Goal: Use online tool/utility: Utilize a website feature to perform a specific function

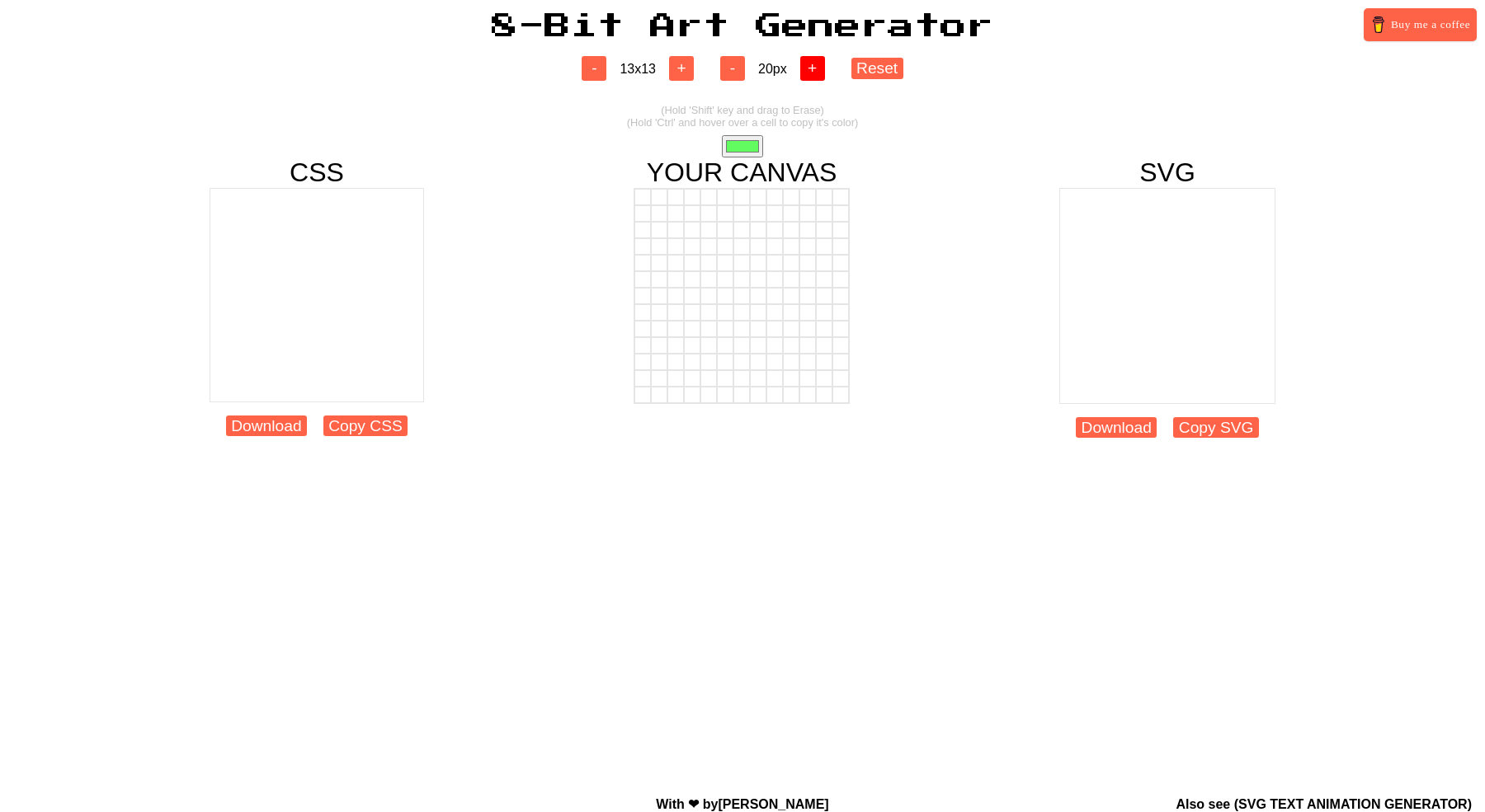
click at [816, 76] on button "+" at bounding box center [812, 68] width 25 height 25
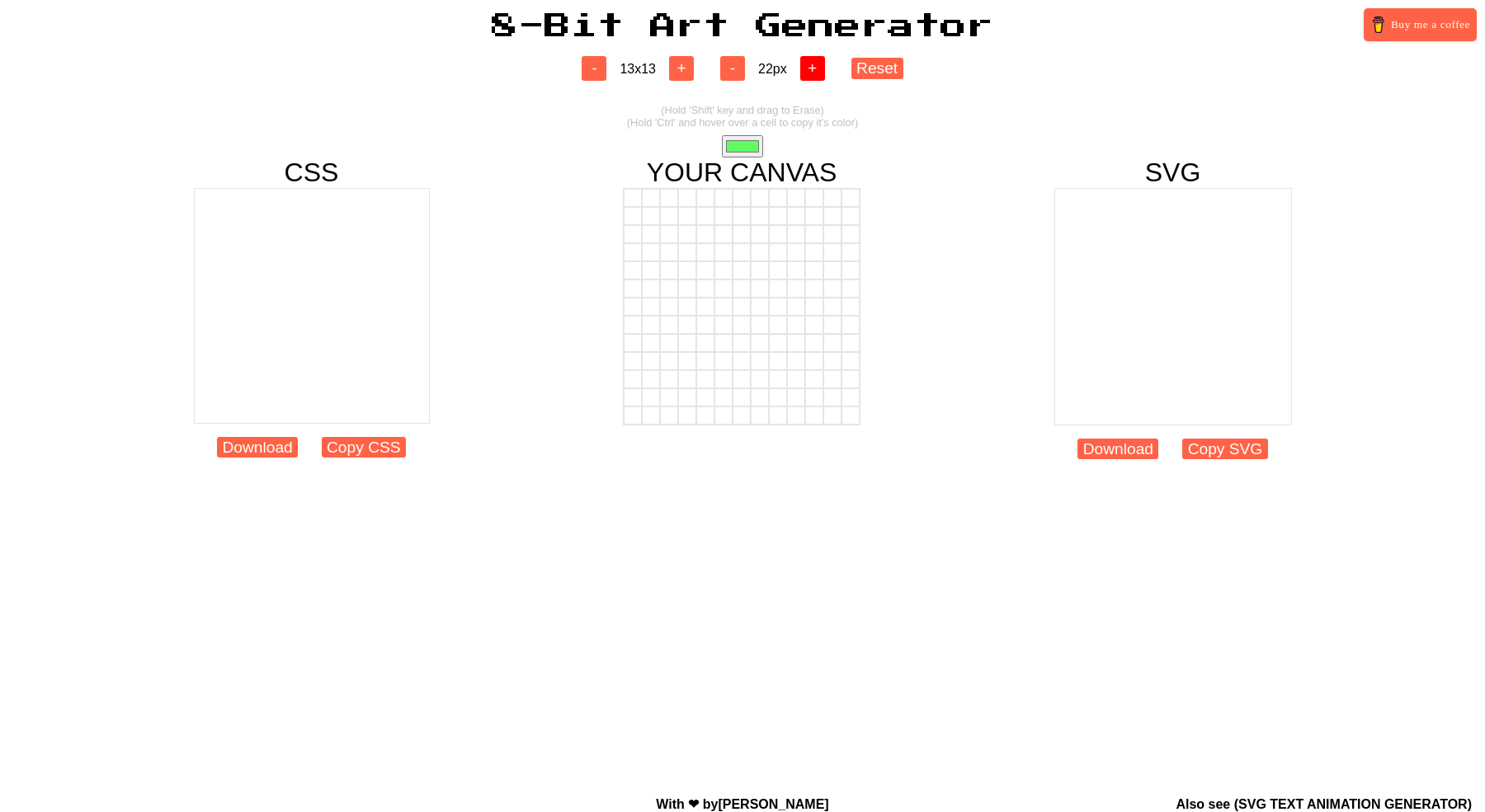
click at [816, 76] on button "+" at bounding box center [812, 68] width 25 height 25
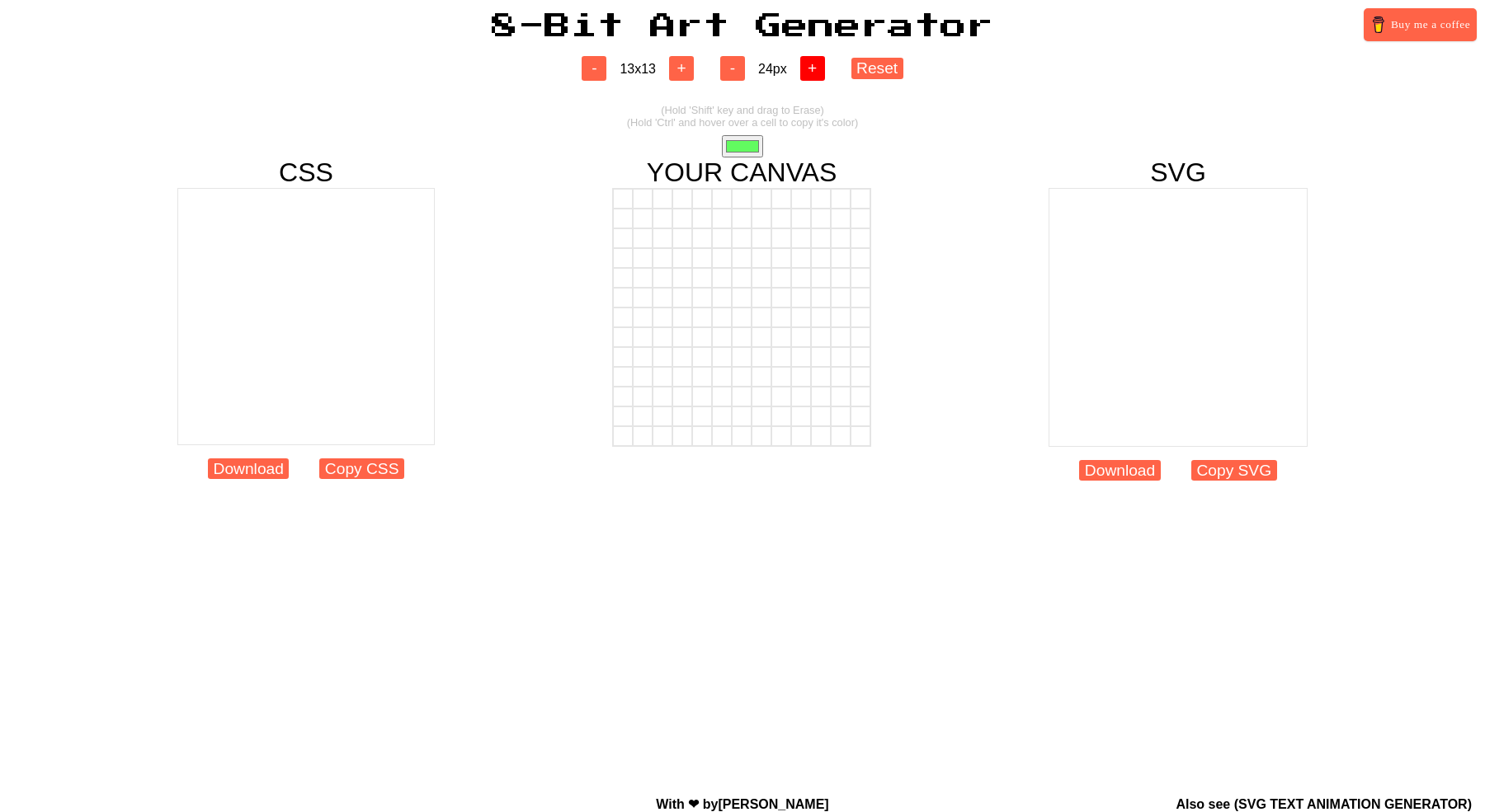
click at [816, 76] on button "+" at bounding box center [812, 68] width 25 height 25
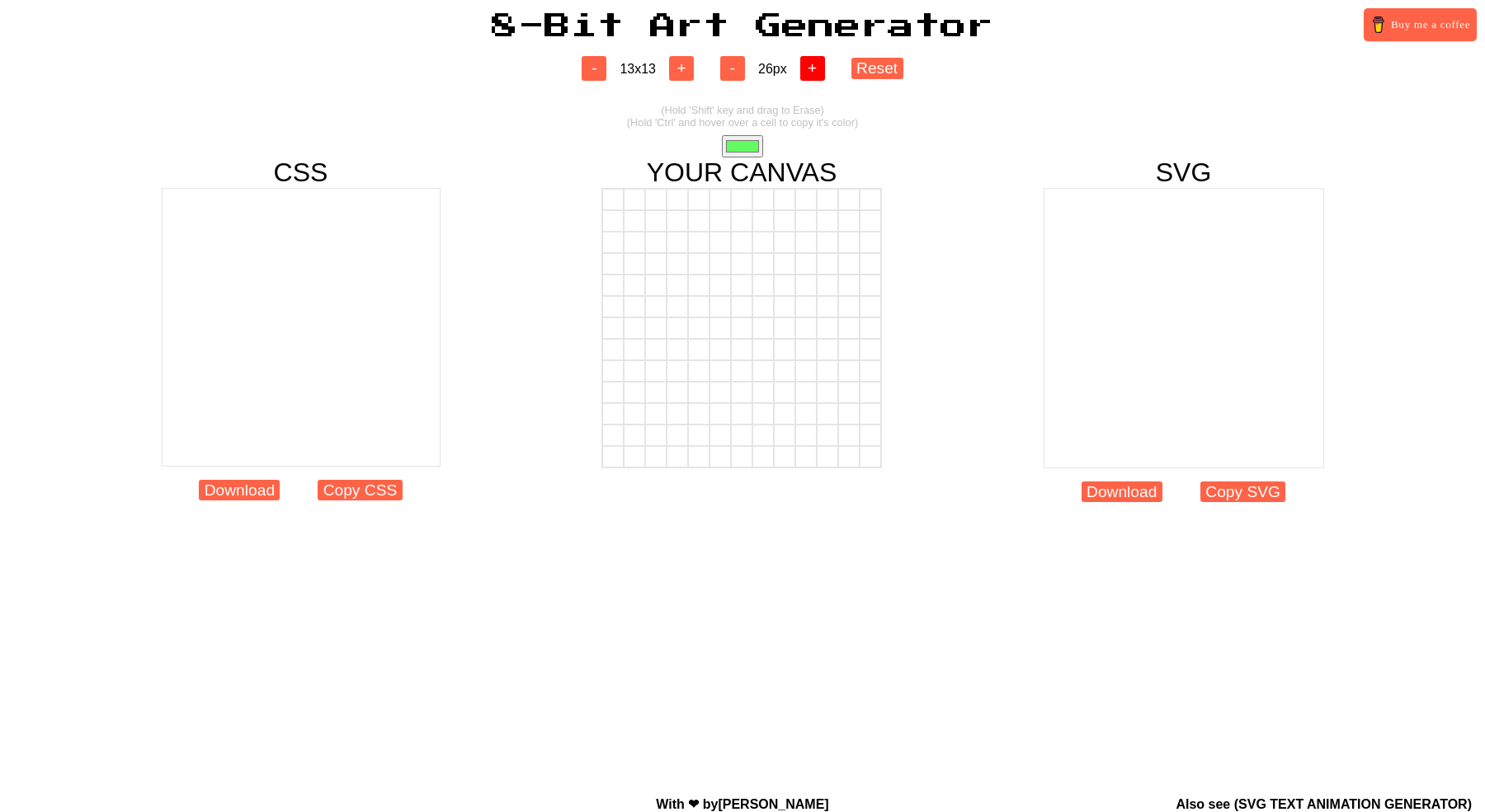
click at [816, 76] on button "+" at bounding box center [812, 68] width 25 height 25
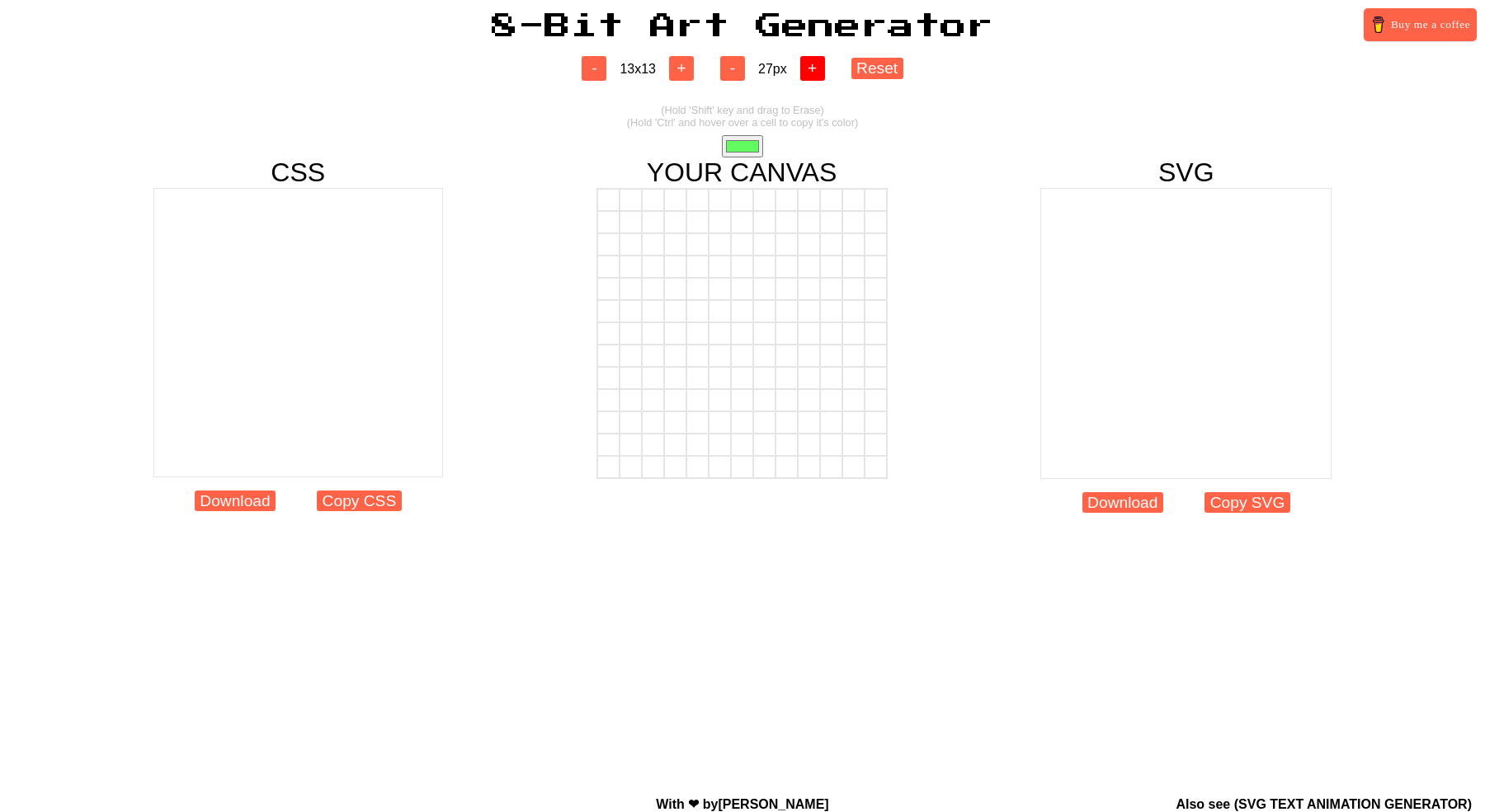
click at [816, 76] on button "+" at bounding box center [812, 68] width 25 height 25
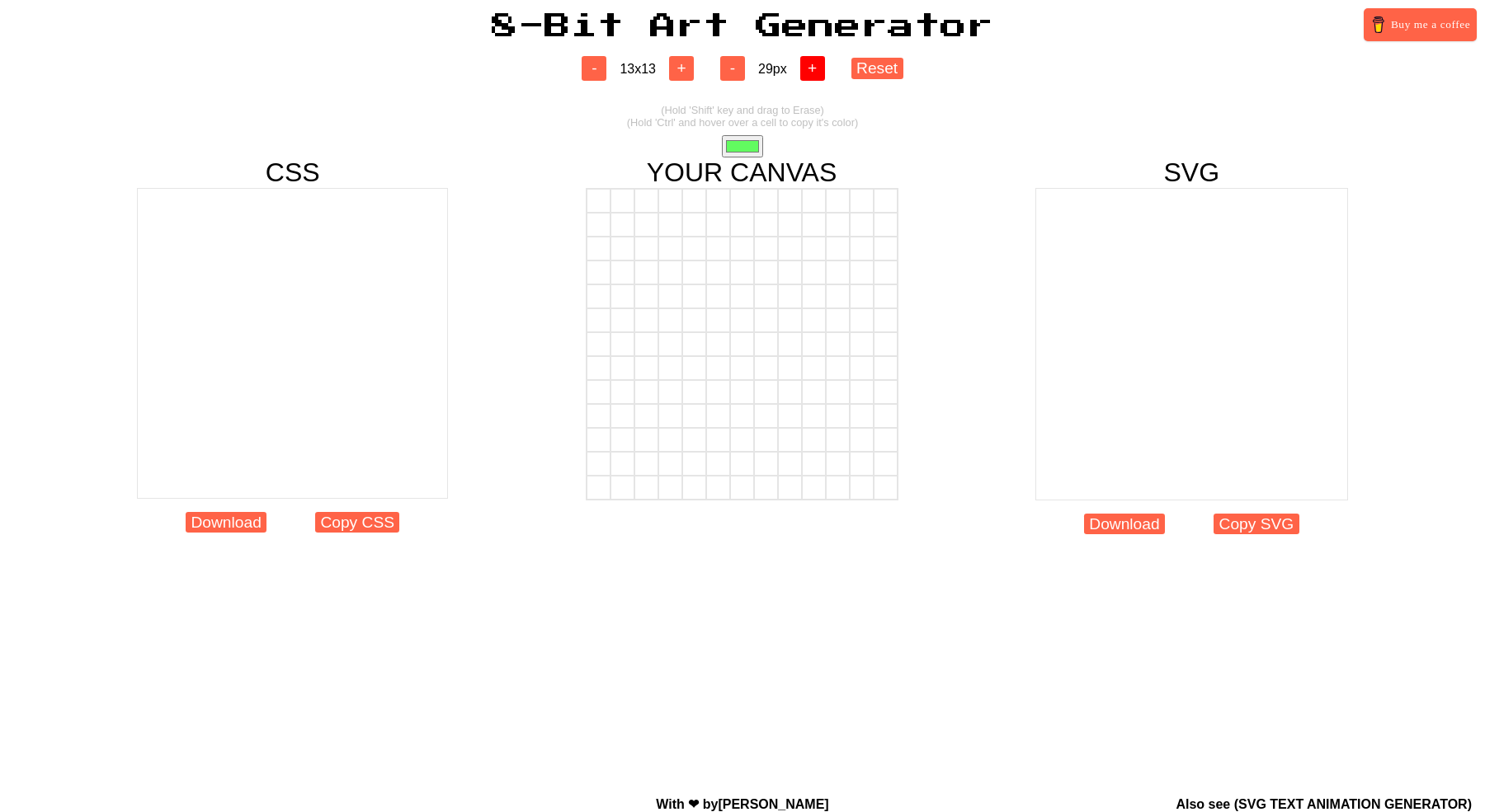
click at [816, 76] on button "+" at bounding box center [812, 68] width 25 height 25
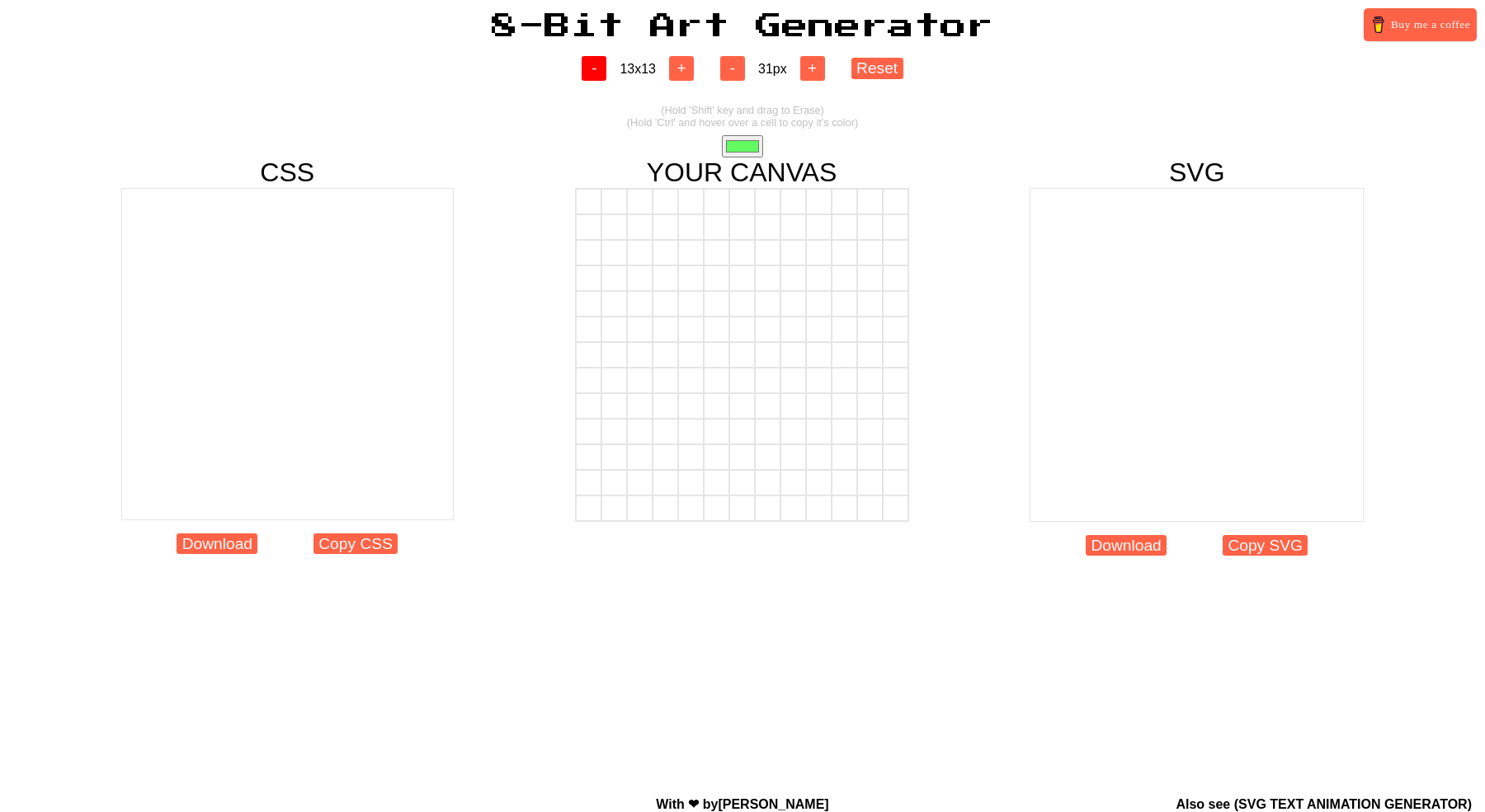
click at [598, 69] on button "-" at bounding box center [594, 68] width 25 height 25
click at [597, 68] on button "-" at bounding box center [594, 68] width 25 height 25
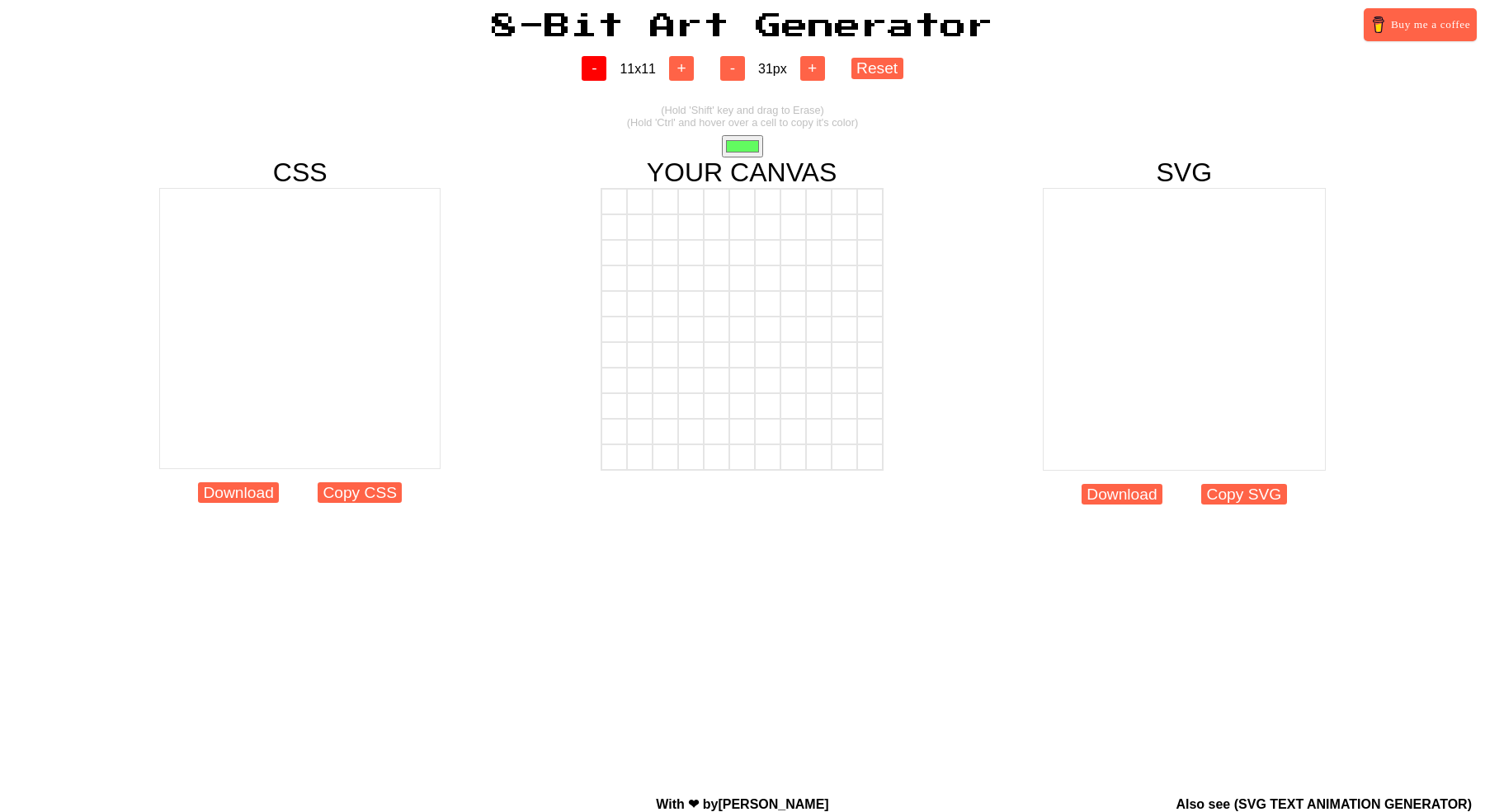
click at [597, 68] on button "-" at bounding box center [594, 68] width 25 height 25
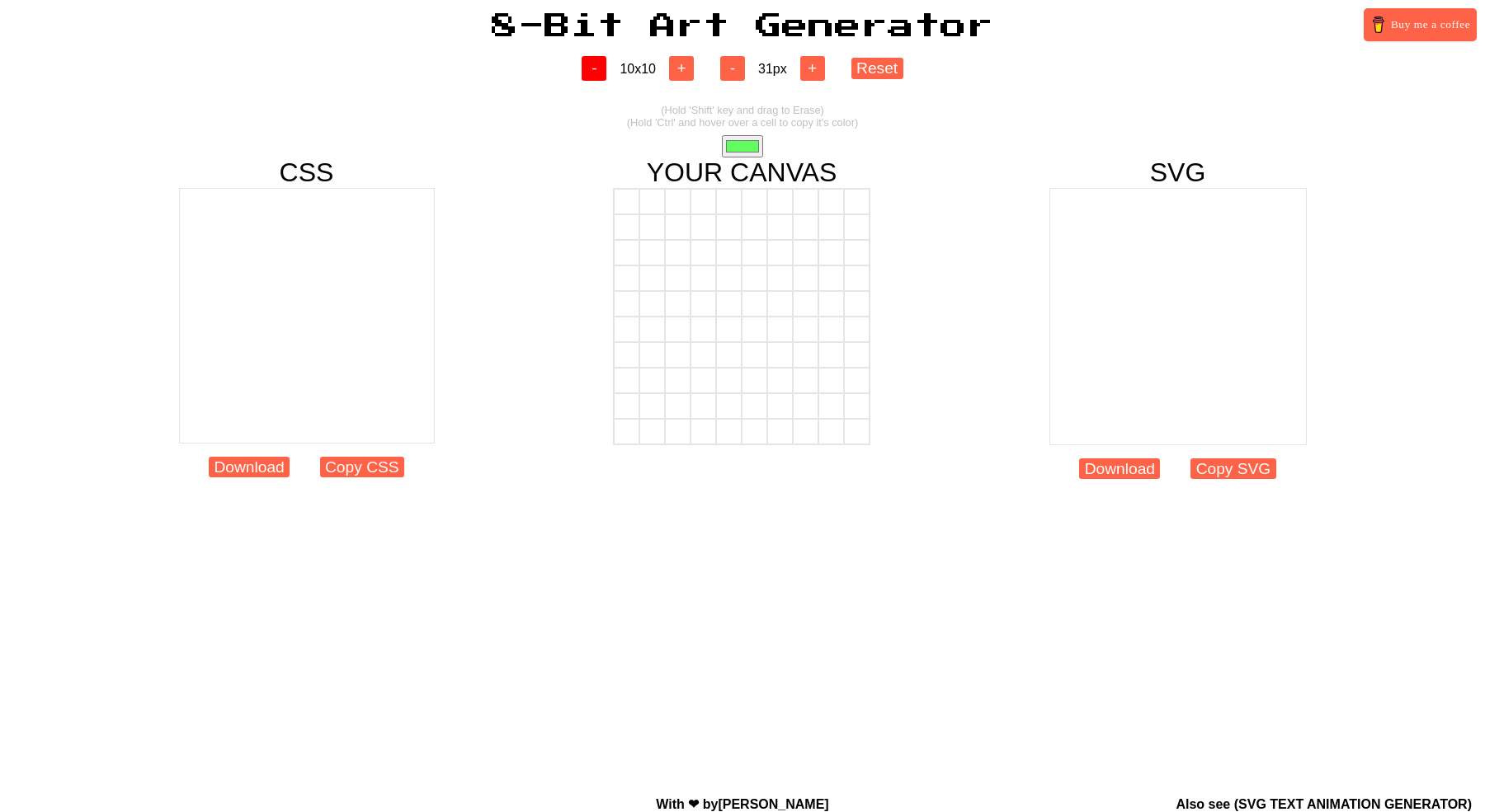
click at [597, 68] on button "-" at bounding box center [594, 68] width 25 height 25
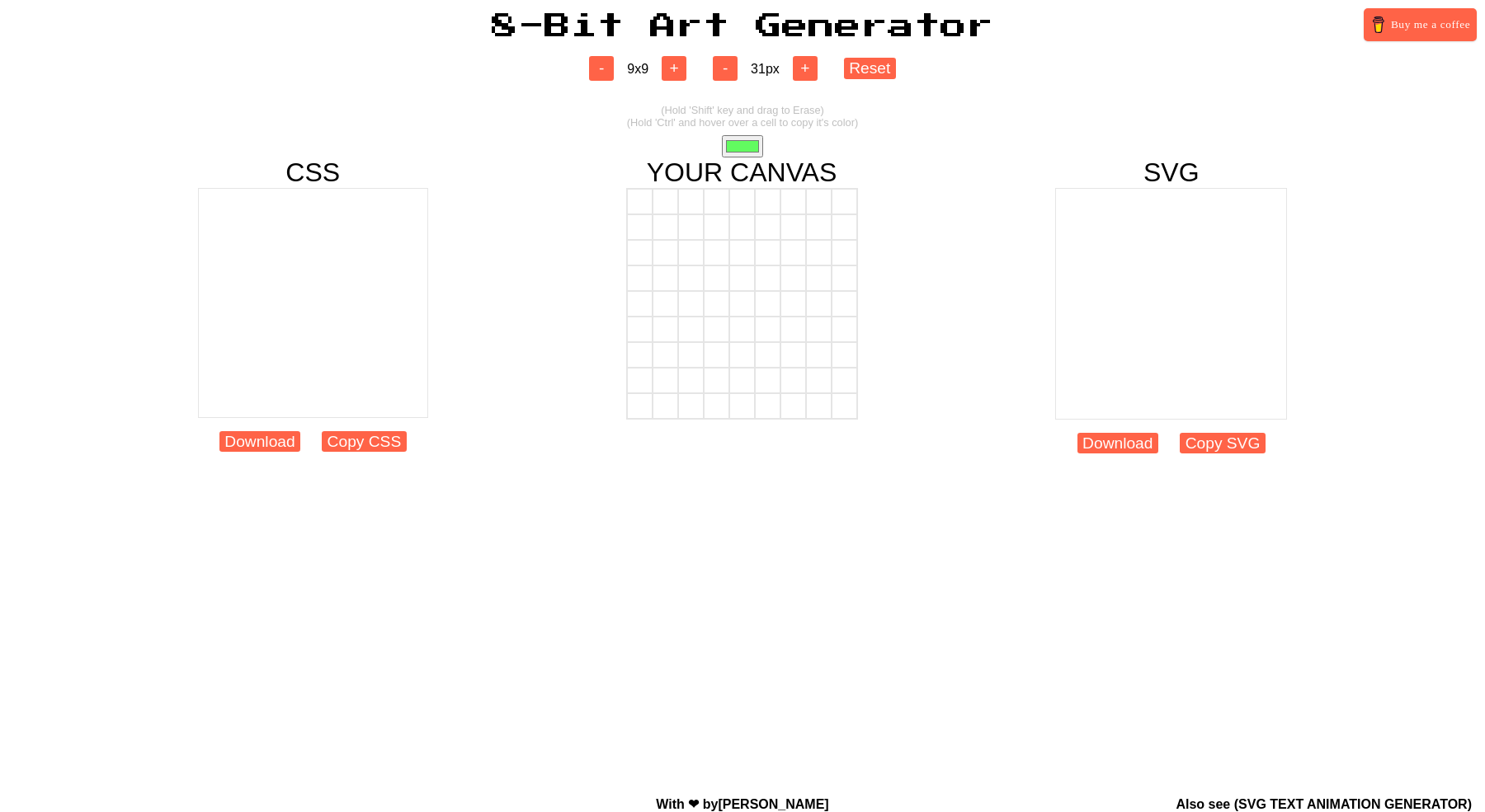
click at [696, 68] on div "- 9 x 9 +" at bounding box center [637, 68] width 124 height 25
click at [696, 67] on div "- 9 x 9 +" at bounding box center [637, 68] width 124 height 25
click at [686, 67] on button "+" at bounding box center [674, 68] width 25 height 25
click at [685, 67] on button "+" at bounding box center [674, 68] width 25 height 25
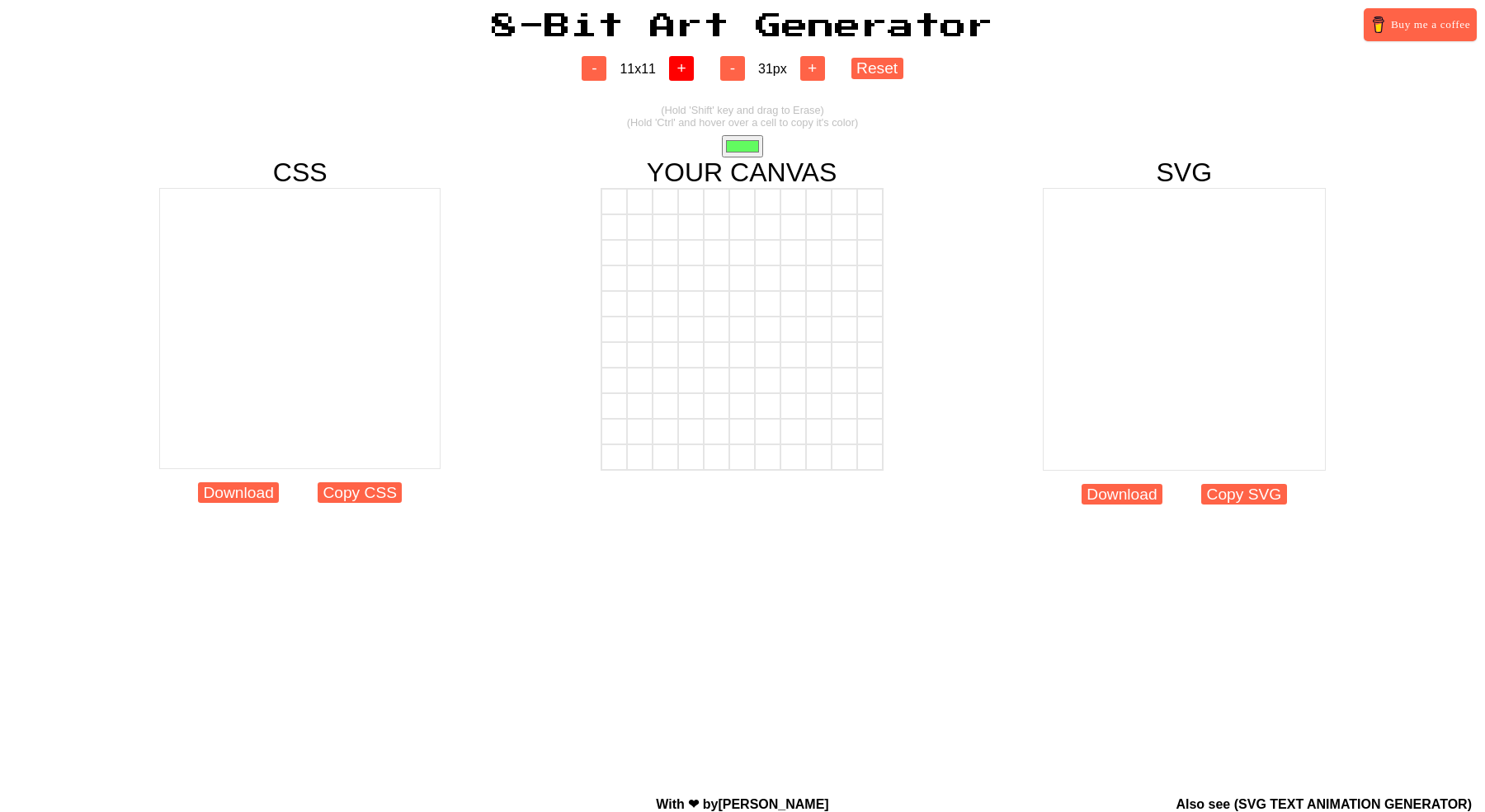
click at [685, 67] on button "+" at bounding box center [681, 68] width 25 height 25
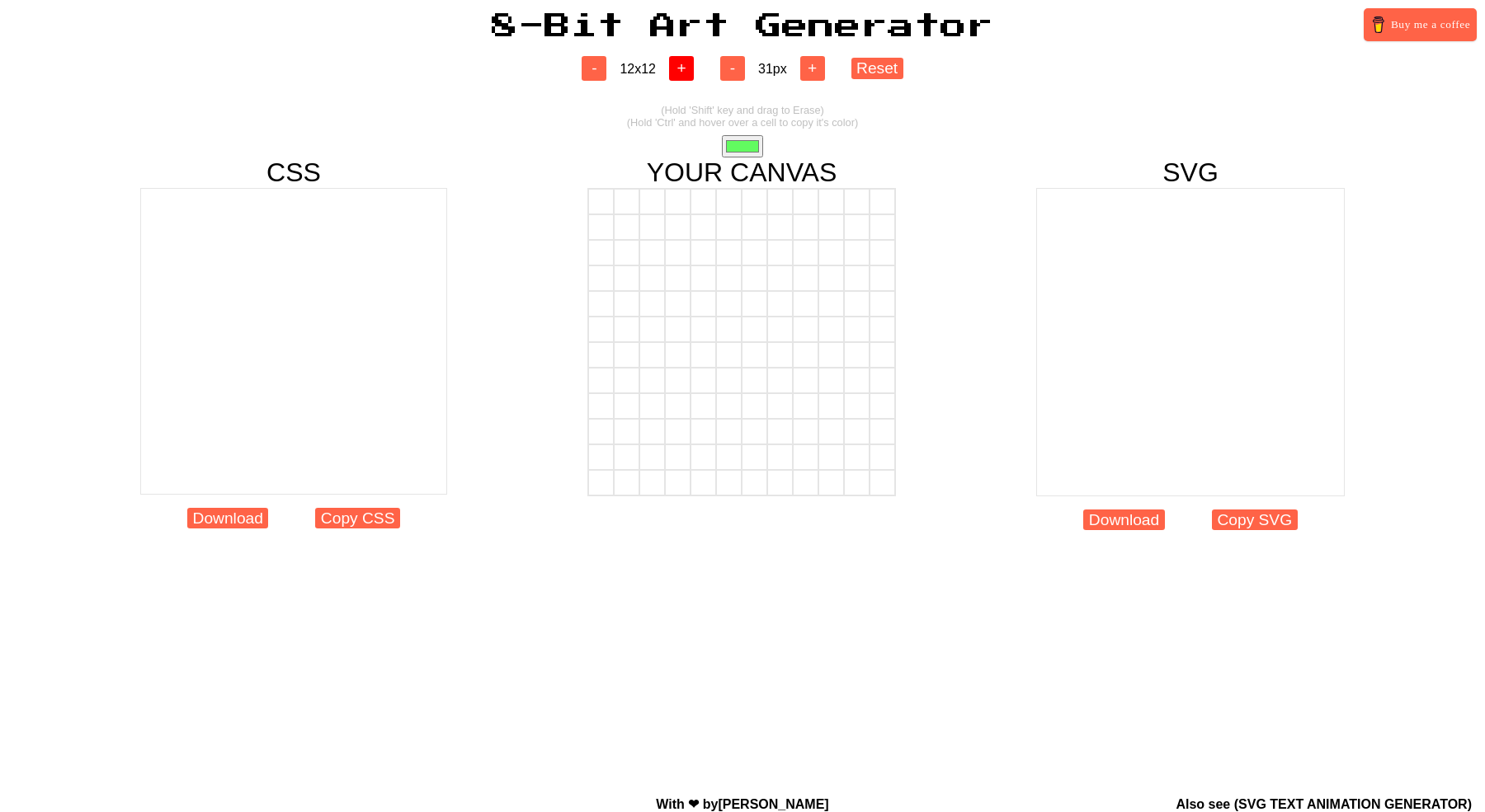
click at [685, 67] on button "+" at bounding box center [681, 68] width 25 height 25
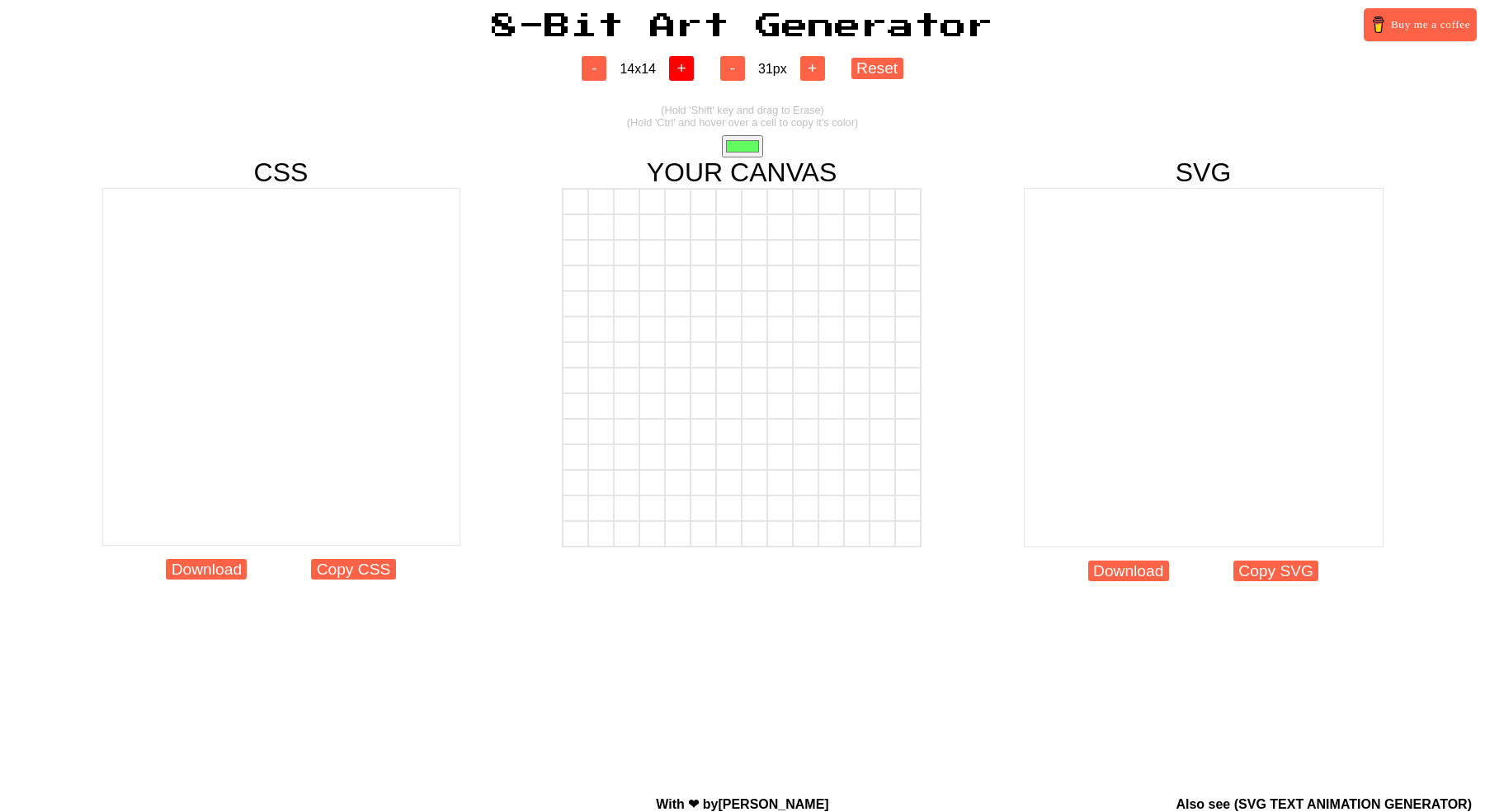
click at [685, 67] on button "+" at bounding box center [681, 68] width 25 height 25
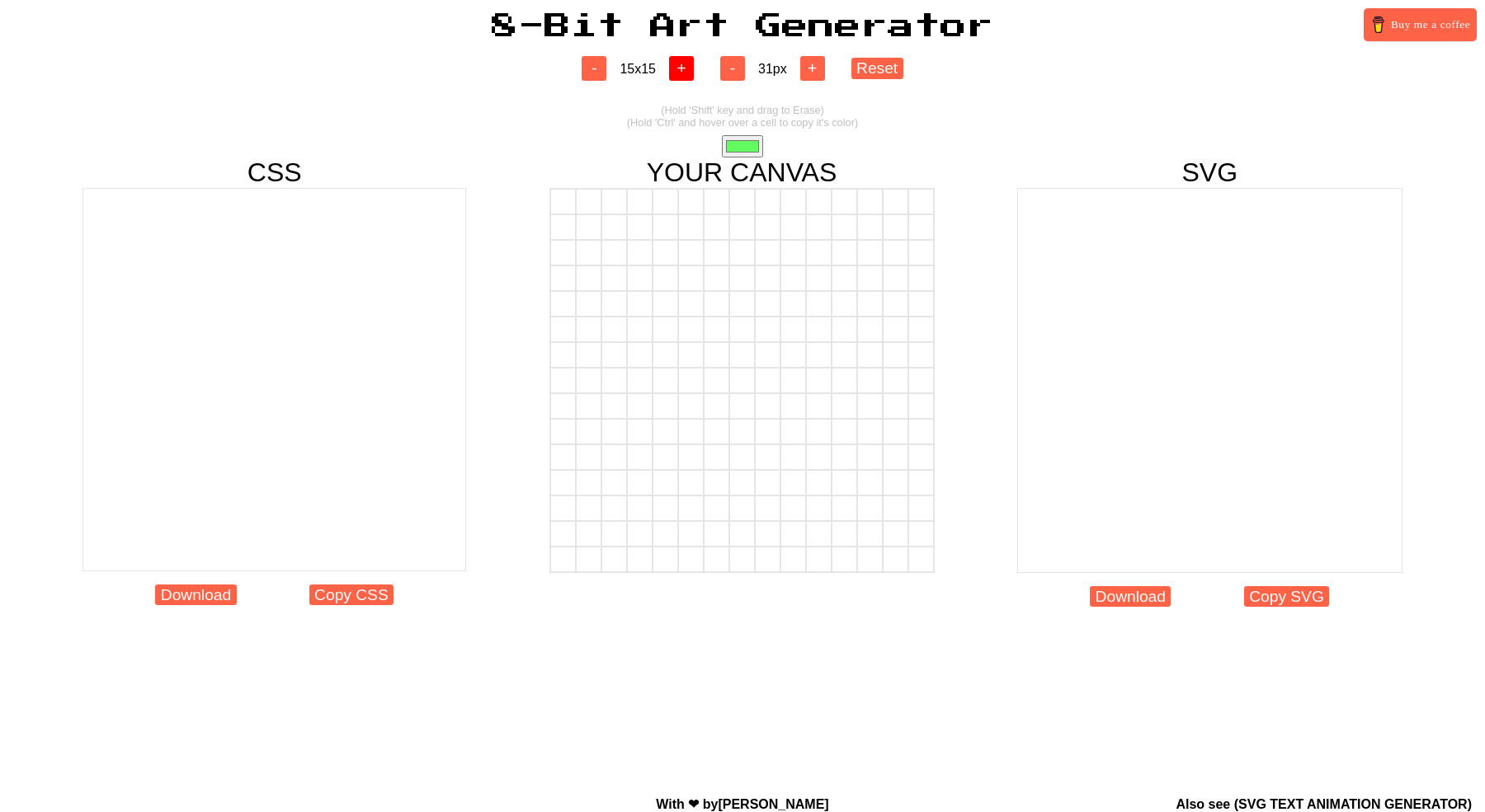
click at [685, 67] on button "+" at bounding box center [681, 68] width 25 height 25
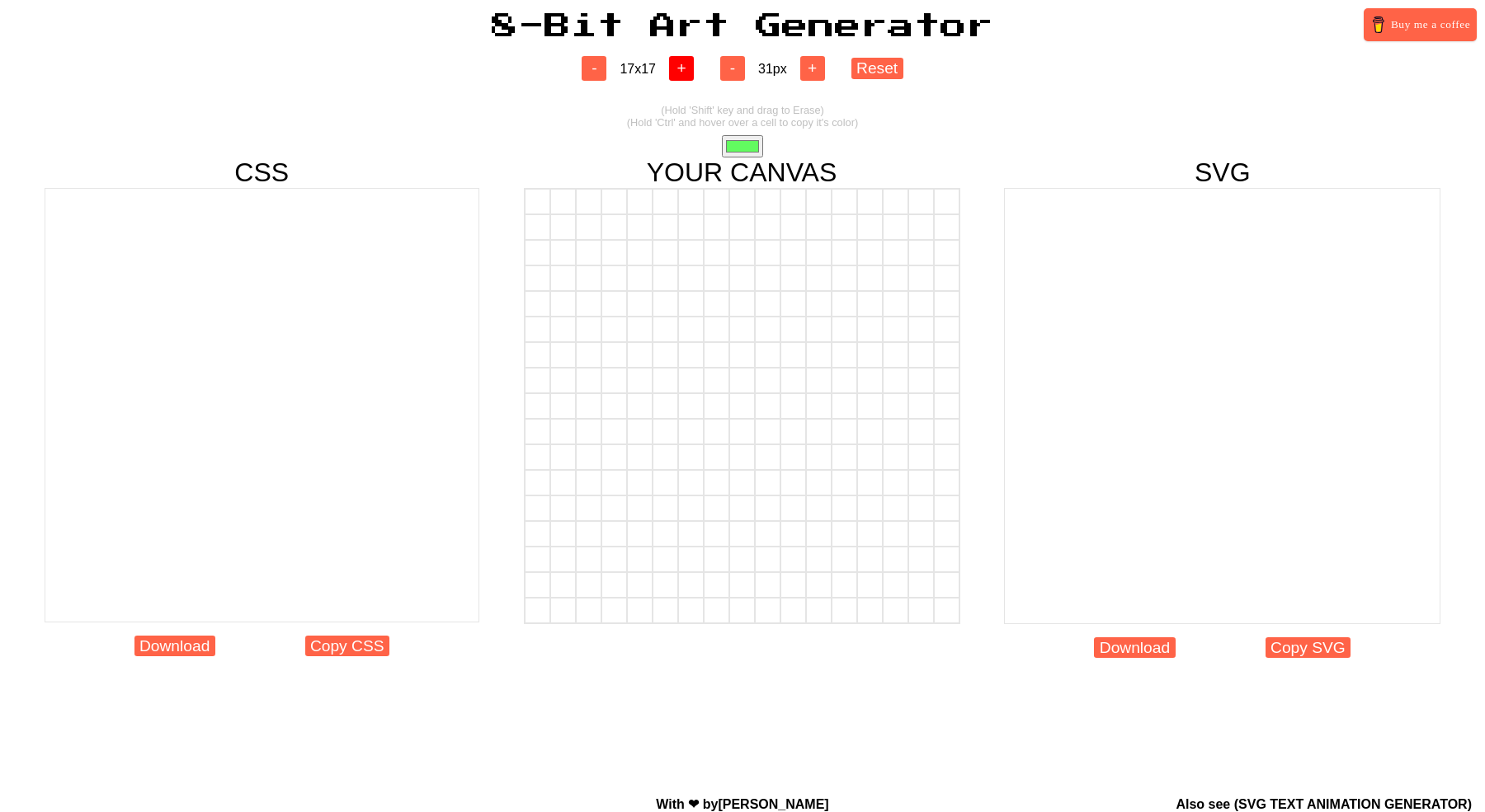
click at [685, 67] on button "+" at bounding box center [681, 68] width 25 height 25
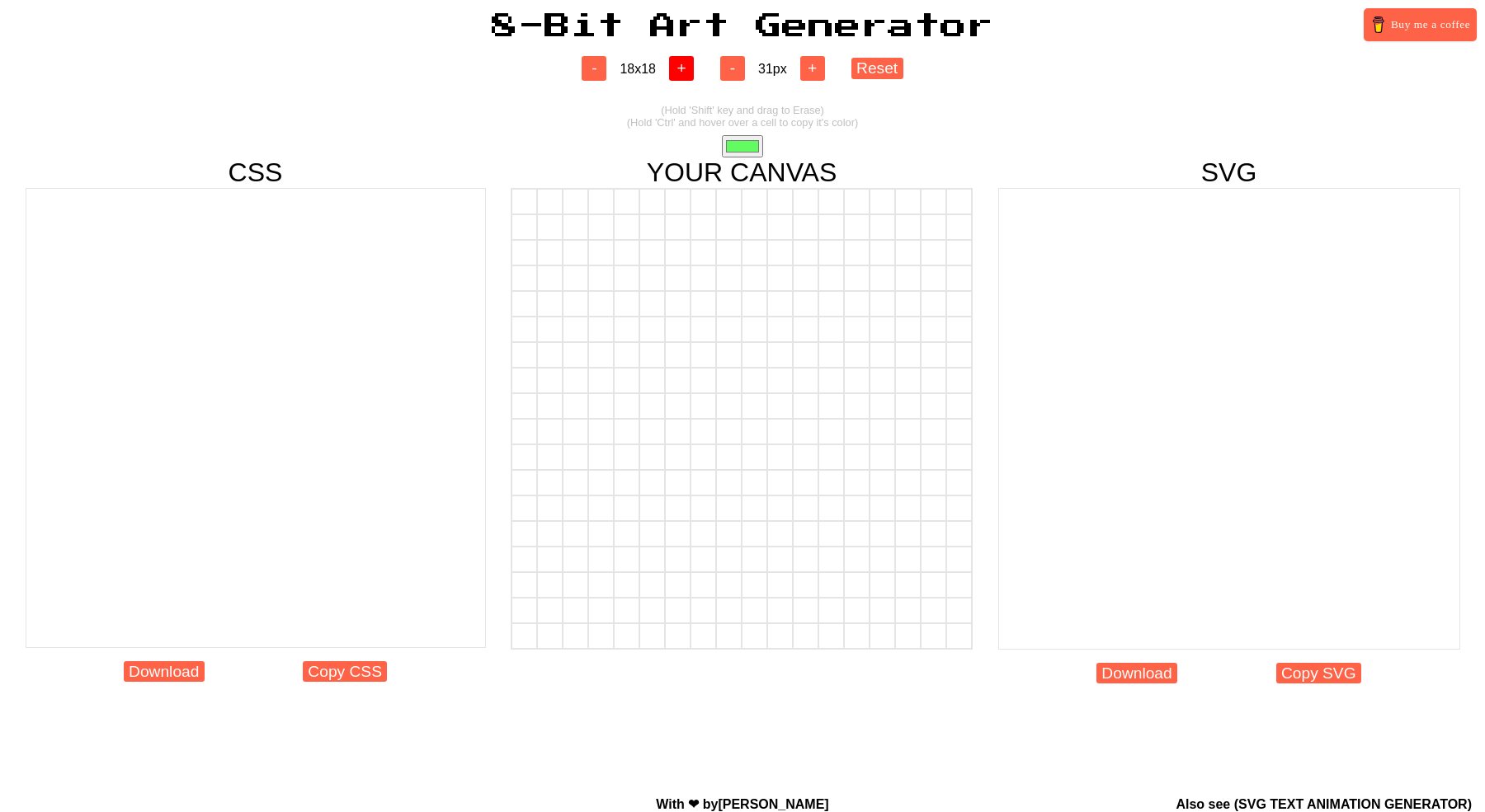
click at [685, 67] on button "+" at bounding box center [681, 68] width 25 height 25
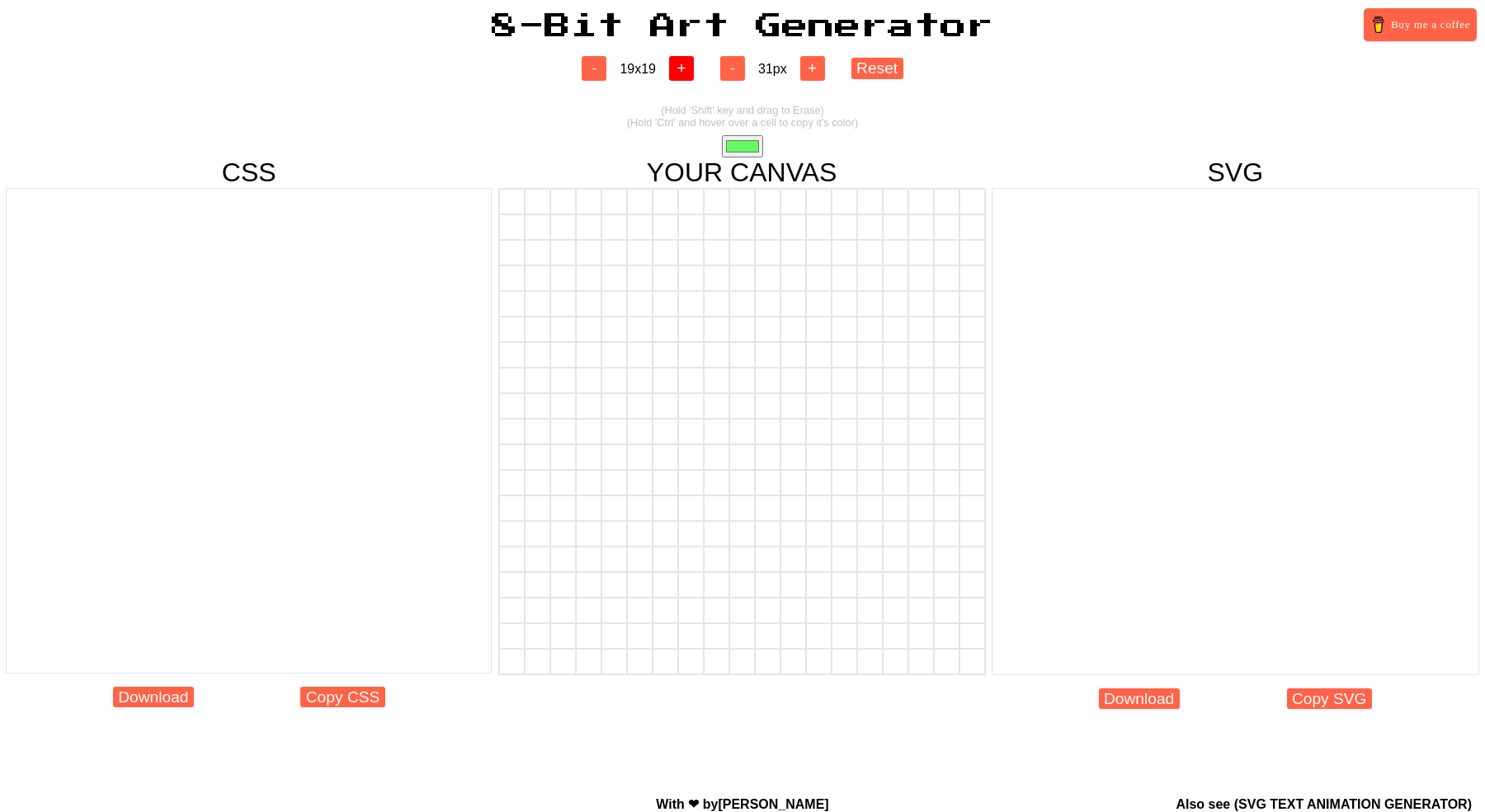
click at [685, 67] on button "+" at bounding box center [681, 68] width 25 height 25
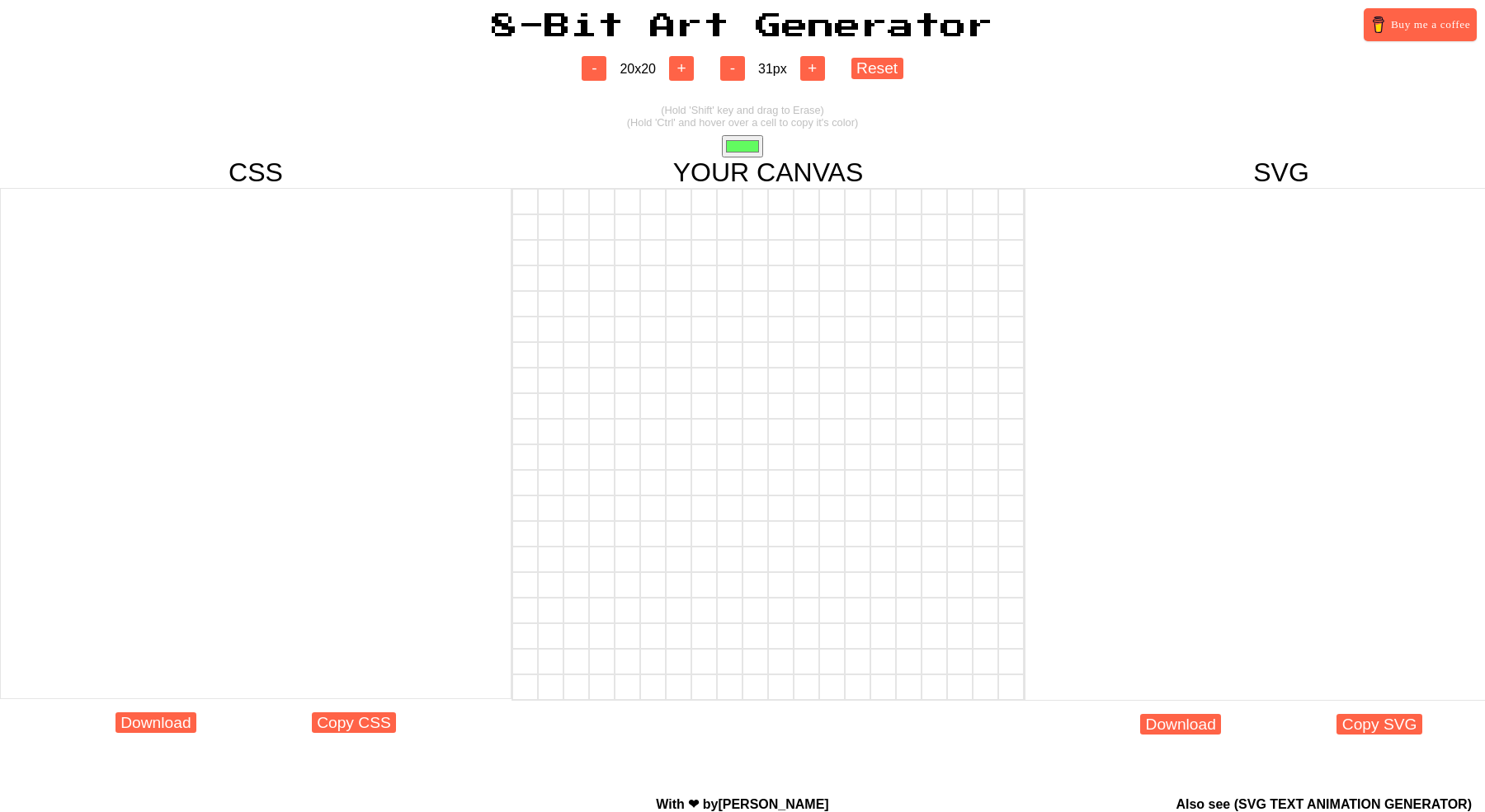
click at [744, 150] on input "#62fb60" at bounding box center [742, 146] width 41 height 22
type input "#4a544a"
click at [526, 162] on div "YOUR CANVAS" at bounding box center [769, 452] width 514 height 591
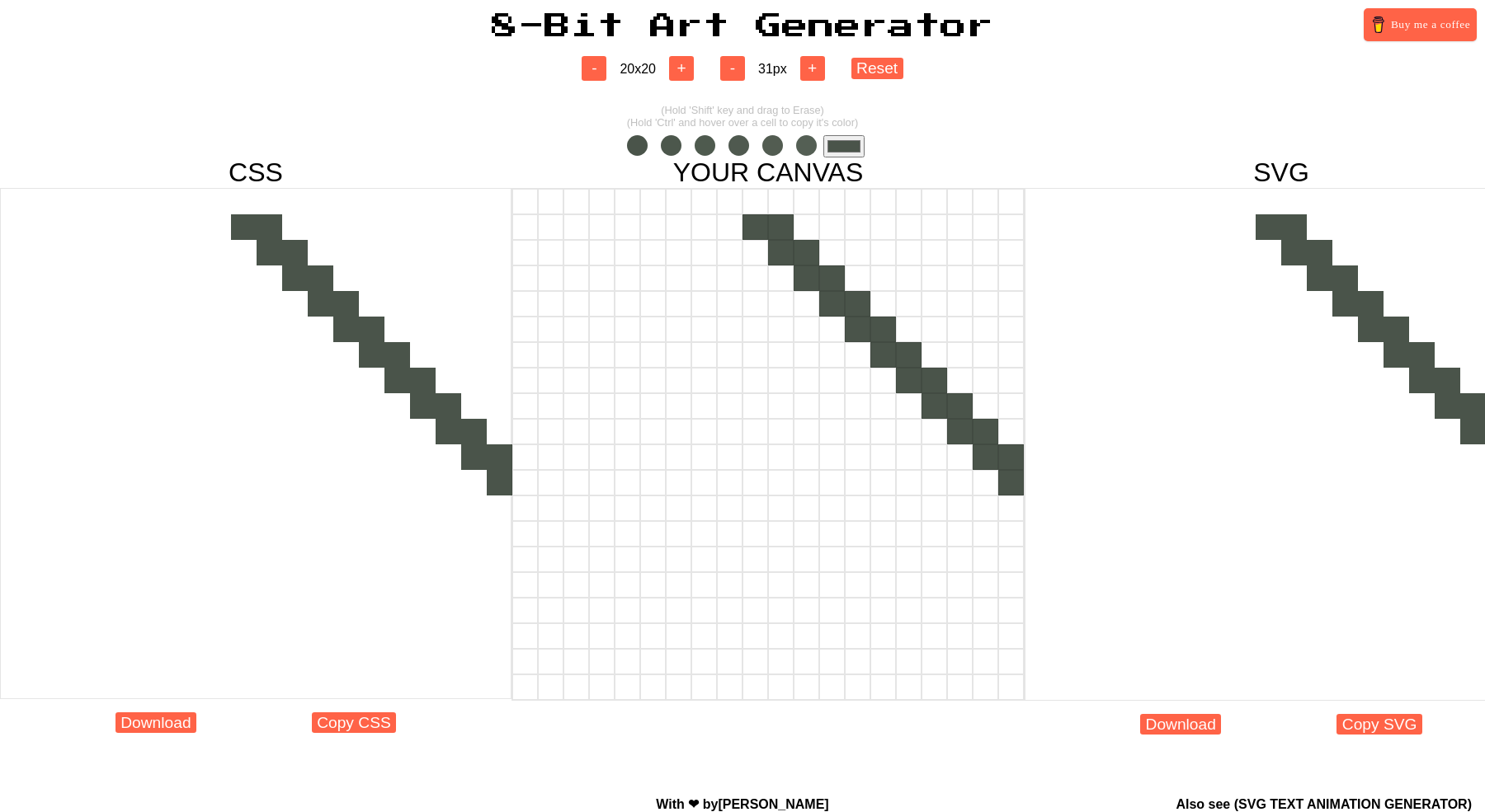
drag, startPoint x: 756, startPoint y: 203, endPoint x: 1033, endPoint y: 499, distance: 405.4
click at [1029, 489] on div "CSS Download Copy CSS YOUR CANVAS SVG Download Copy SVG" at bounding box center [742, 452] width 1485 height 591
drag, startPoint x: 755, startPoint y: 212, endPoint x: 721, endPoint y: 209, distance: 34.1
click at [722, 210] on div at bounding box center [769, 201] width 512 height 25
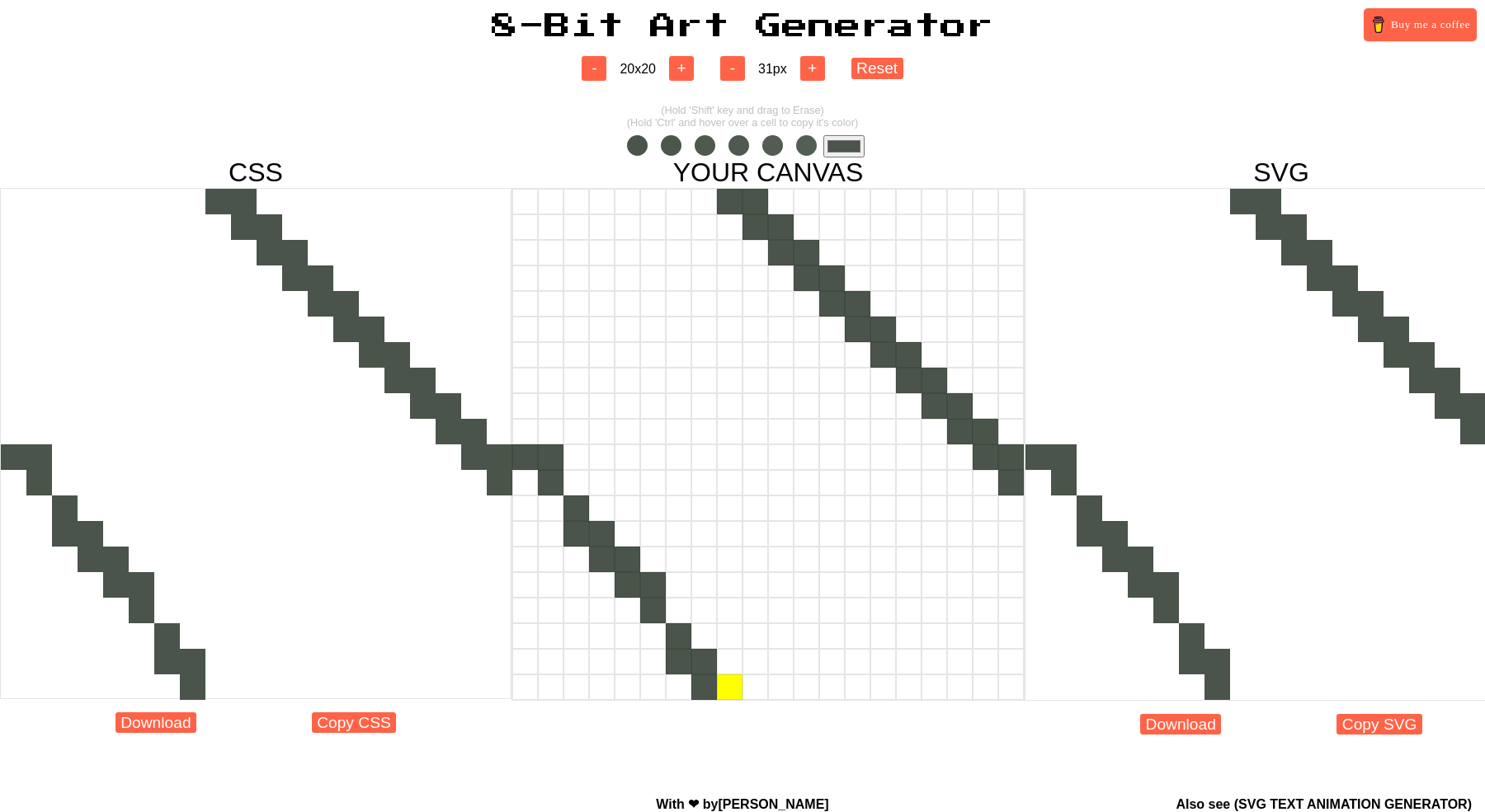
drag, startPoint x: 523, startPoint y: 437, endPoint x: 717, endPoint y: 695, distance: 322.8
click at [716, 692] on div at bounding box center [769, 445] width 514 height 513
click at [717, 695] on div at bounding box center [729, 686] width 25 height 25
click at [661, 637] on div at bounding box center [652, 635] width 25 height 25
click at [558, 513] on div at bounding box center [550, 508] width 25 height 25
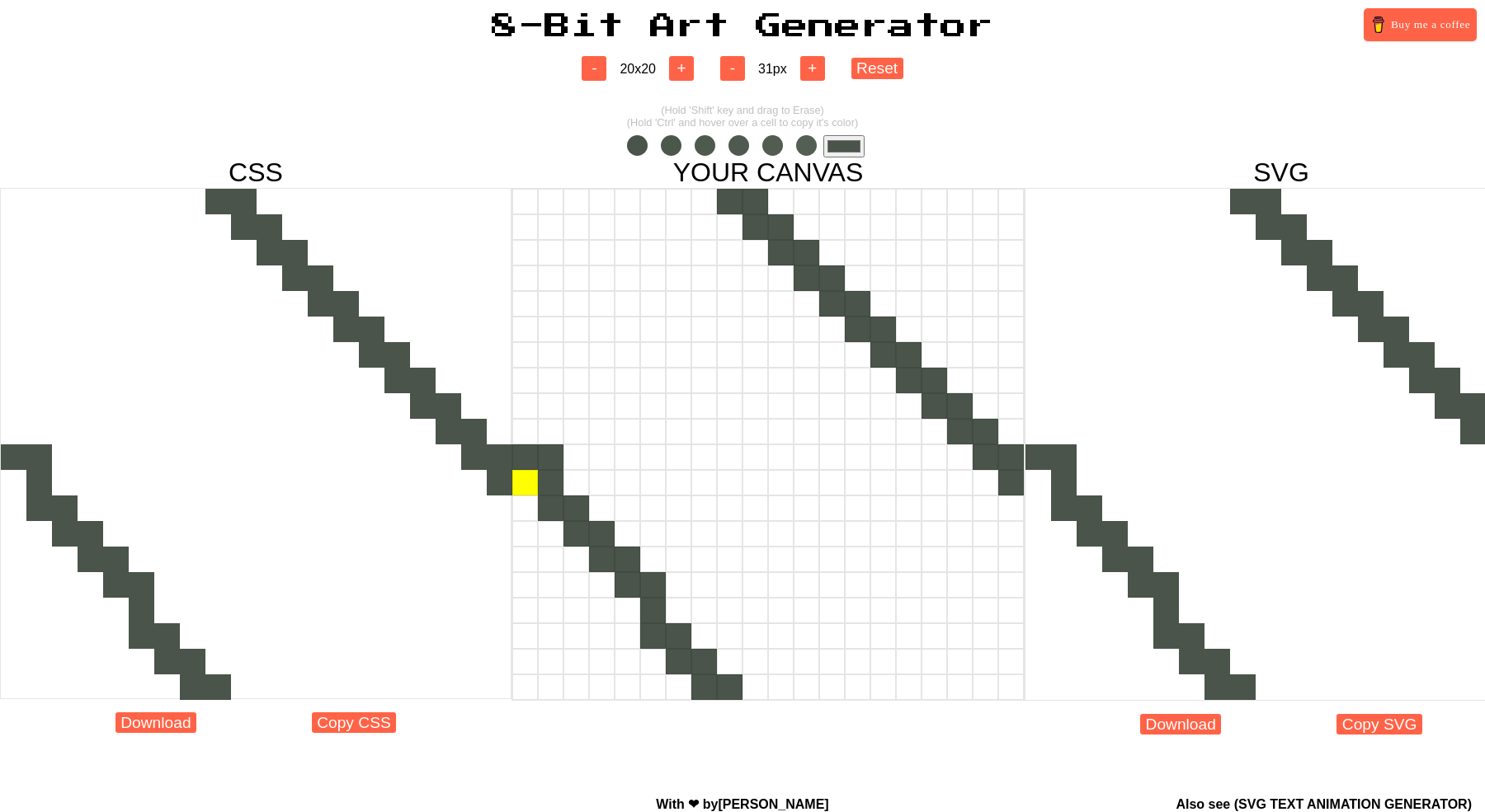
click at [528, 477] on div at bounding box center [525, 482] width 25 height 25
click at [549, 456] on div at bounding box center [550, 457] width 25 height 25
click at [549, 458] on div at bounding box center [550, 457] width 25 height 25
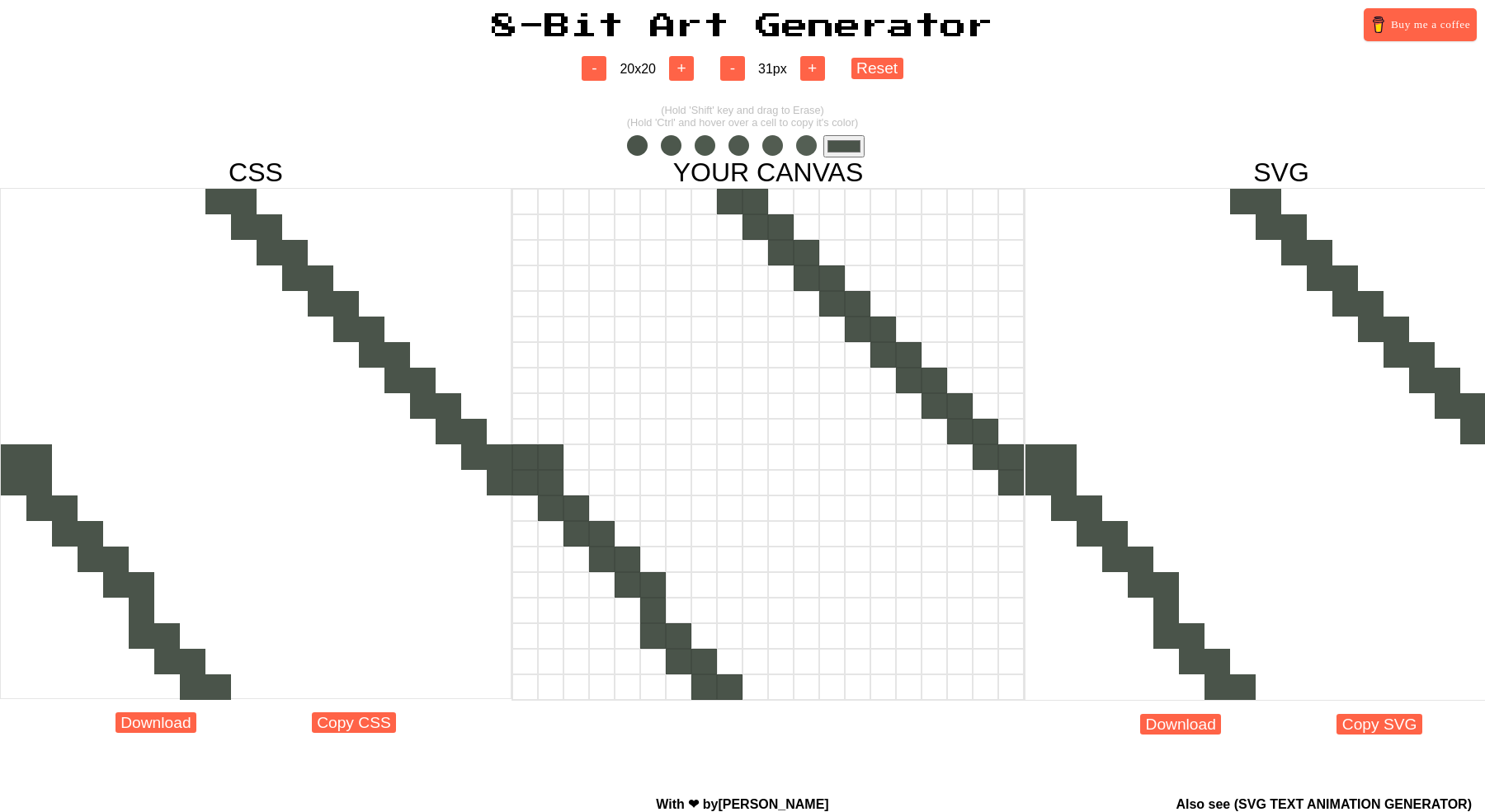
click at [545, 459] on div at bounding box center [550, 457] width 25 height 25
click at [545, 458] on div at bounding box center [550, 457] width 25 height 25
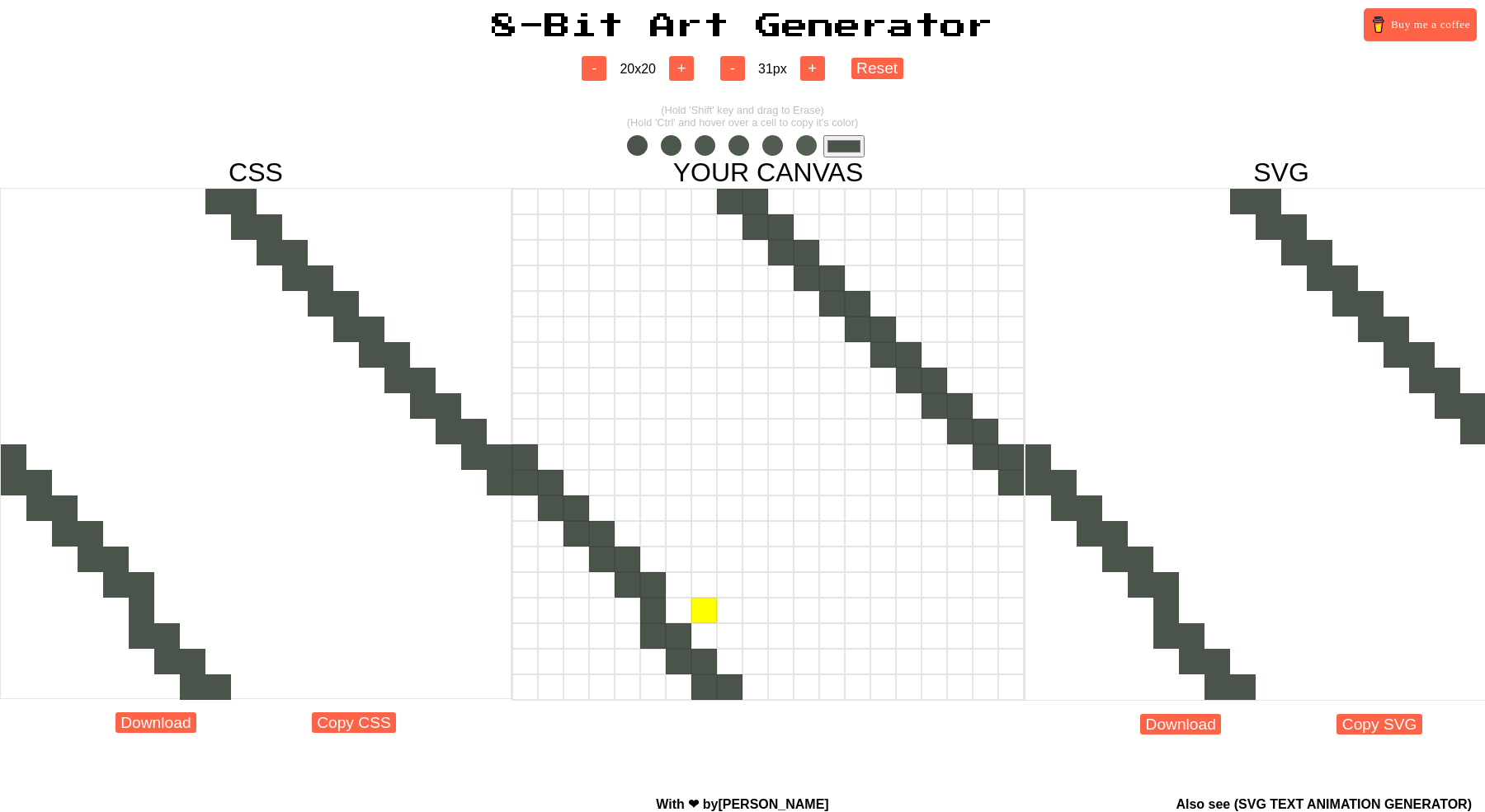
click at [692, 609] on div at bounding box center [703, 610] width 25 height 25
click at [677, 613] on div at bounding box center [678, 610] width 25 height 25
click at [704, 609] on div at bounding box center [703, 610] width 25 height 25
click at [700, 633] on div at bounding box center [703, 635] width 25 height 25
click at [724, 654] on div at bounding box center [729, 661] width 25 height 25
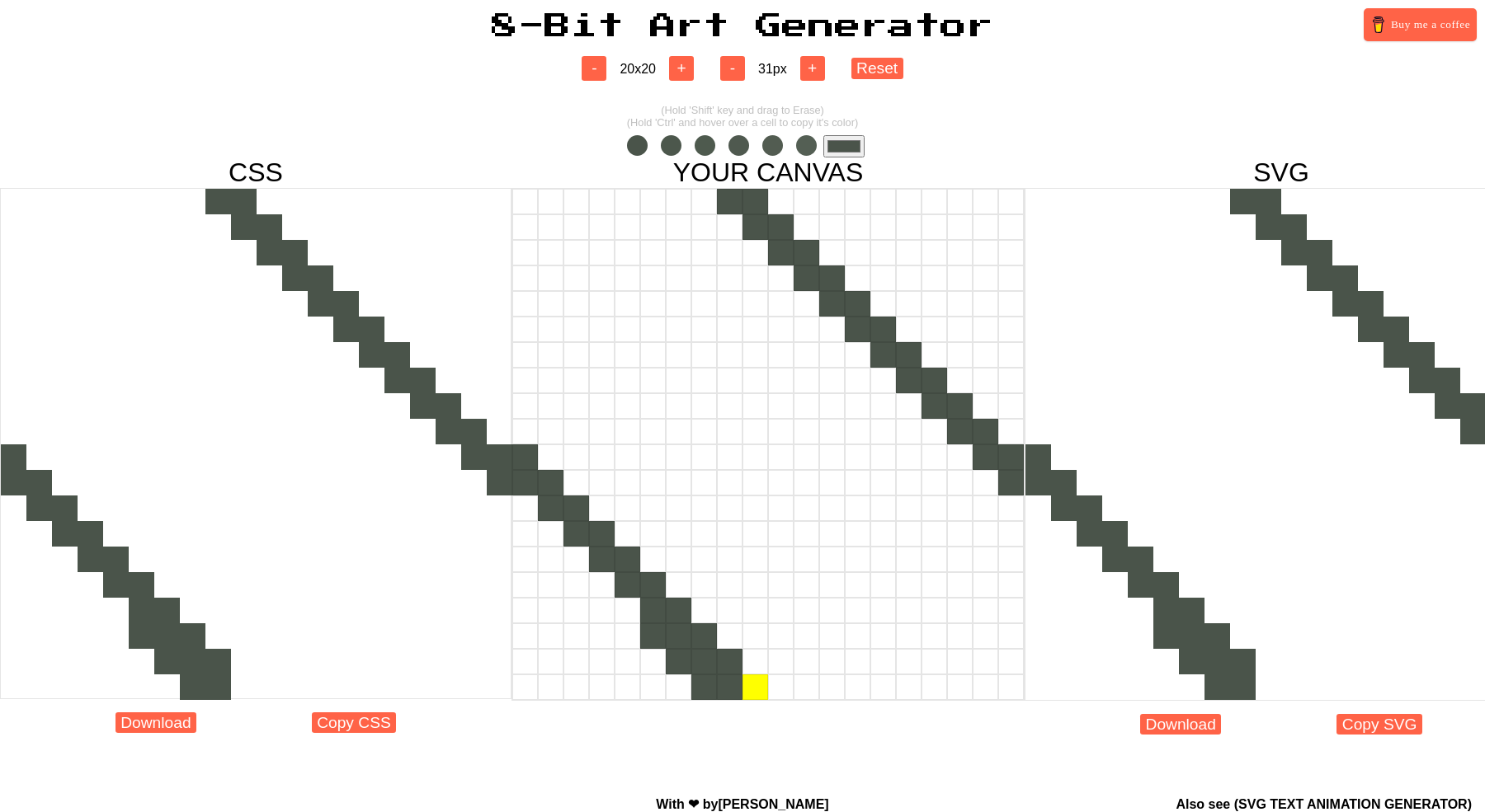
click at [758, 681] on div at bounding box center [755, 686] width 25 height 25
click at [703, 688] on div at bounding box center [703, 686] width 25 height 25
click at [681, 667] on div at bounding box center [678, 661] width 25 height 25
click at [650, 645] on div at bounding box center [652, 635] width 25 height 25
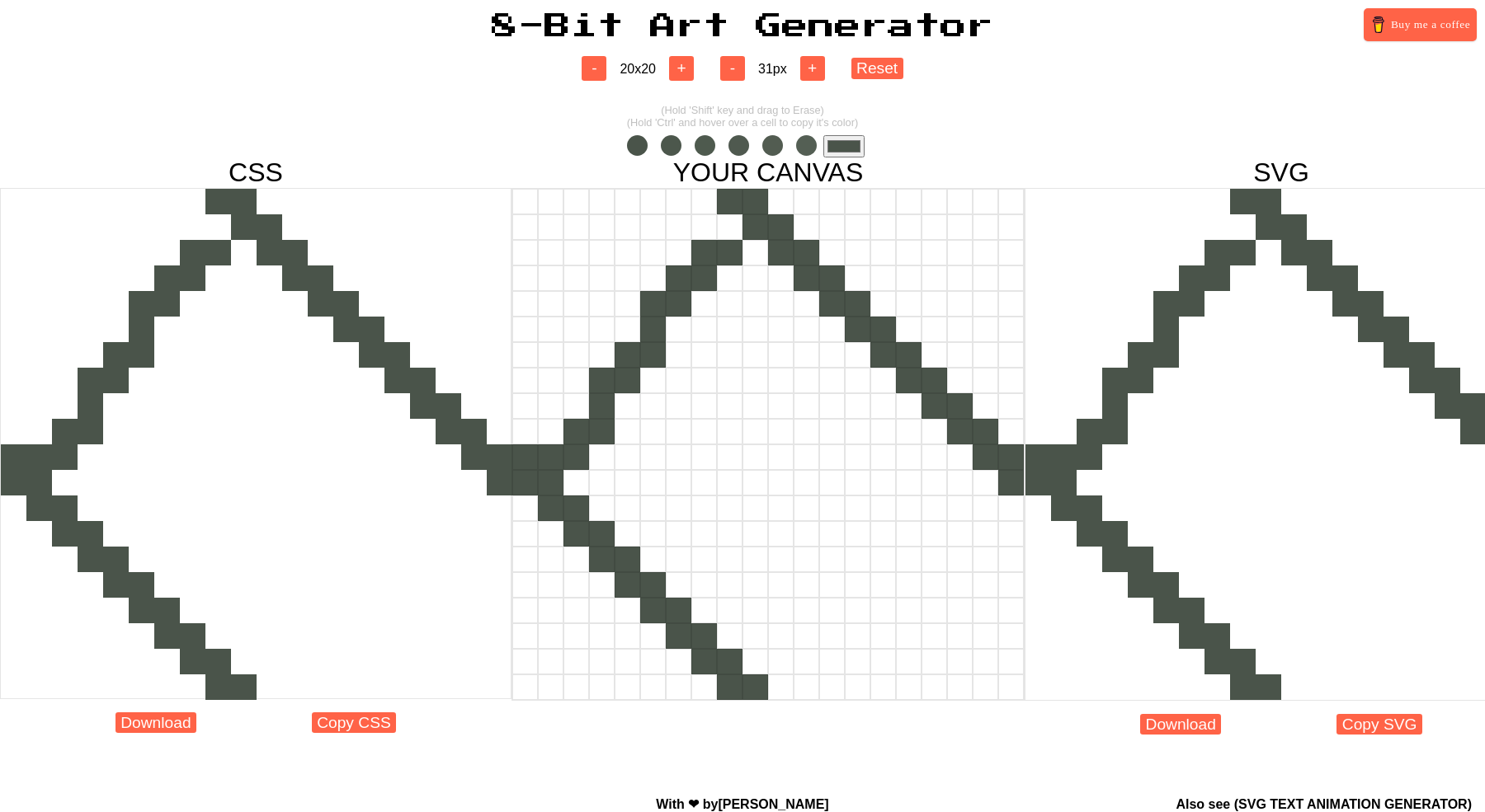
drag, startPoint x: 735, startPoint y: 231, endPoint x: 557, endPoint y: 470, distance: 298.0
click at [557, 471] on div at bounding box center [769, 445] width 514 height 513
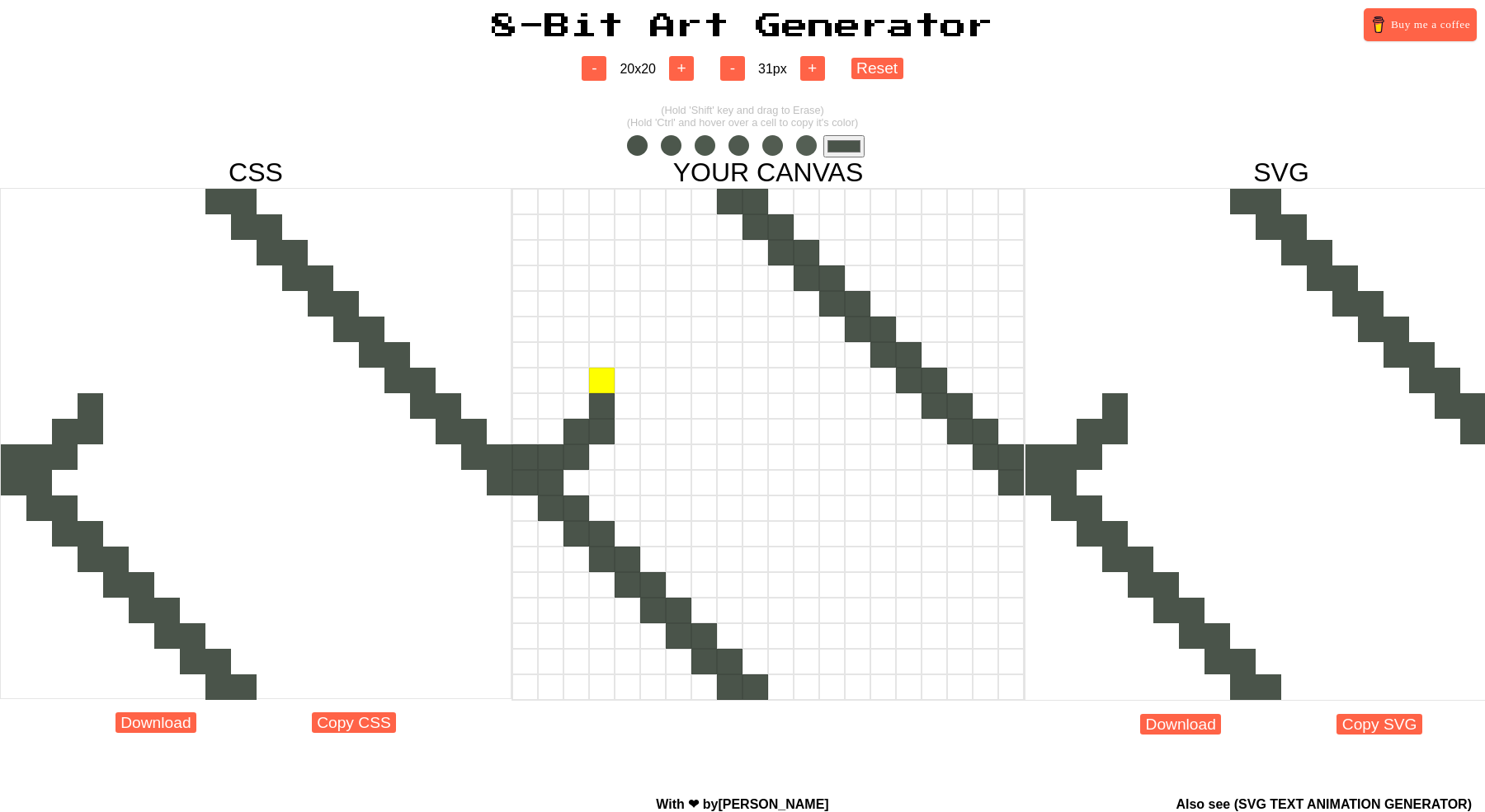
drag, startPoint x: 600, startPoint y: 381, endPoint x: 609, endPoint y: 374, distance: 11.4
click at [609, 374] on div at bounding box center [601, 380] width 25 height 25
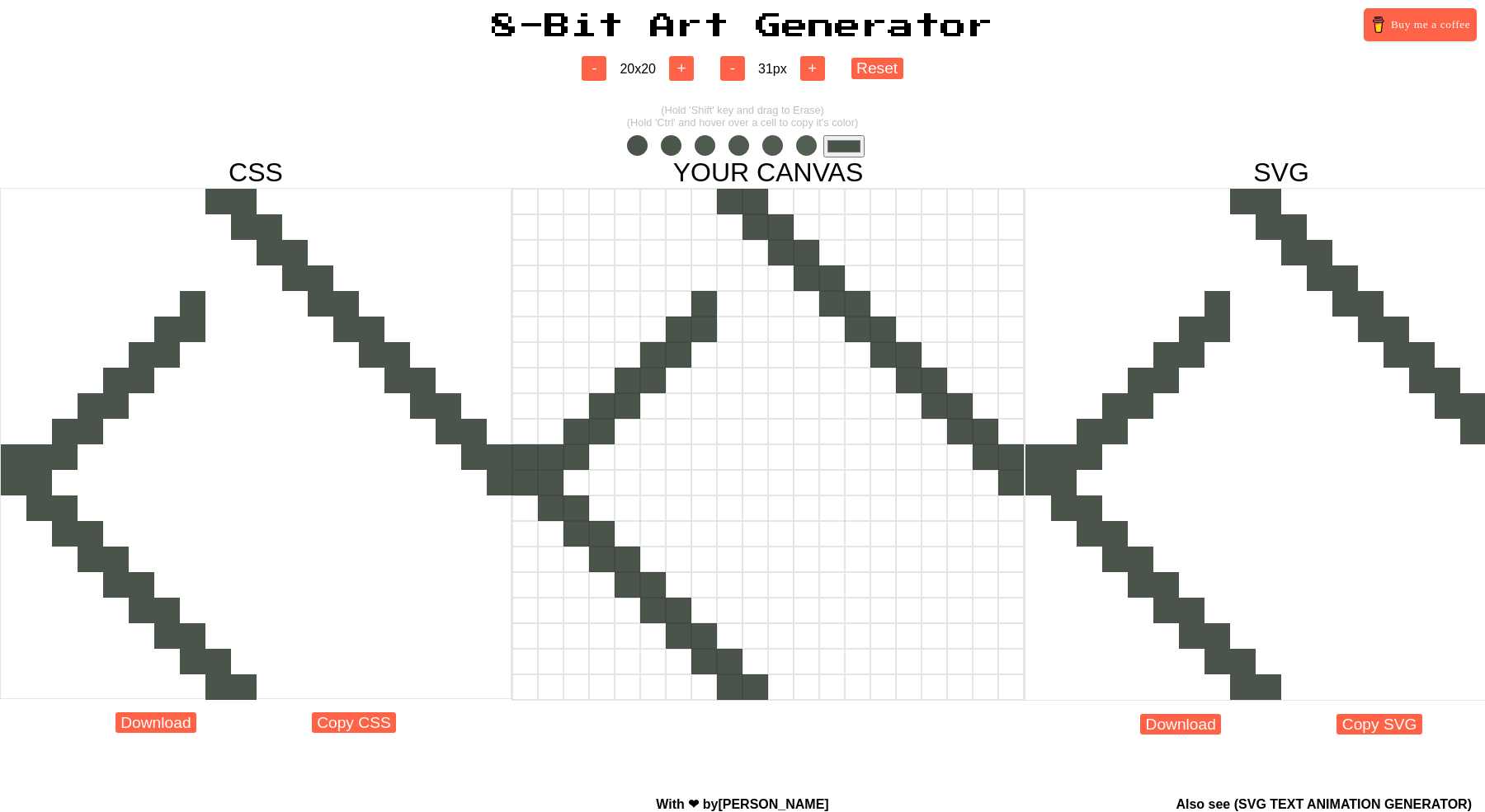
drag, startPoint x: 629, startPoint y: 404, endPoint x: 703, endPoint y: 302, distance: 126.0
click at [703, 302] on div at bounding box center [769, 445] width 514 height 513
drag, startPoint x: 703, startPoint y: 301, endPoint x: 778, endPoint y: 251, distance: 90.1
click at [778, 251] on div at bounding box center [769, 445] width 514 height 513
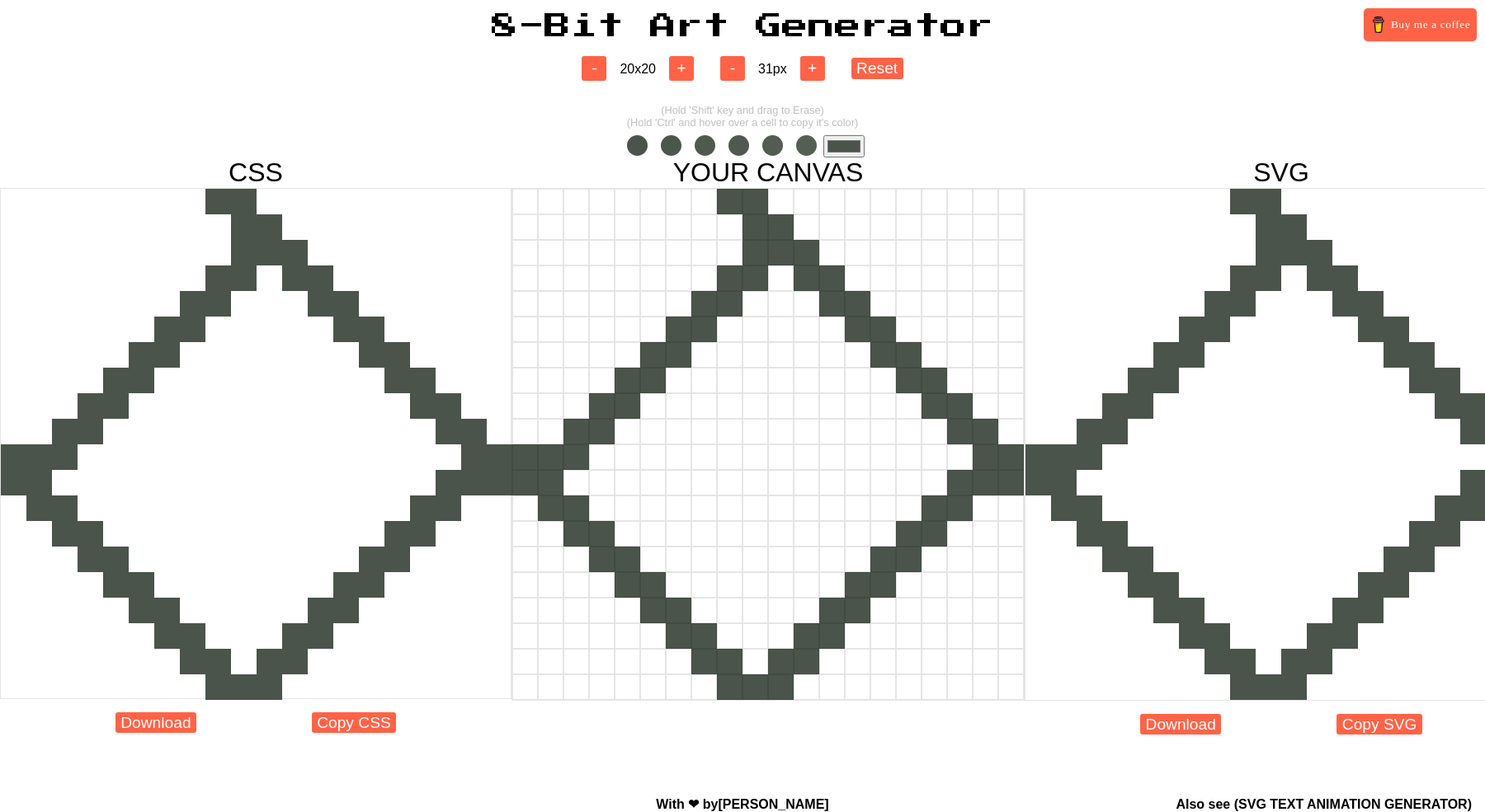
drag, startPoint x: 779, startPoint y: 681, endPoint x: 987, endPoint y: 484, distance: 286.5
click at [987, 484] on div at bounding box center [769, 445] width 514 height 513
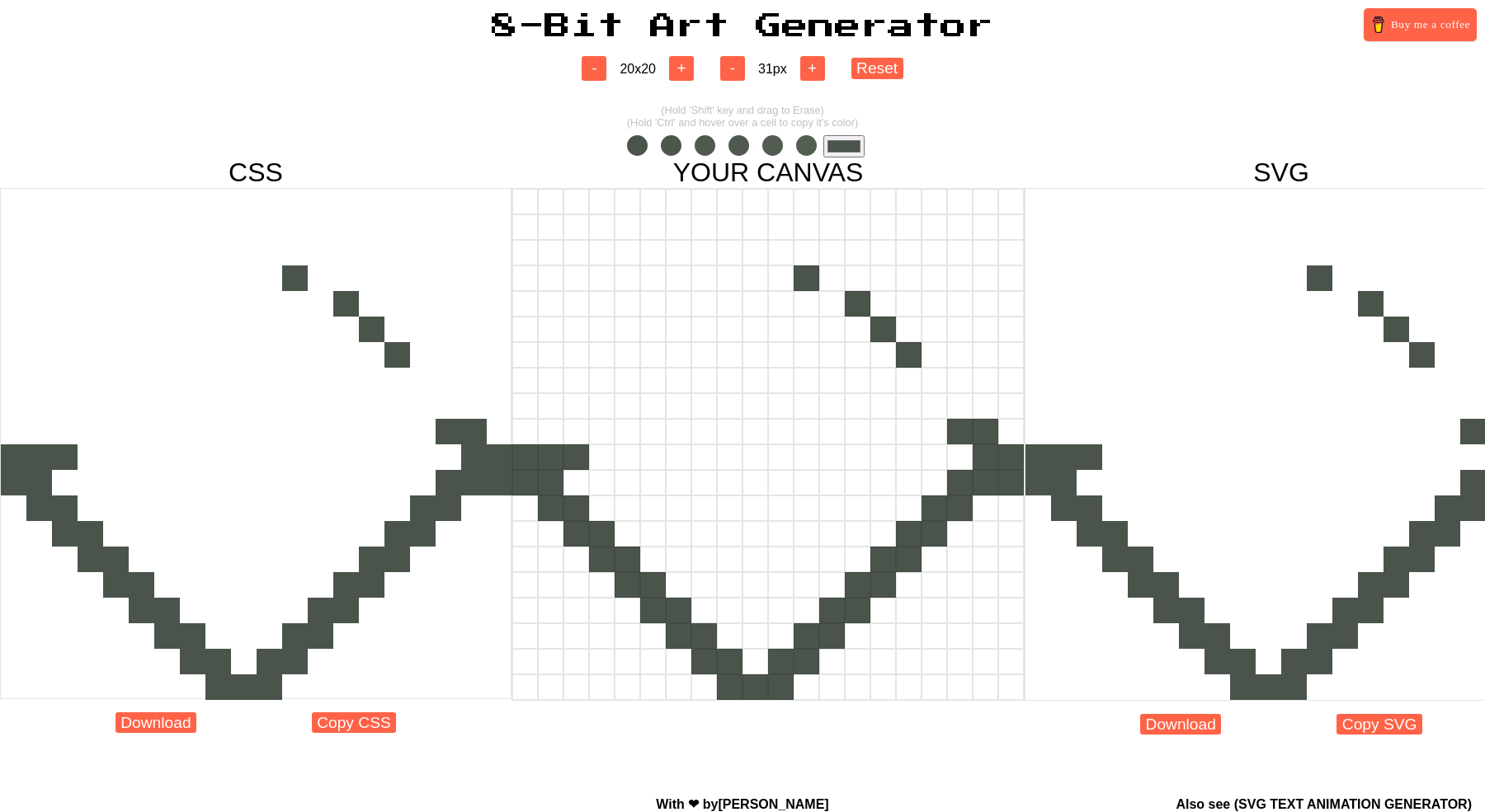
drag, startPoint x: 729, startPoint y: 200, endPoint x: 863, endPoint y: 97, distance: 169.0
click at [847, 141] on div "- 20 x 20 + - 31 px + Reset (Hold 'Shift' key and drag to Erase) (Hold 'Ctrl' a…" at bounding box center [742, 414] width 1485 height 748
click at [876, 73] on button "Reset" at bounding box center [877, 68] width 52 height 20
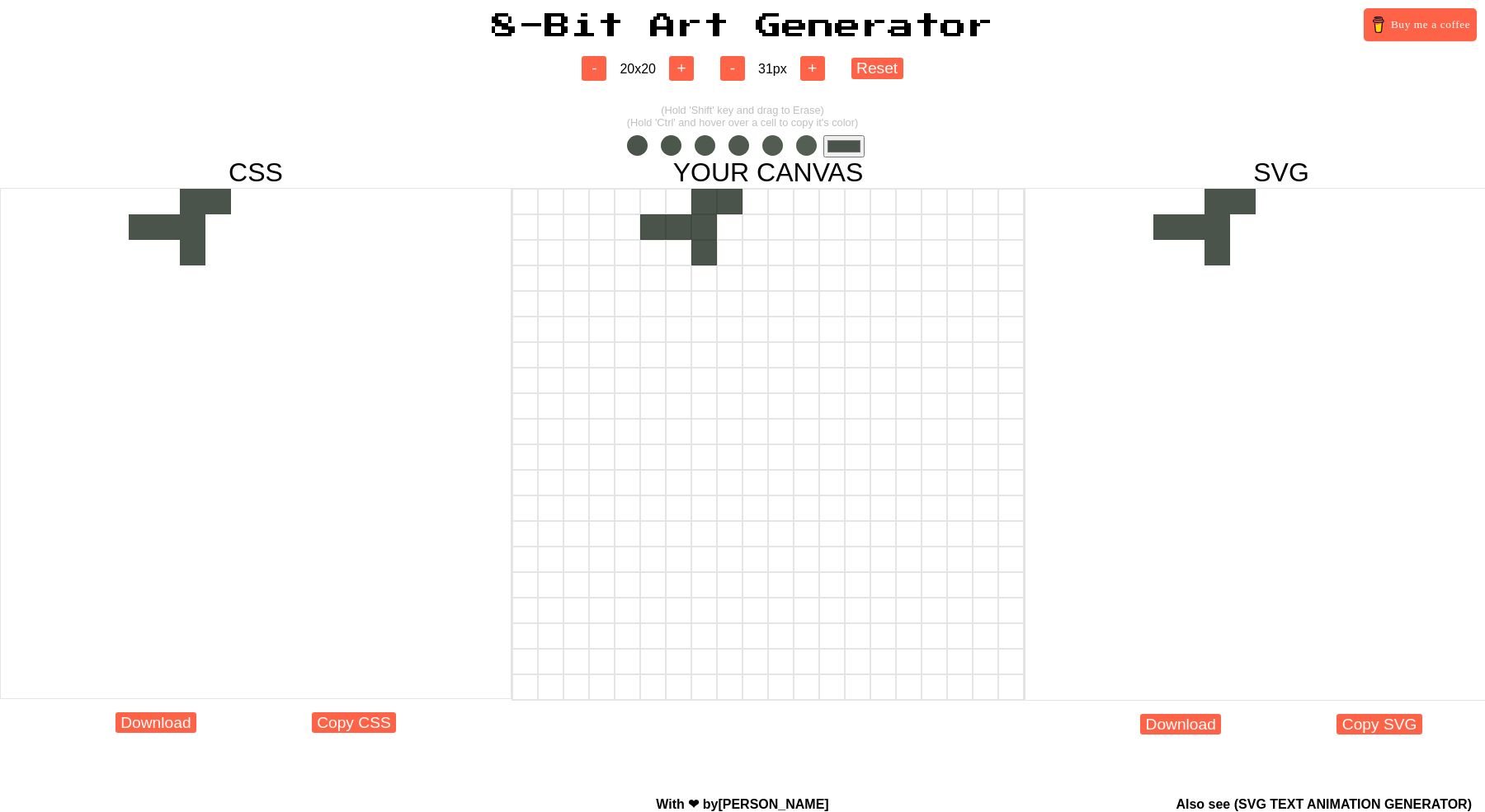
click at [711, 240] on div at bounding box center [703, 252] width 25 height 25
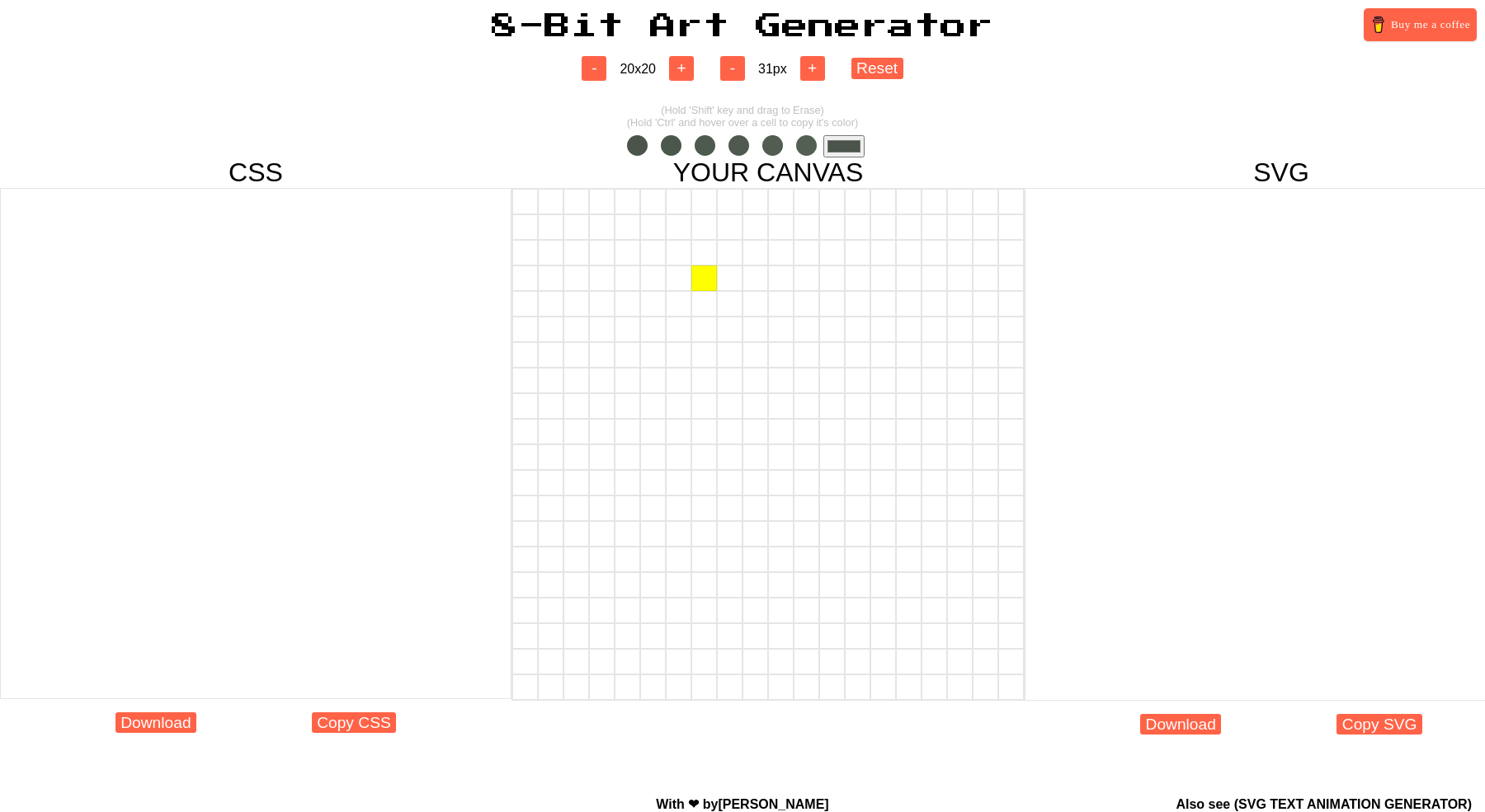
drag, startPoint x: 703, startPoint y: 252, endPoint x: 702, endPoint y: 276, distance: 24.0
click at [702, 275] on div at bounding box center [769, 445] width 514 height 513
click at [594, 281] on div at bounding box center [601, 278] width 25 height 25
click at [578, 259] on div at bounding box center [576, 252] width 25 height 25
click at [598, 305] on div at bounding box center [601, 303] width 25 height 25
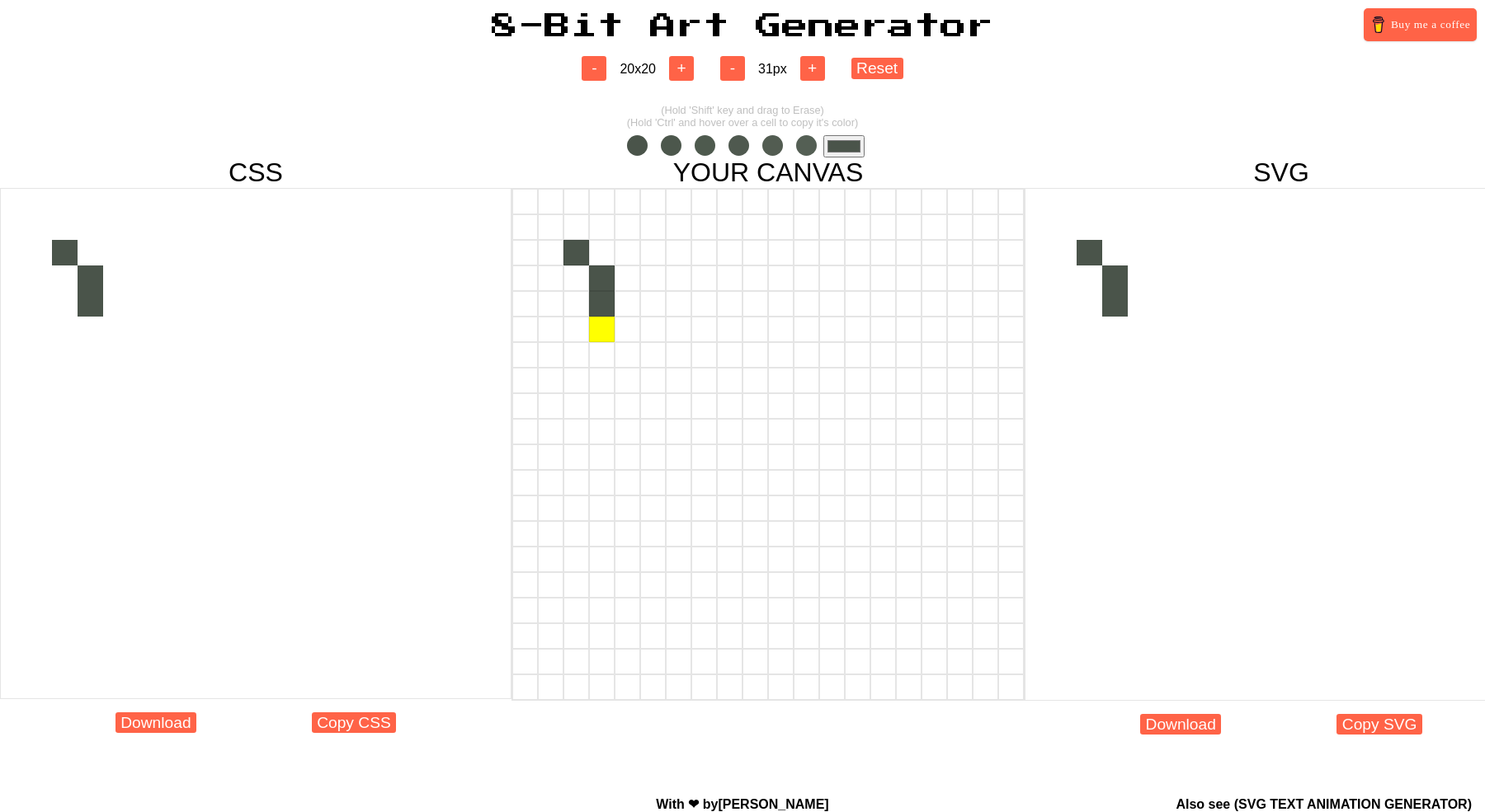
click at [598, 332] on div at bounding box center [601, 329] width 25 height 25
click at [597, 355] on div at bounding box center [601, 354] width 25 height 25
click at [622, 360] on div at bounding box center [627, 354] width 25 height 25
click at [656, 360] on div at bounding box center [652, 354] width 25 height 25
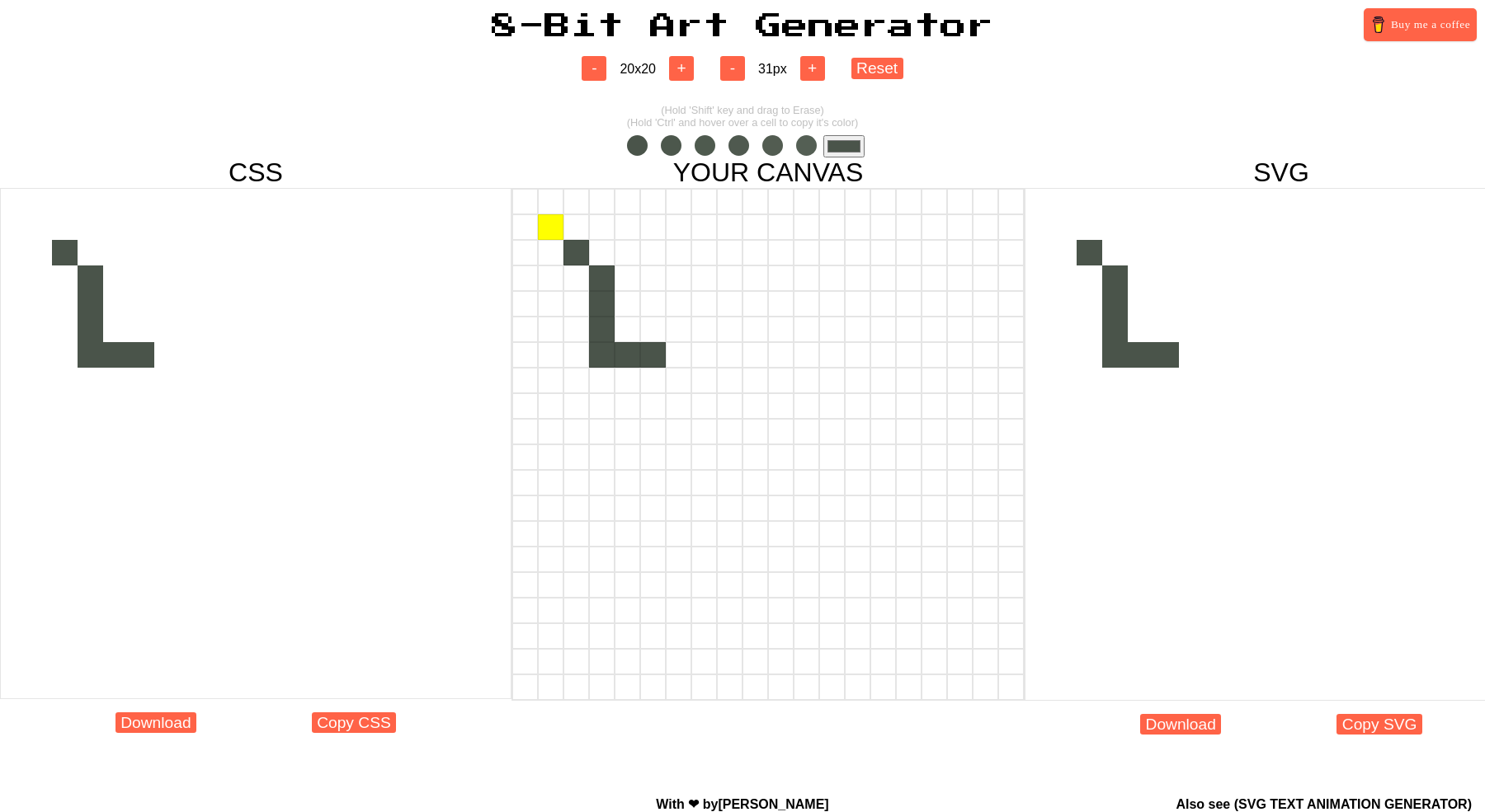
click at [555, 234] on div at bounding box center [550, 227] width 25 height 25
click at [701, 304] on div at bounding box center [703, 303] width 25 height 25
click at [700, 330] on div at bounding box center [703, 329] width 25 height 25
click at [700, 358] on div at bounding box center [703, 354] width 25 height 25
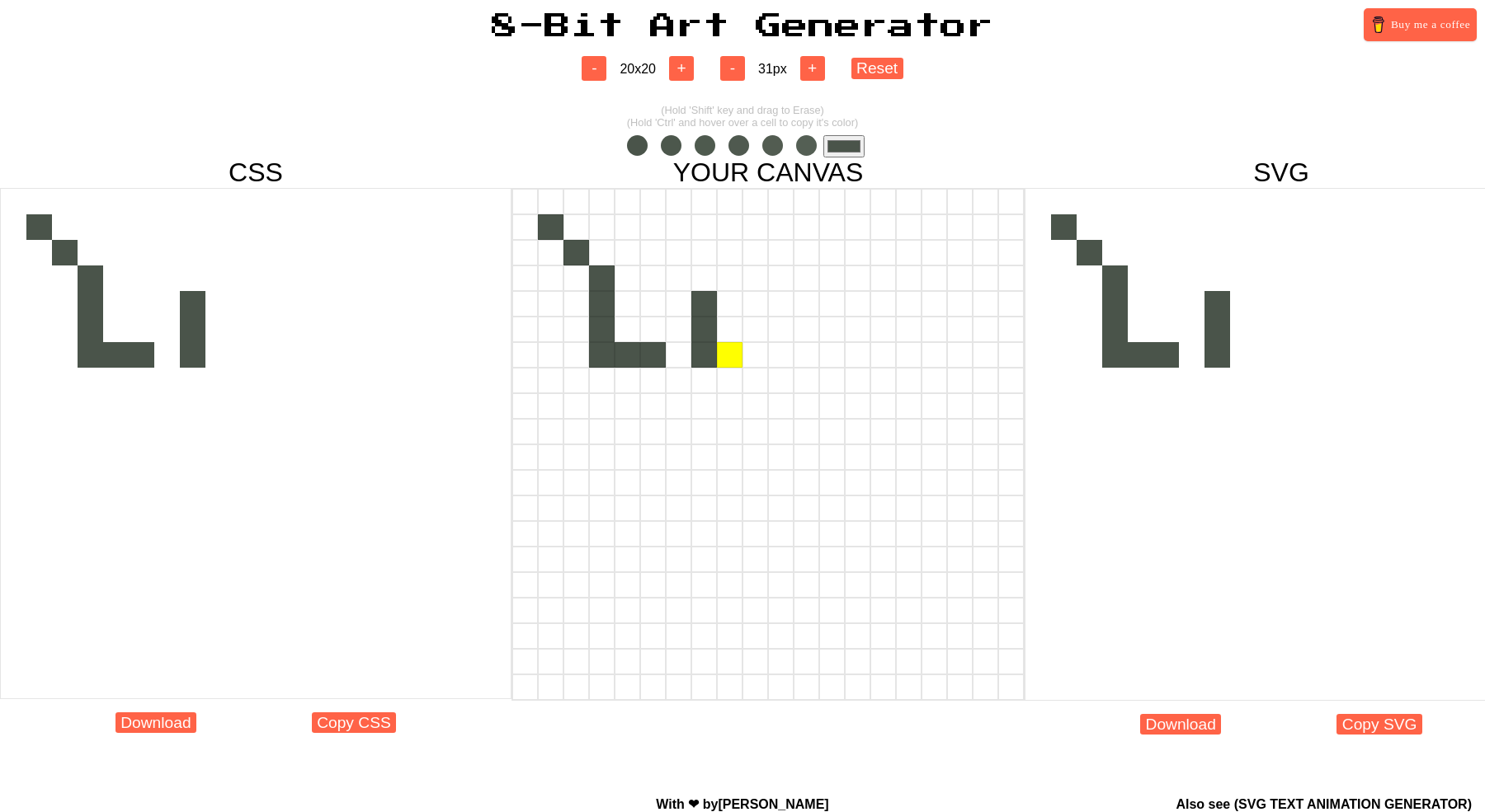
click at [723, 359] on div at bounding box center [729, 354] width 25 height 25
click at [753, 359] on div at bounding box center [755, 354] width 25 height 25
click at [754, 338] on div at bounding box center [755, 329] width 25 height 25
click at [754, 310] on div at bounding box center [755, 303] width 25 height 25
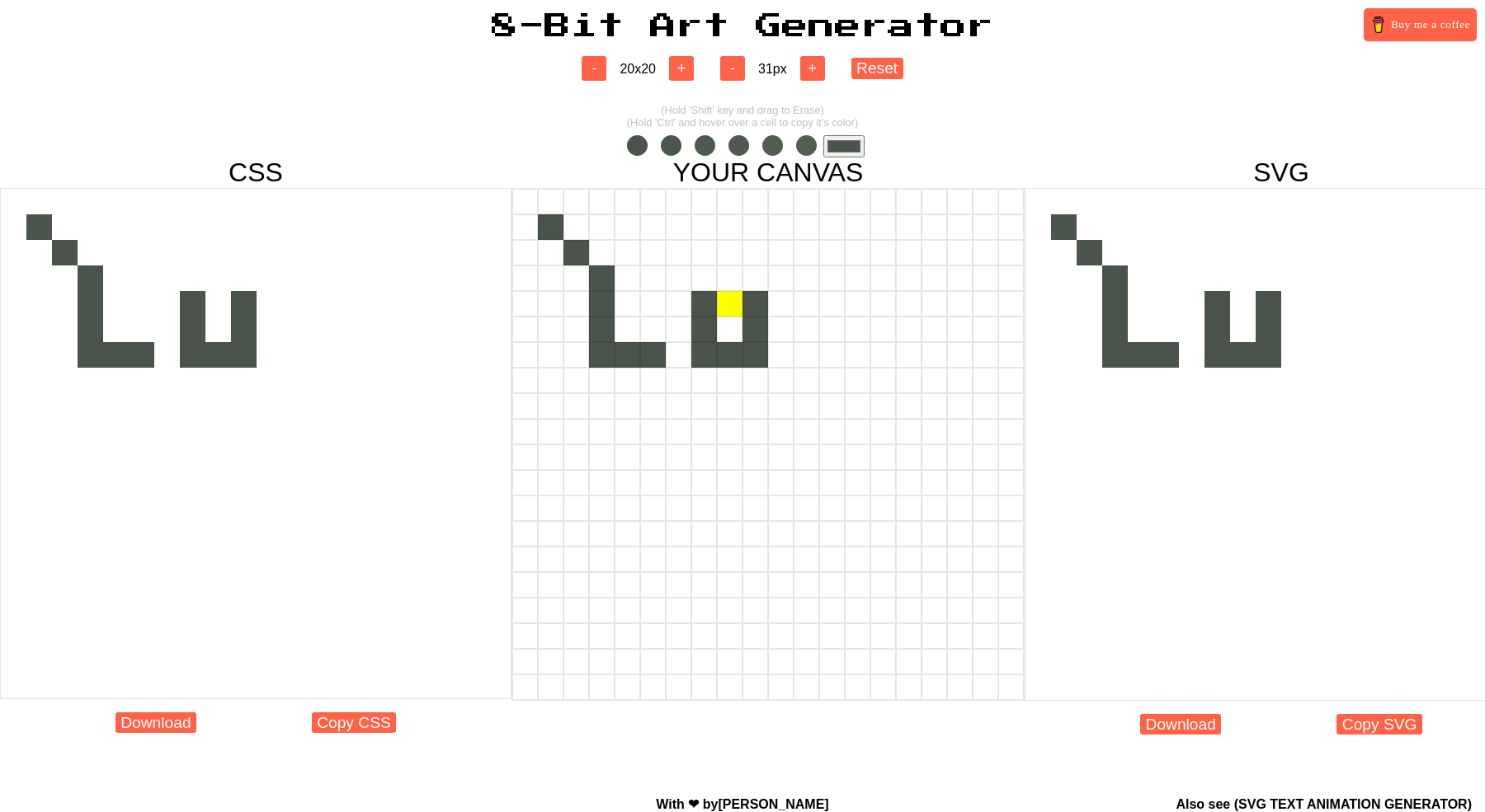
click at [728, 310] on div at bounding box center [729, 303] width 25 height 25
click at [850, 281] on div at bounding box center [857, 278] width 25 height 25
click at [833, 281] on div at bounding box center [832, 278] width 25 height 25
click at [809, 281] on div at bounding box center [806, 278] width 25 height 25
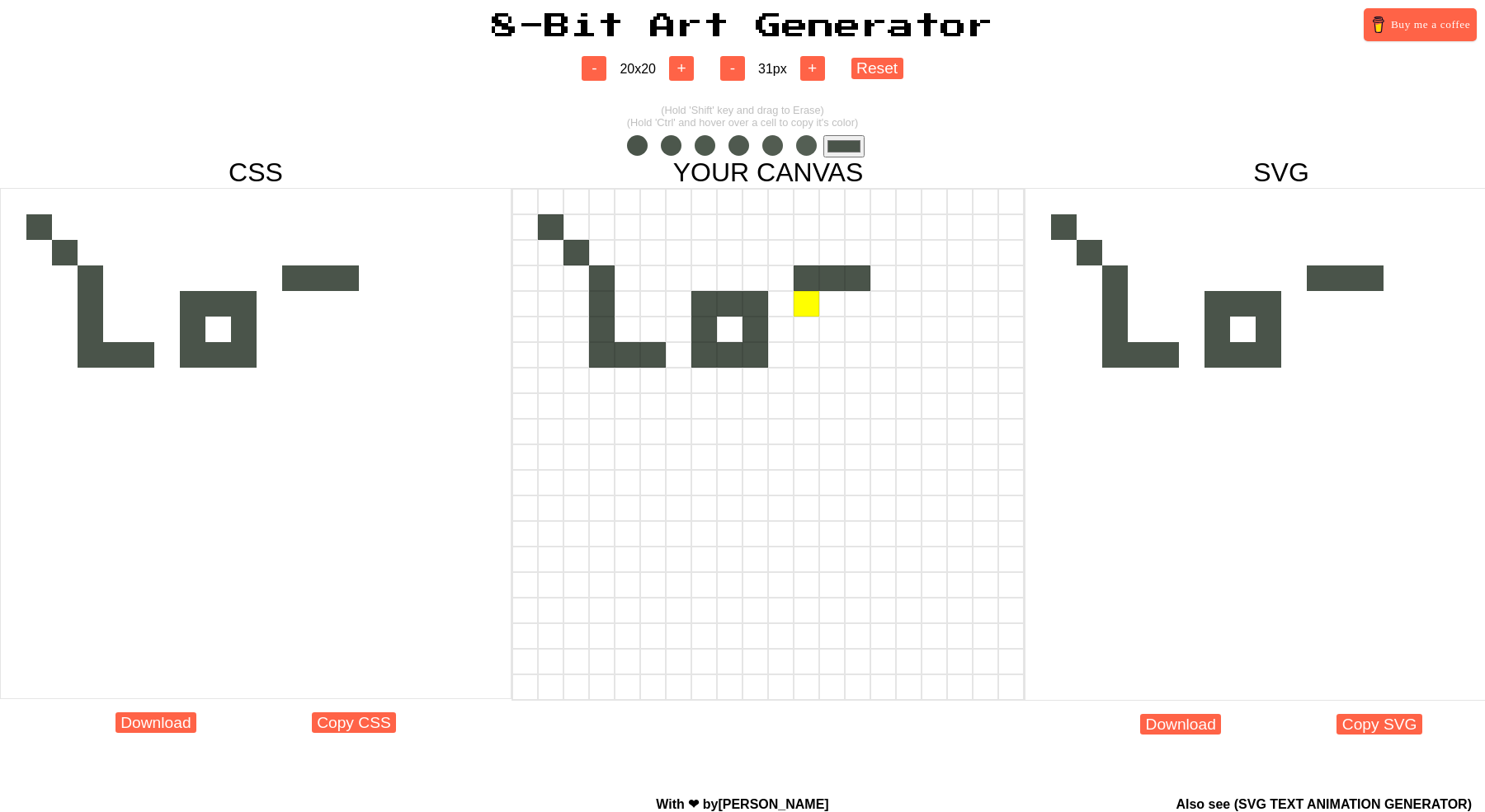
click at [809, 304] on div at bounding box center [806, 303] width 25 height 25
click at [809, 317] on div at bounding box center [806, 329] width 25 height 25
click at [834, 322] on div at bounding box center [832, 329] width 25 height 25
click at [863, 330] on div at bounding box center [857, 329] width 25 height 25
click at [862, 354] on div at bounding box center [857, 354] width 25 height 25
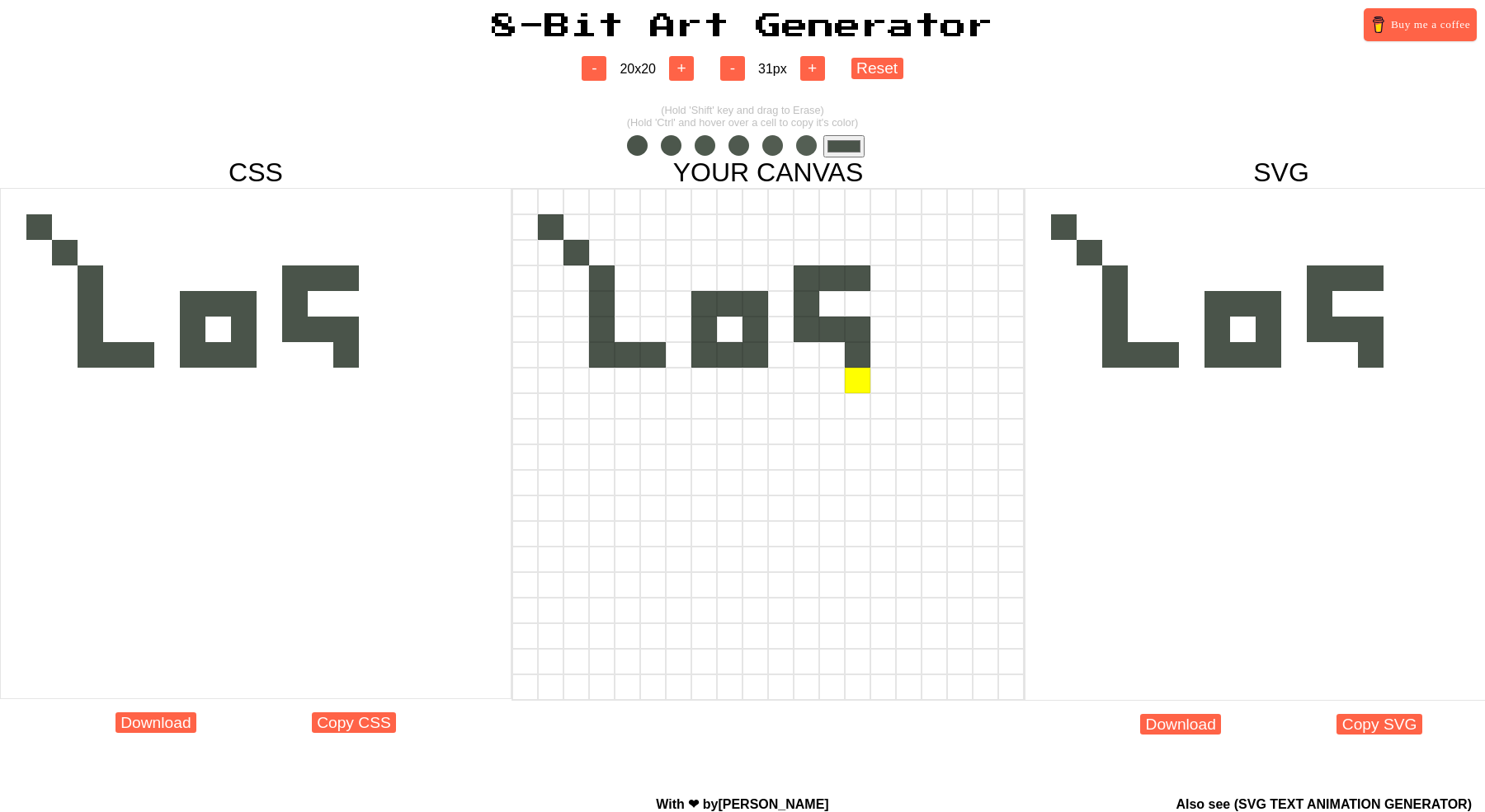
click at [859, 377] on div at bounding box center [857, 380] width 25 height 25
click at [828, 378] on div at bounding box center [832, 380] width 25 height 25
click at [813, 378] on div at bounding box center [806, 380] width 25 height 25
click at [580, 460] on div at bounding box center [576, 457] width 25 height 25
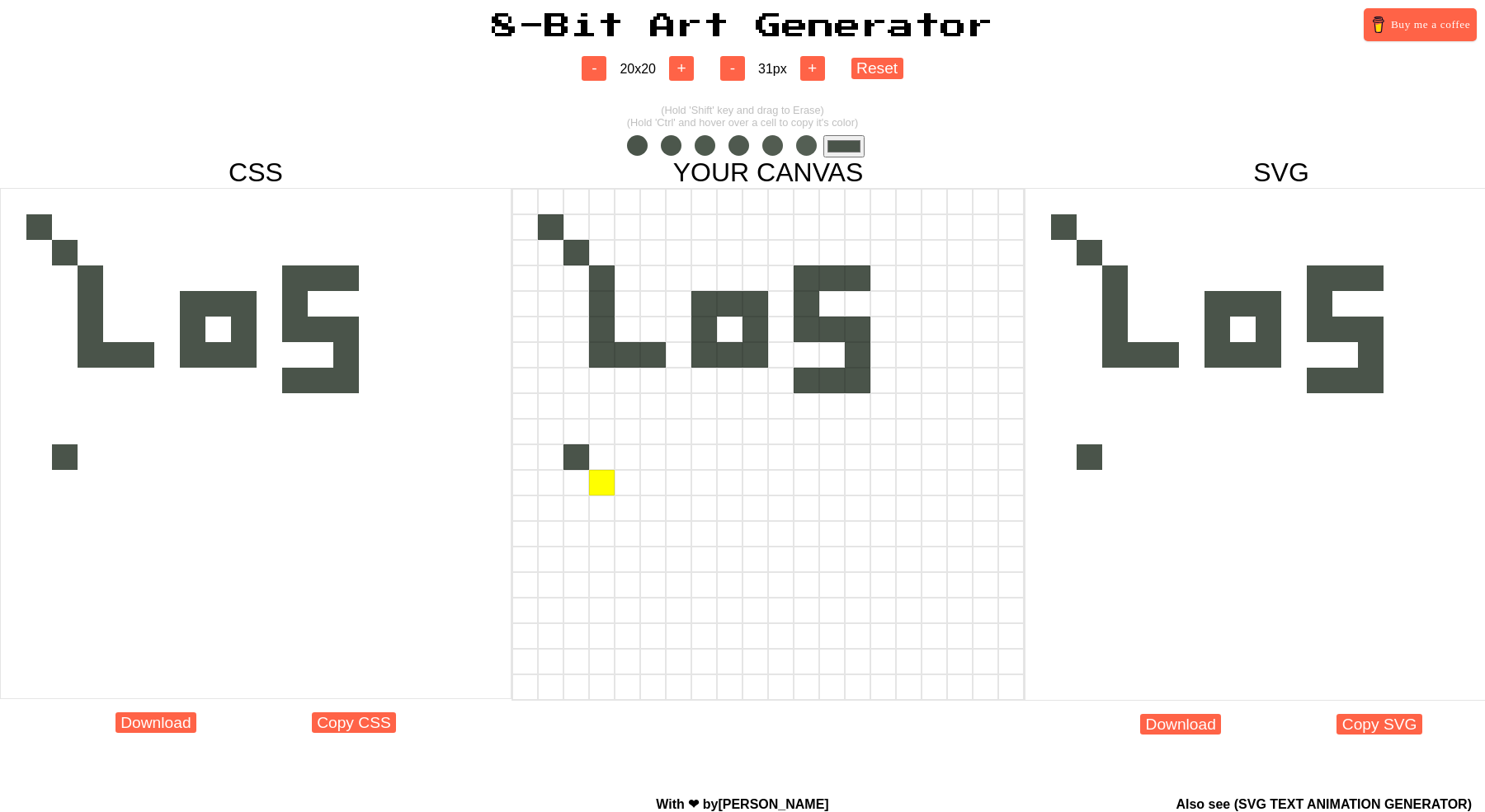
click at [596, 482] on div at bounding box center [601, 482] width 25 height 25
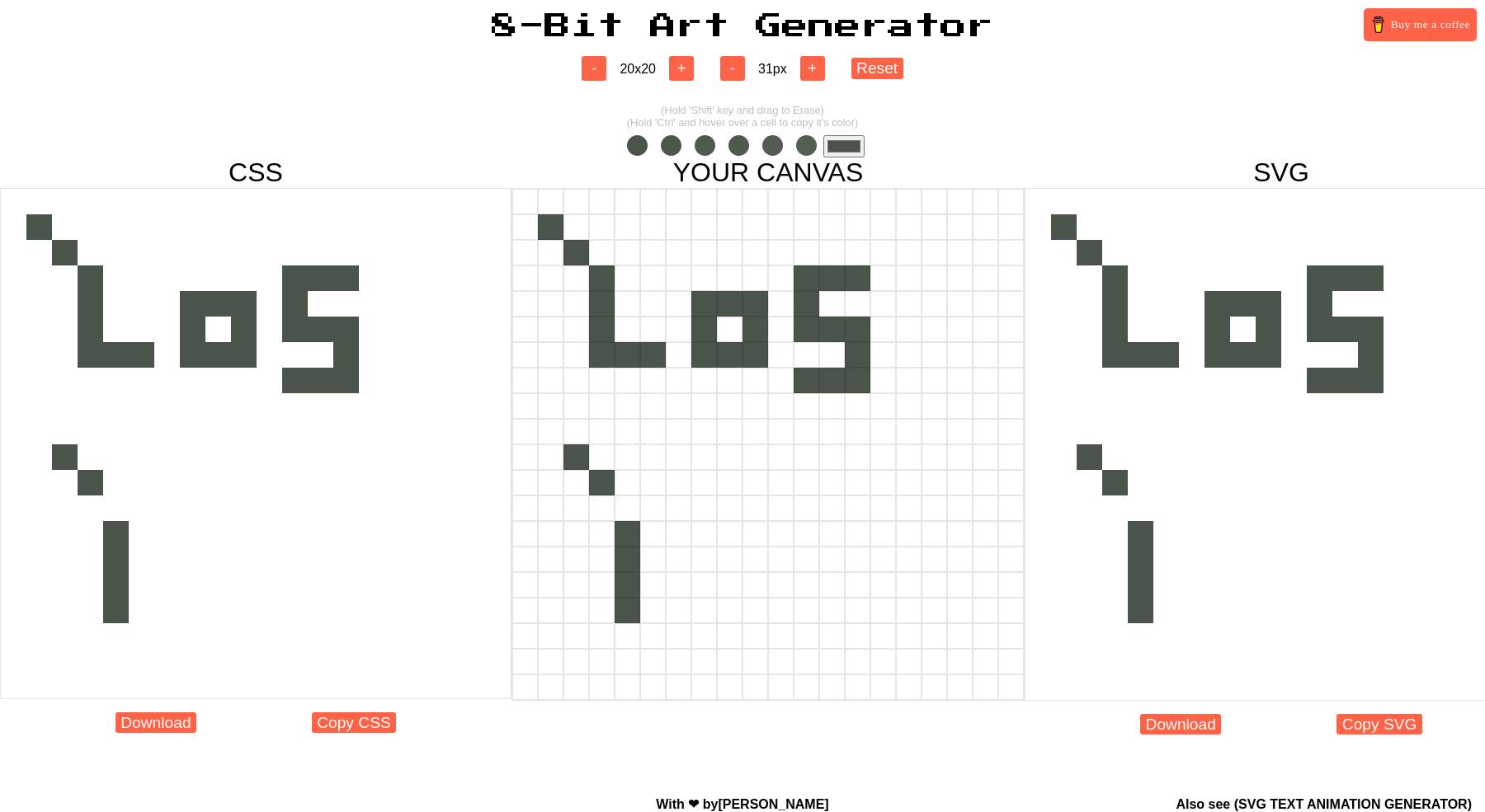
drag, startPoint x: 619, startPoint y: 505, endPoint x: 622, endPoint y: 605, distance: 100.0
click at [622, 604] on div at bounding box center [769, 445] width 514 height 513
click at [631, 512] on div at bounding box center [627, 508] width 25 height 25
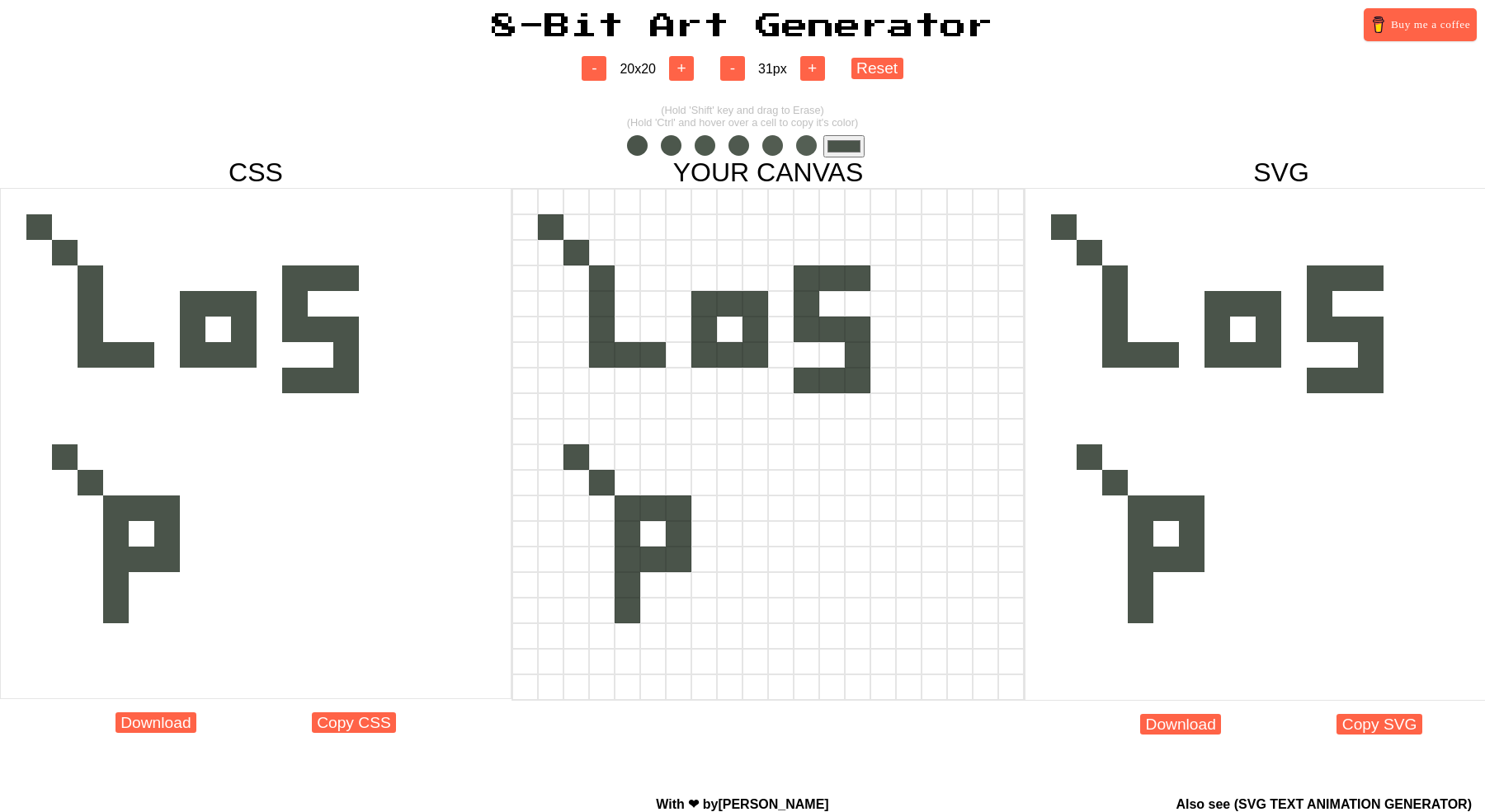
drag, startPoint x: 649, startPoint y: 505, endPoint x: 661, endPoint y: 563, distance: 59.2
click at [661, 563] on div at bounding box center [769, 445] width 514 height 513
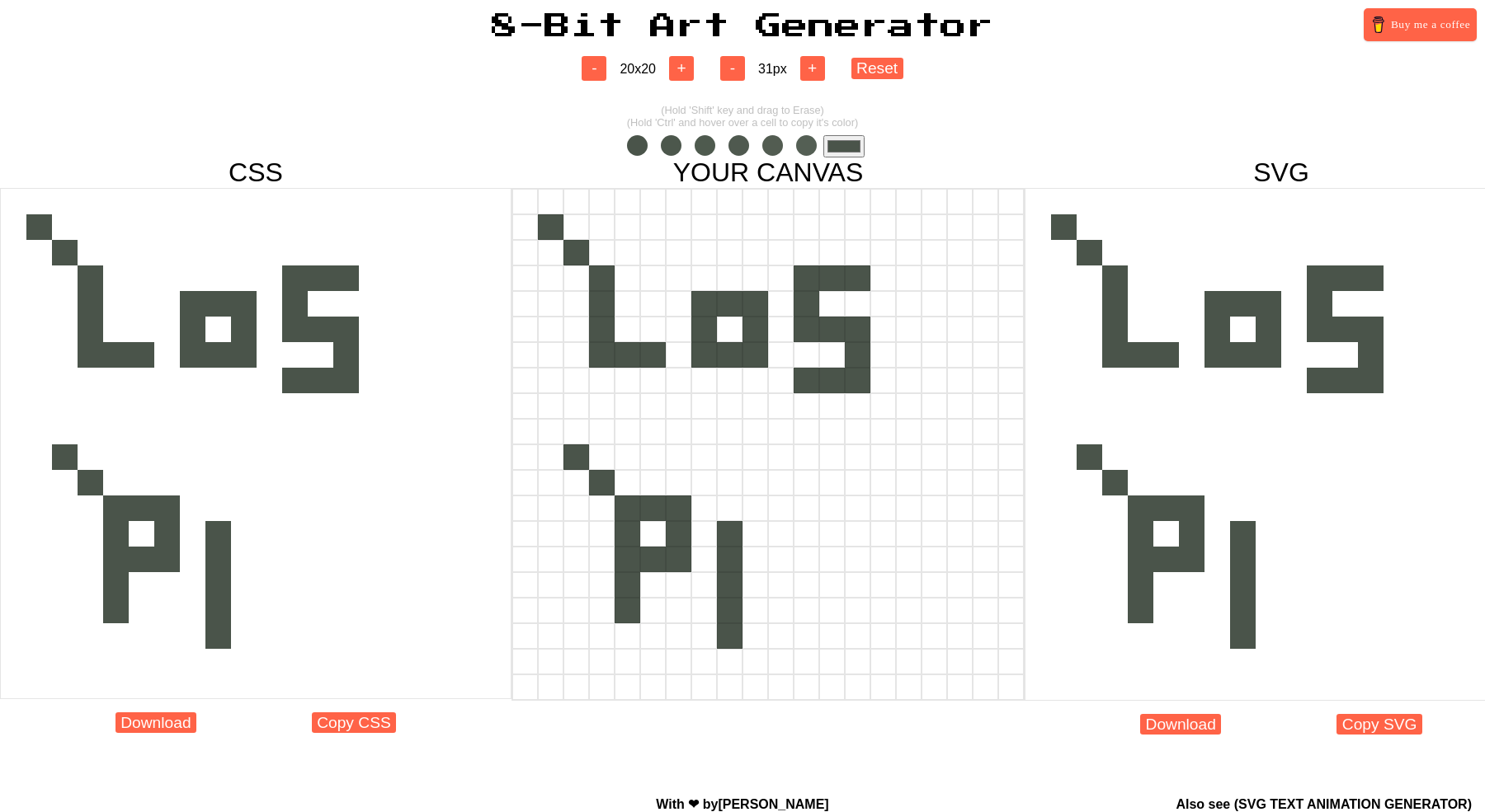
drag, startPoint x: 725, startPoint y: 511, endPoint x: 725, endPoint y: 625, distance: 114.0
click at [725, 626] on div at bounding box center [769, 445] width 514 height 513
click at [726, 512] on div at bounding box center [729, 508] width 25 height 25
click at [733, 638] on div at bounding box center [729, 635] width 25 height 25
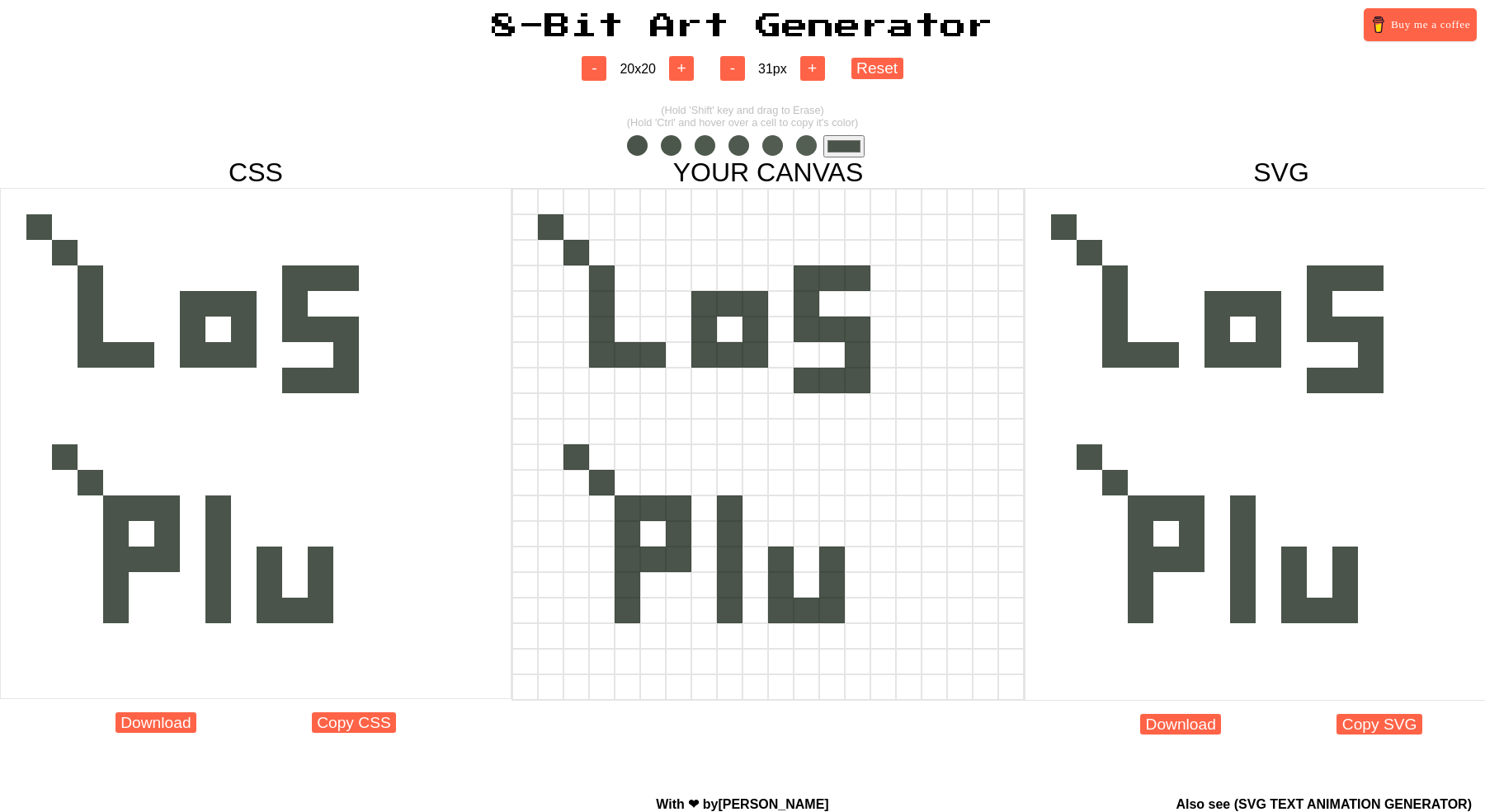
drag, startPoint x: 778, startPoint y: 542, endPoint x: 836, endPoint y: 562, distance: 61.4
click at [836, 563] on div at bounding box center [769, 445] width 514 height 513
drag, startPoint x: 876, startPoint y: 562, endPoint x: 911, endPoint y: 550, distance: 37.0
click at [911, 550] on div at bounding box center [769, 559] width 512 height 25
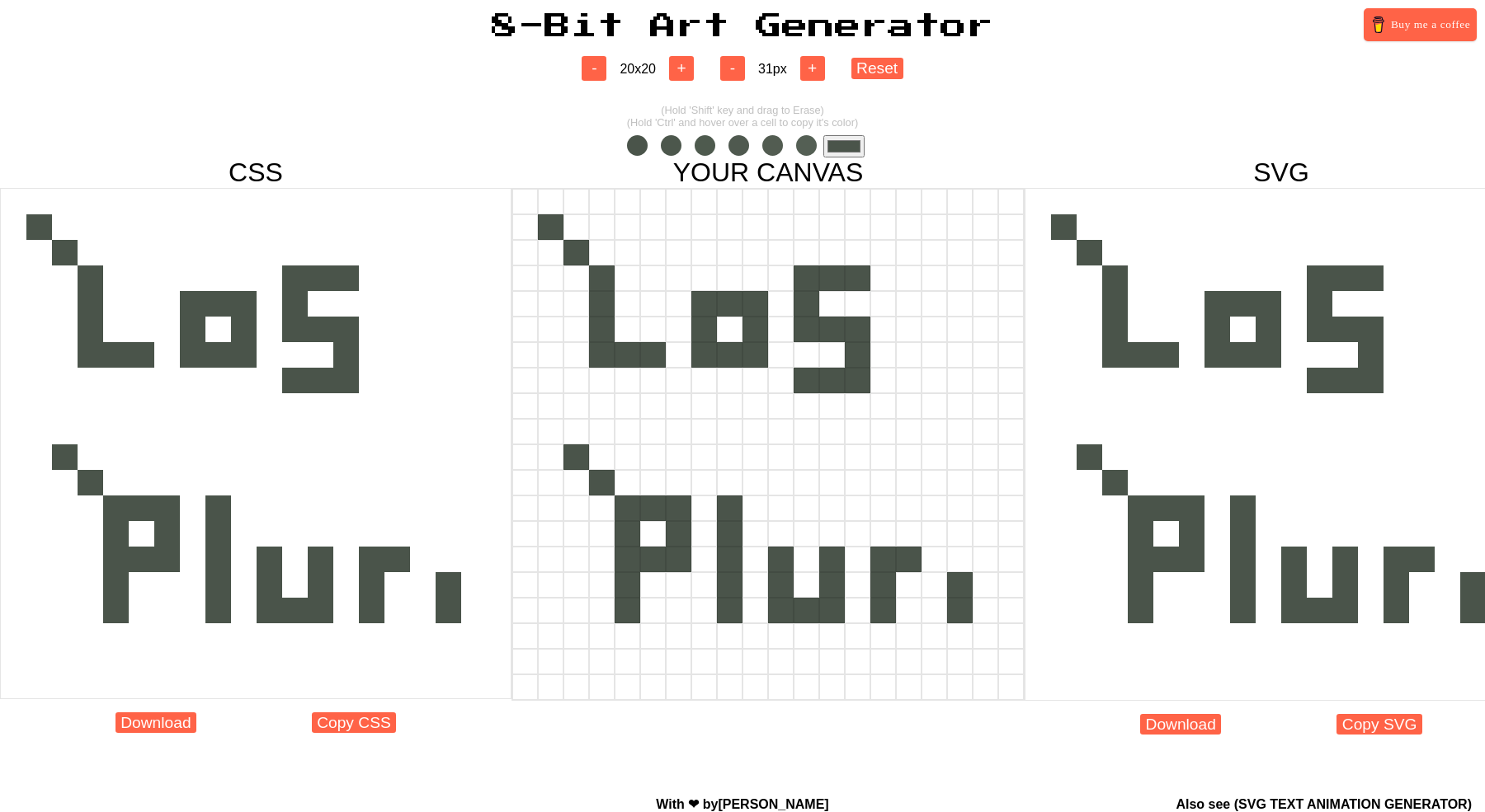
drag, startPoint x: 952, startPoint y: 561, endPoint x: 956, endPoint y: 614, distance: 53.2
click at [956, 614] on div at bounding box center [769, 445] width 514 height 513
click at [961, 538] on div at bounding box center [959, 533] width 25 height 25
click at [890, 66] on button "Reset" at bounding box center [877, 68] width 52 height 20
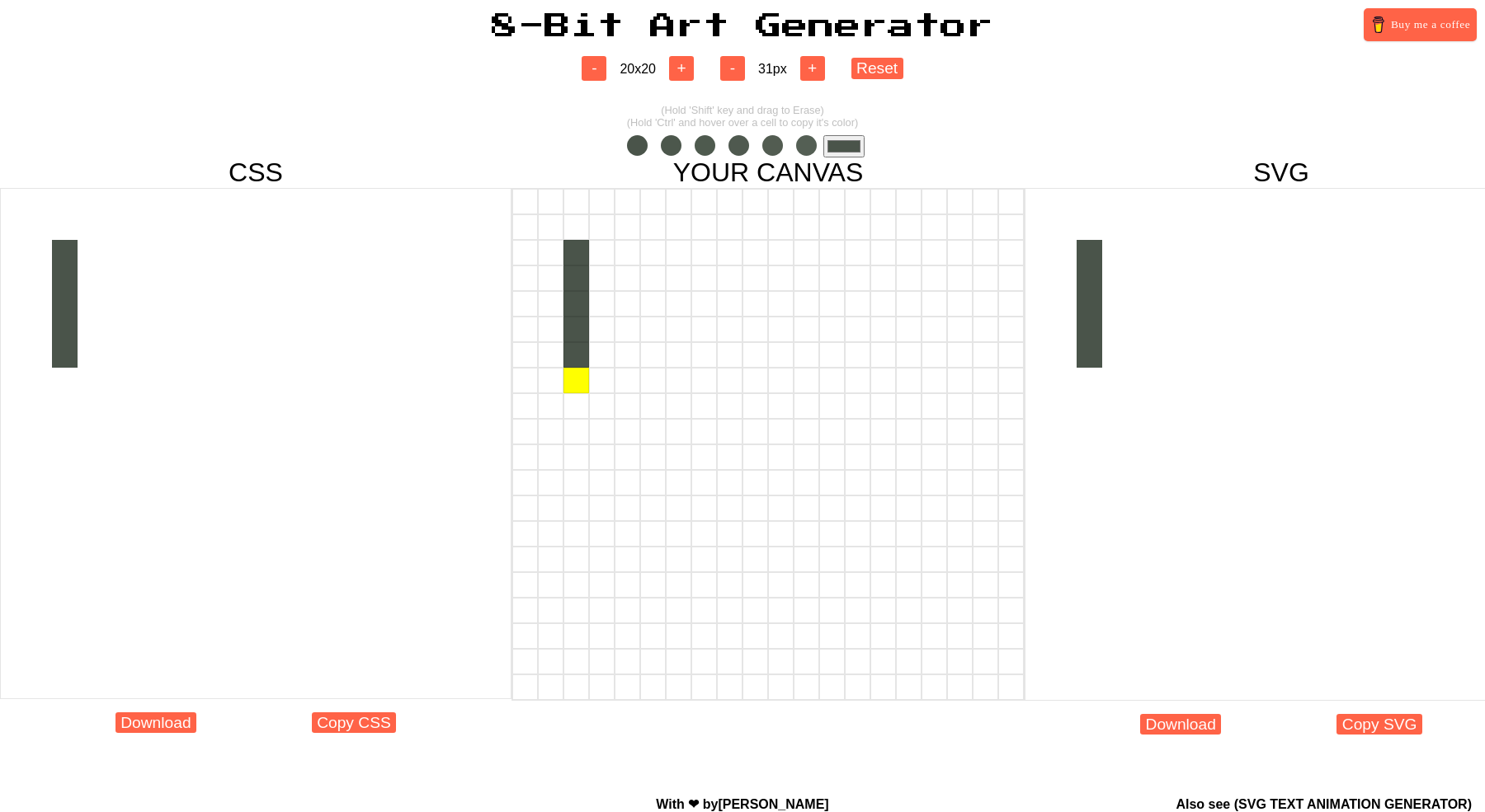
drag, startPoint x: 582, startPoint y: 233, endPoint x: 577, endPoint y: 375, distance: 142.1
click at [577, 375] on div at bounding box center [769, 445] width 514 height 513
click at [601, 258] on div at bounding box center [601, 252] width 25 height 25
click at [623, 285] on div at bounding box center [627, 278] width 25 height 25
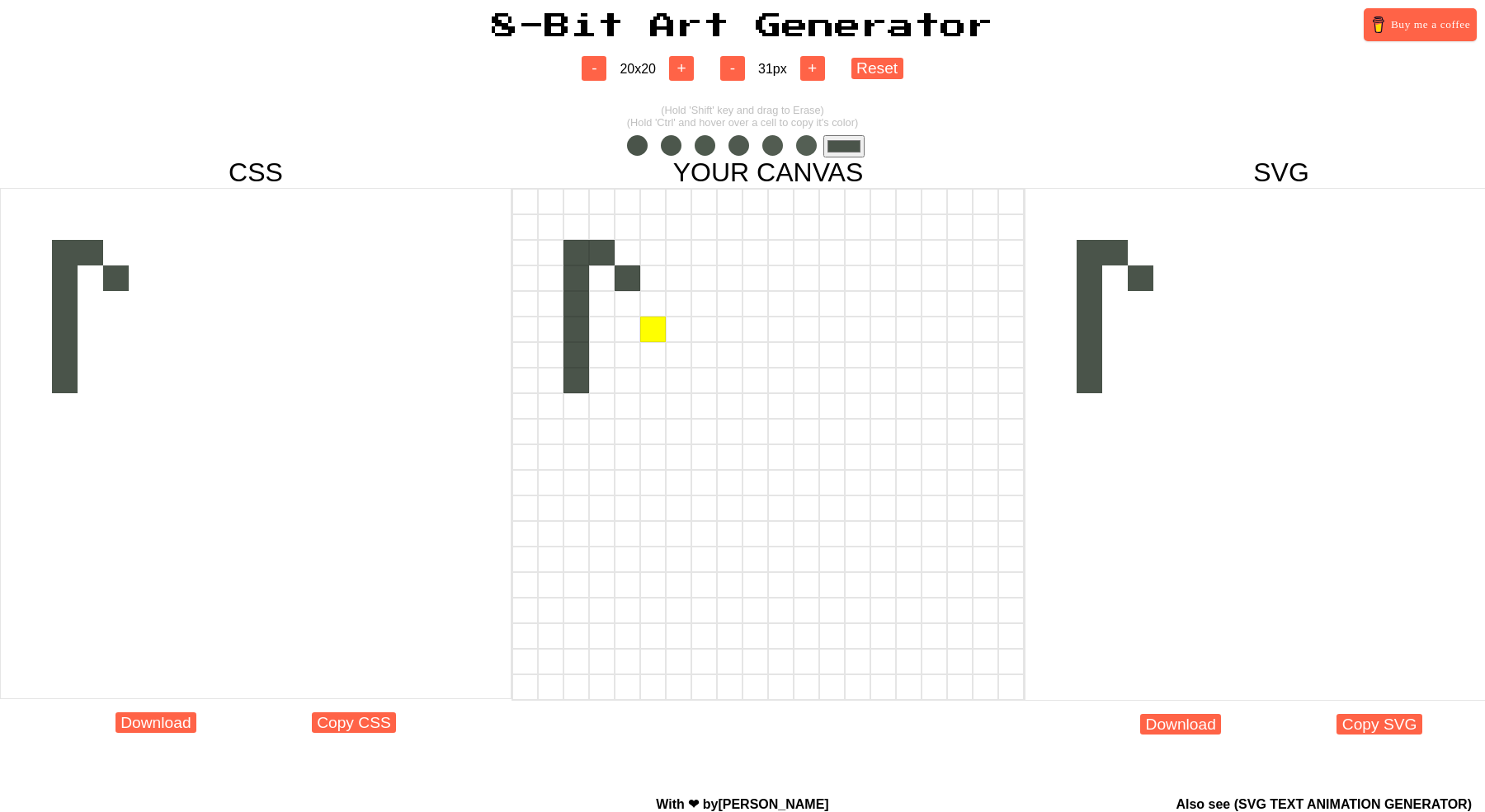
click at [658, 318] on div at bounding box center [652, 329] width 25 height 25
click at [657, 306] on div at bounding box center [652, 303] width 25 height 25
click at [657, 333] on div at bounding box center [652, 329] width 25 height 25
click at [676, 335] on div at bounding box center [678, 329] width 25 height 25
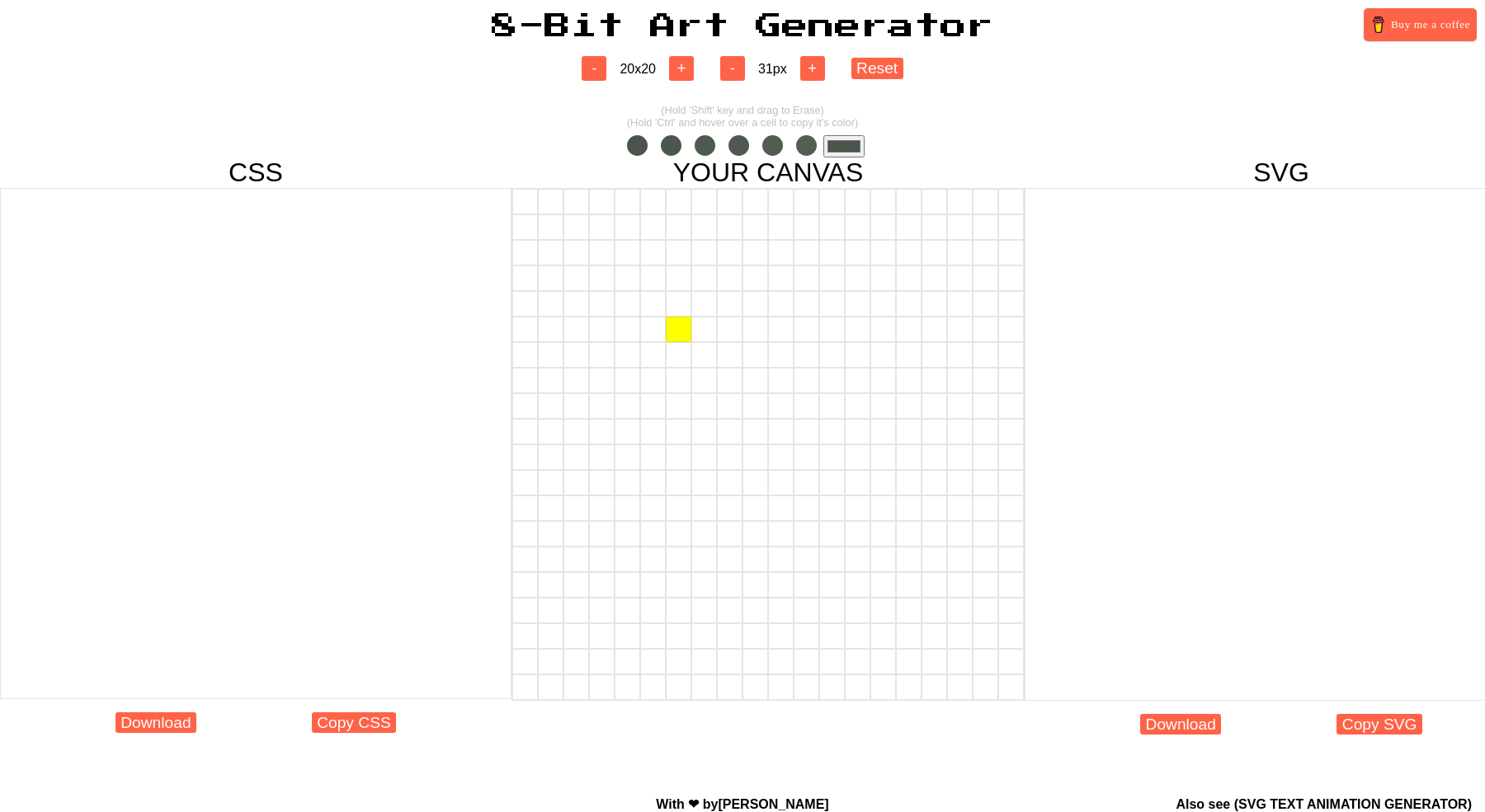
drag, startPoint x: 687, startPoint y: 335, endPoint x: 666, endPoint y: 335, distance: 21.0
click at [671, 335] on div at bounding box center [678, 329] width 25 height 25
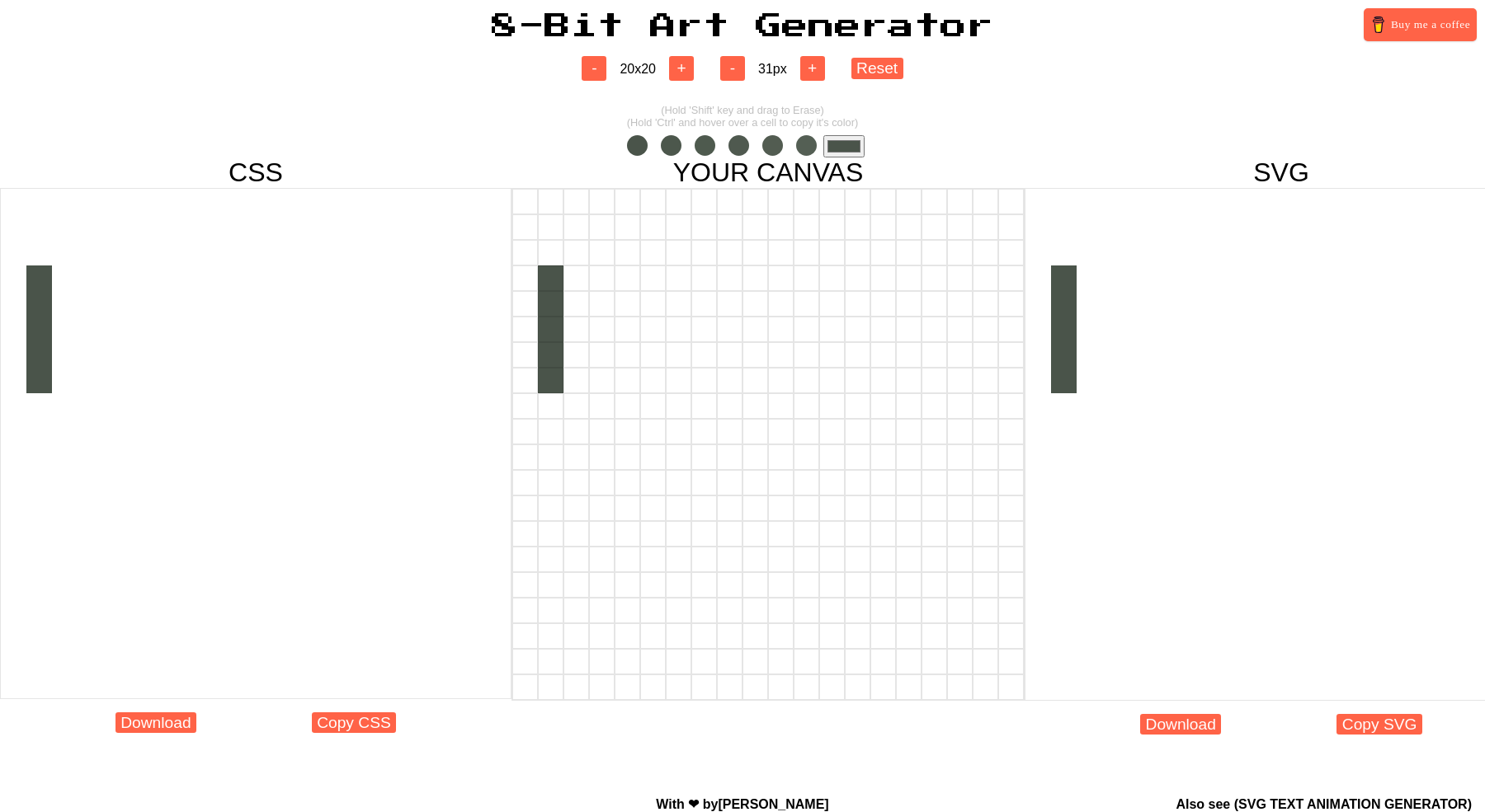
drag, startPoint x: 555, startPoint y: 258, endPoint x: 550, endPoint y: 382, distance: 124.1
click at [550, 384] on div at bounding box center [769, 445] width 514 height 513
click at [555, 255] on div at bounding box center [550, 252] width 25 height 25
click at [567, 272] on div at bounding box center [576, 278] width 25 height 25
click at [591, 307] on div at bounding box center [601, 303] width 25 height 25
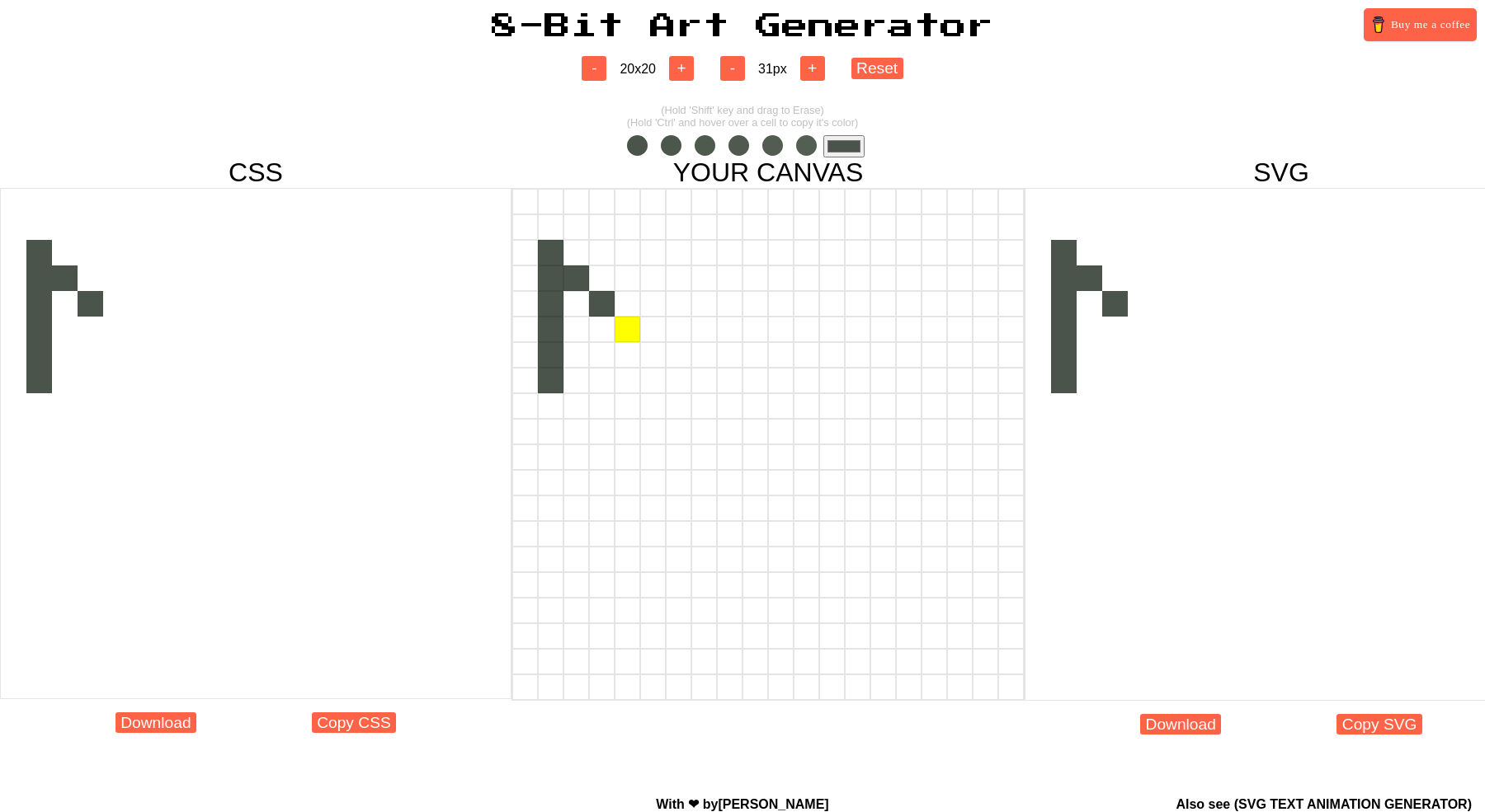
click at [615, 334] on div at bounding box center [627, 329] width 25 height 25
click at [642, 359] on div at bounding box center [652, 354] width 25 height 25
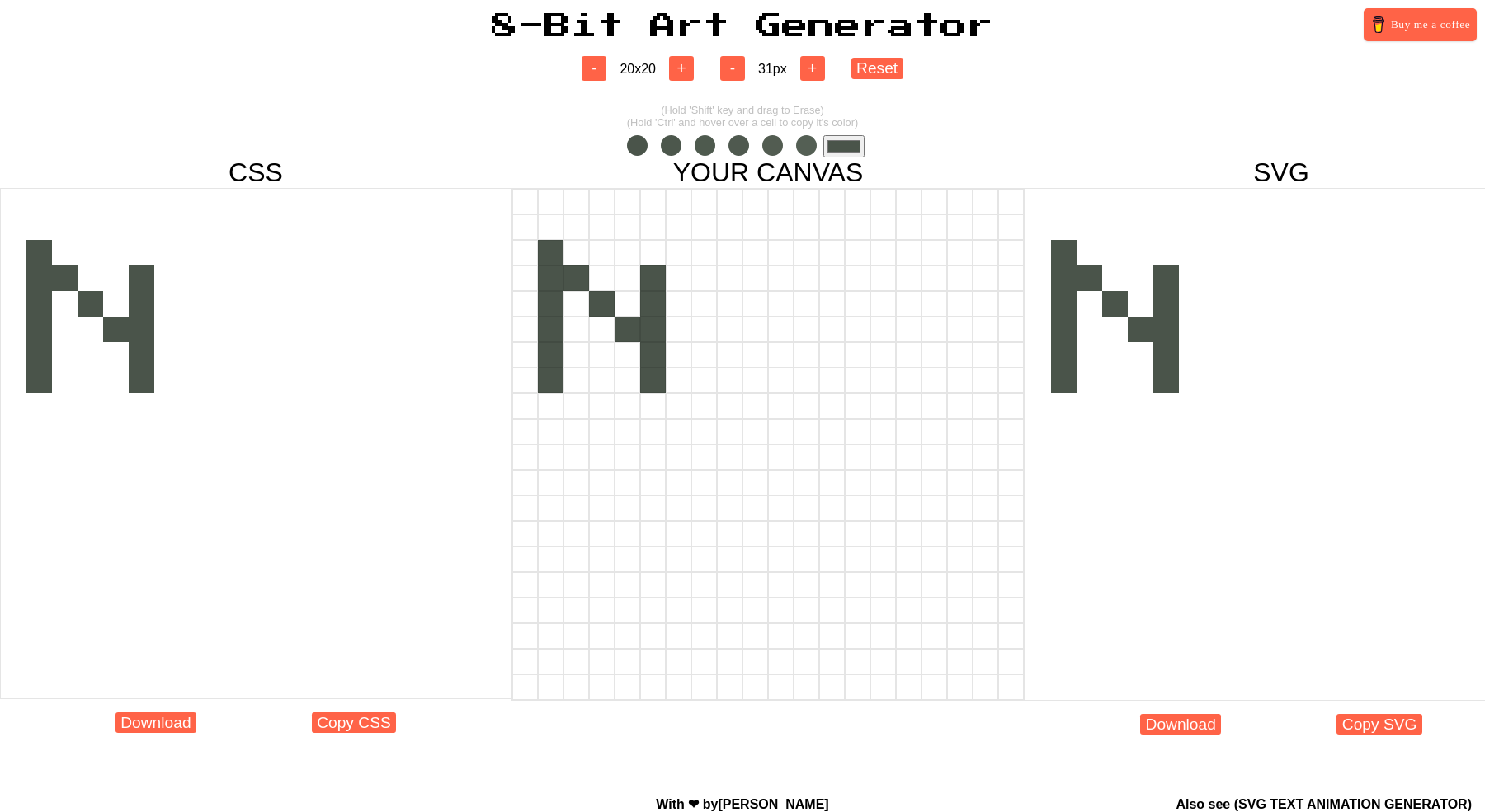
drag, startPoint x: 651, startPoint y: 246, endPoint x: 656, endPoint y: 390, distance: 144.1
click at [656, 390] on div at bounding box center [769, 445] width 514 height 513
click at [651, 259] on div at bounding box center [652, 252] width 25 height 25
drag, startPoint x: 710, startPoint y: 328, endPoint x: 708, endPoint y: 380, distance: 52.0
click at [708, 380] on div at bounding box center [769, 445] width 514 height 513
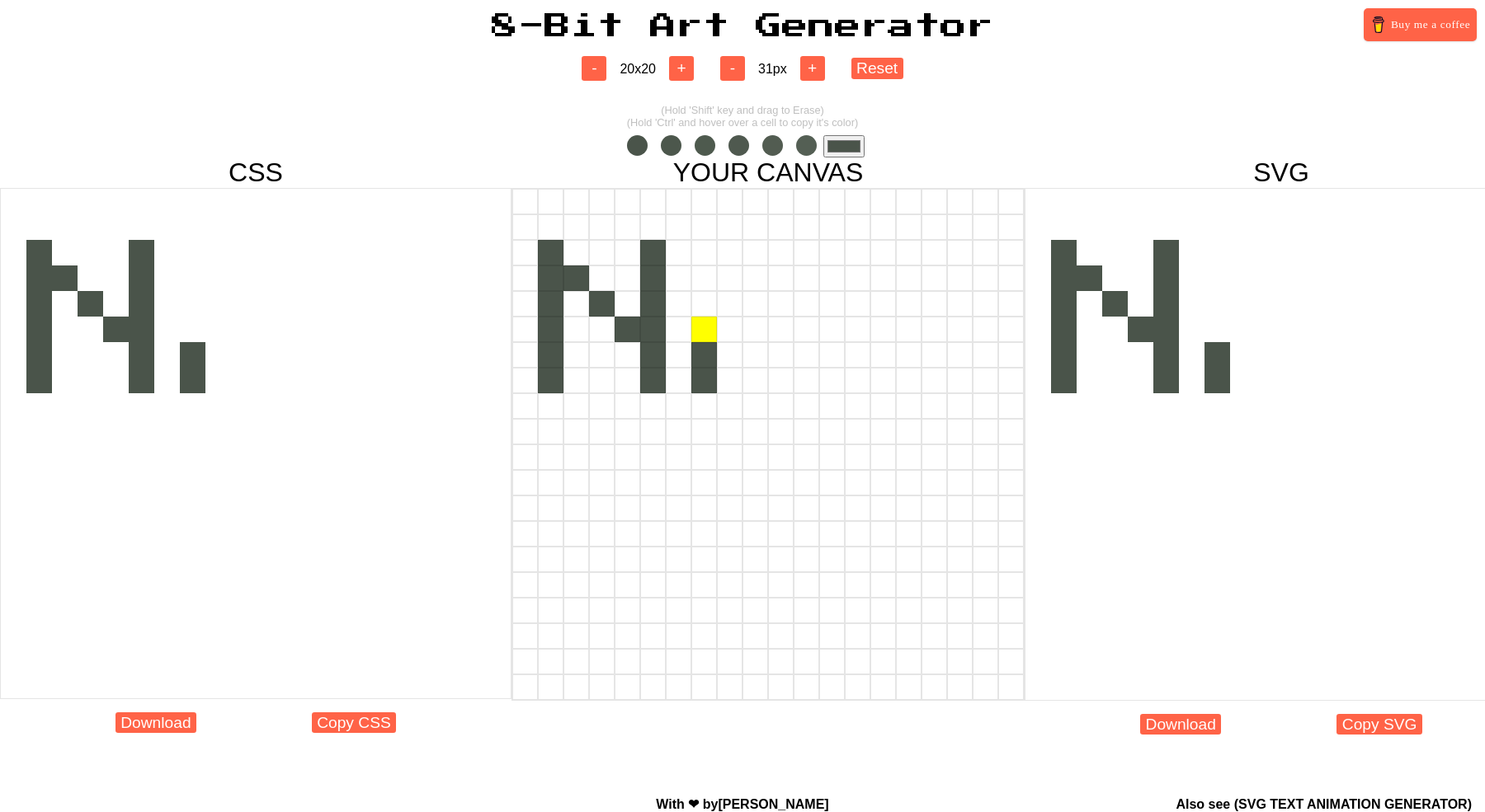
click at [708, 334] on div at bounding box center [703, 329] width 25 height 25
click at [706, 286] on div at bounding box center [703, 278] width 25 height 25
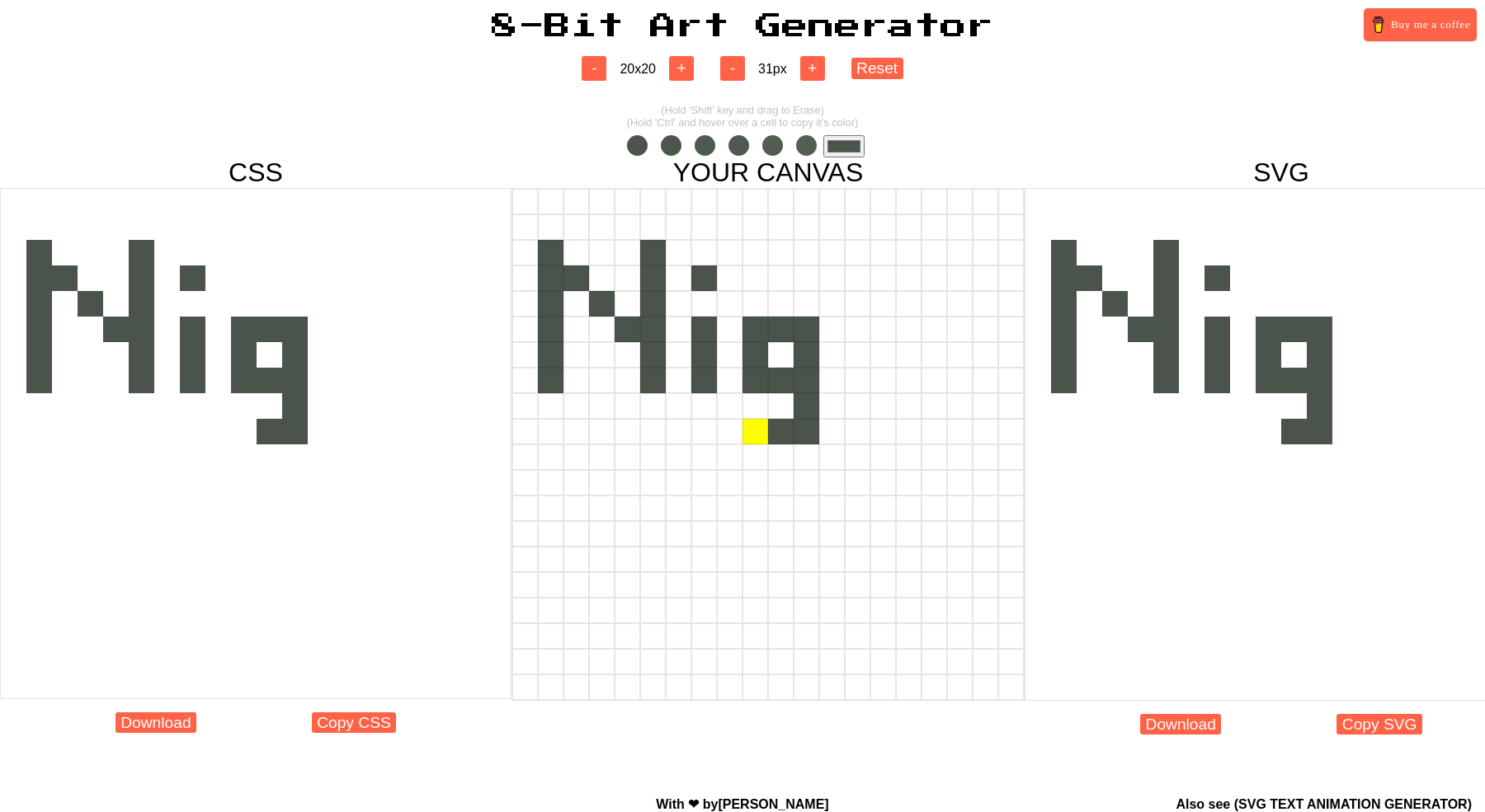
drag, startPoint x: 763, startPoint y: 326, endPoint x: 761, endPoint y: 439, distance: 113.0
click at [761, 439] on div at bounding box center [769, 445] width 514 height 513
drag, startPoint x: 852, startPoint y: 324, endPoint x: 852, endPoint y: 385, distance: 61.0
click at [852, 382] on div at bounding box center [769, 445] width 514 height 513
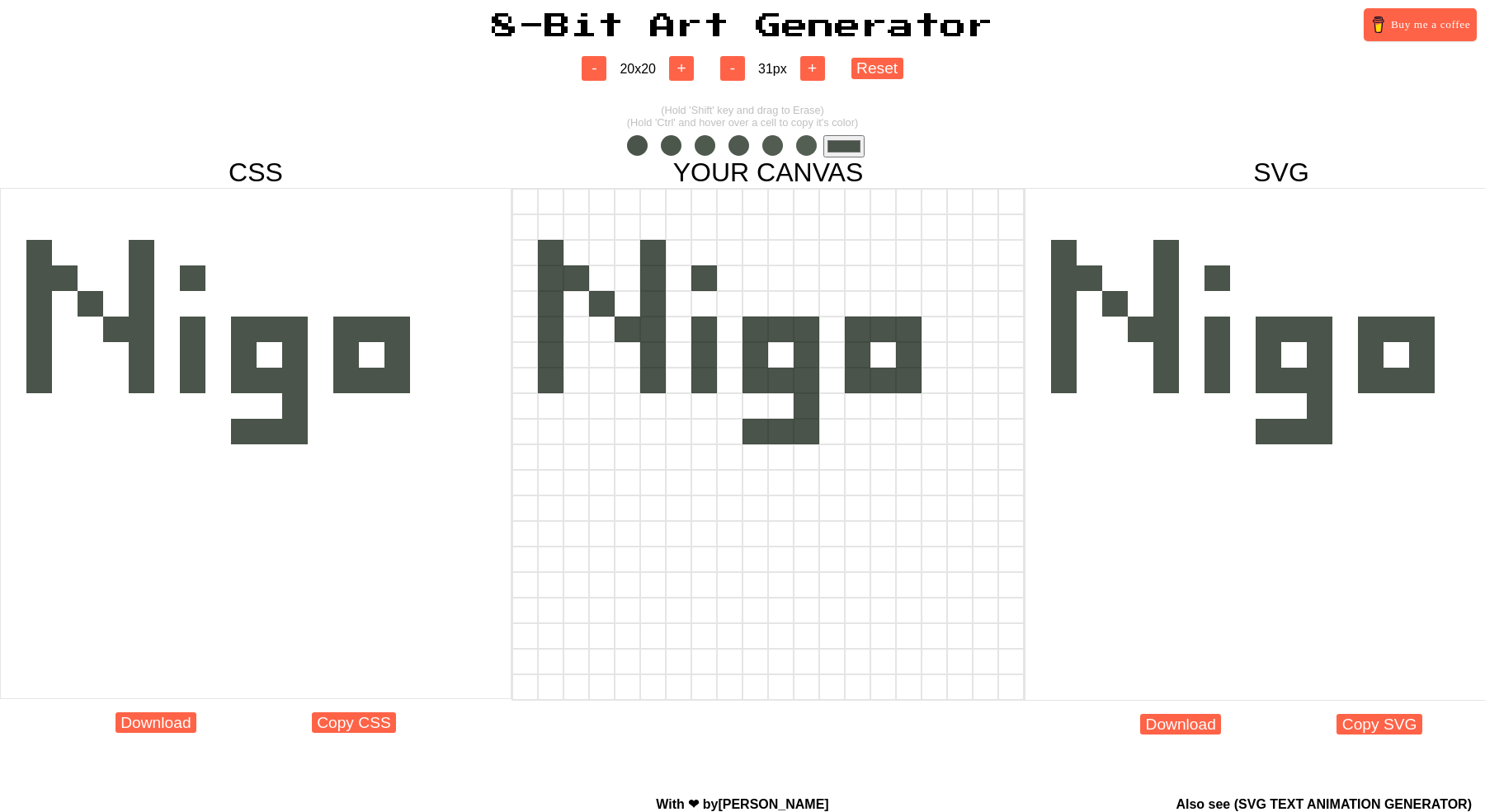
drag, startPoint x: 854, startPoint y: 337, endPoint x: 858, endPoint y: 323, distance: 14.6
click at [858, 323] on div at bounding box center [857, 329] width 25 height 25
drag, startPoint x: 910, startPoint y: 397, endPoint x: 916, endPoint y: 405, distance: 10.0
click at [916, 405] on div at bounding box center [908, 406] width 25 height 25
click at [677, 58] on button "+" at bounding box center [681, 68] width 25 height 25
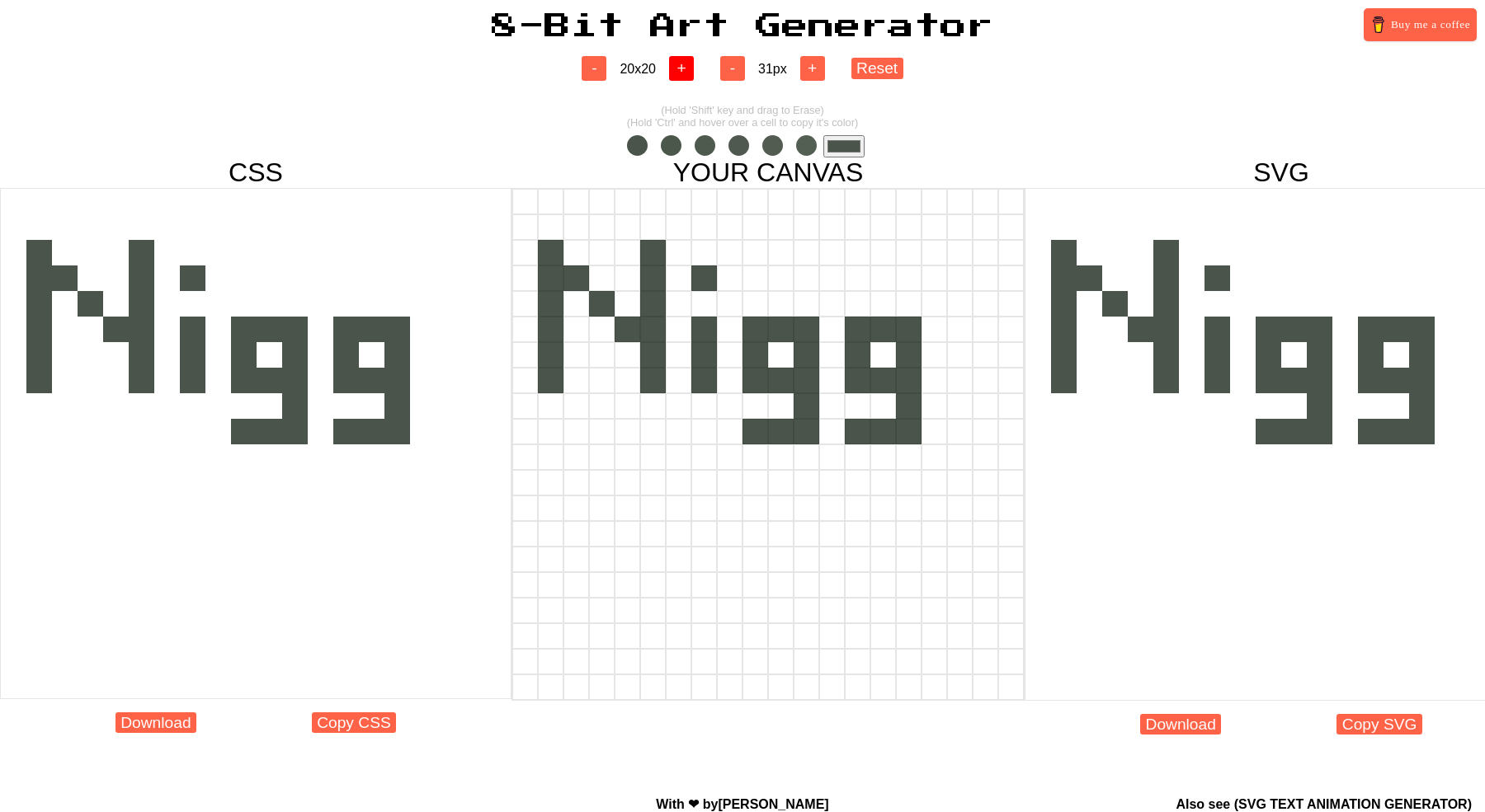
click at [677, 58] on button "+" at bounding box center [681, 68] width 25 height 25
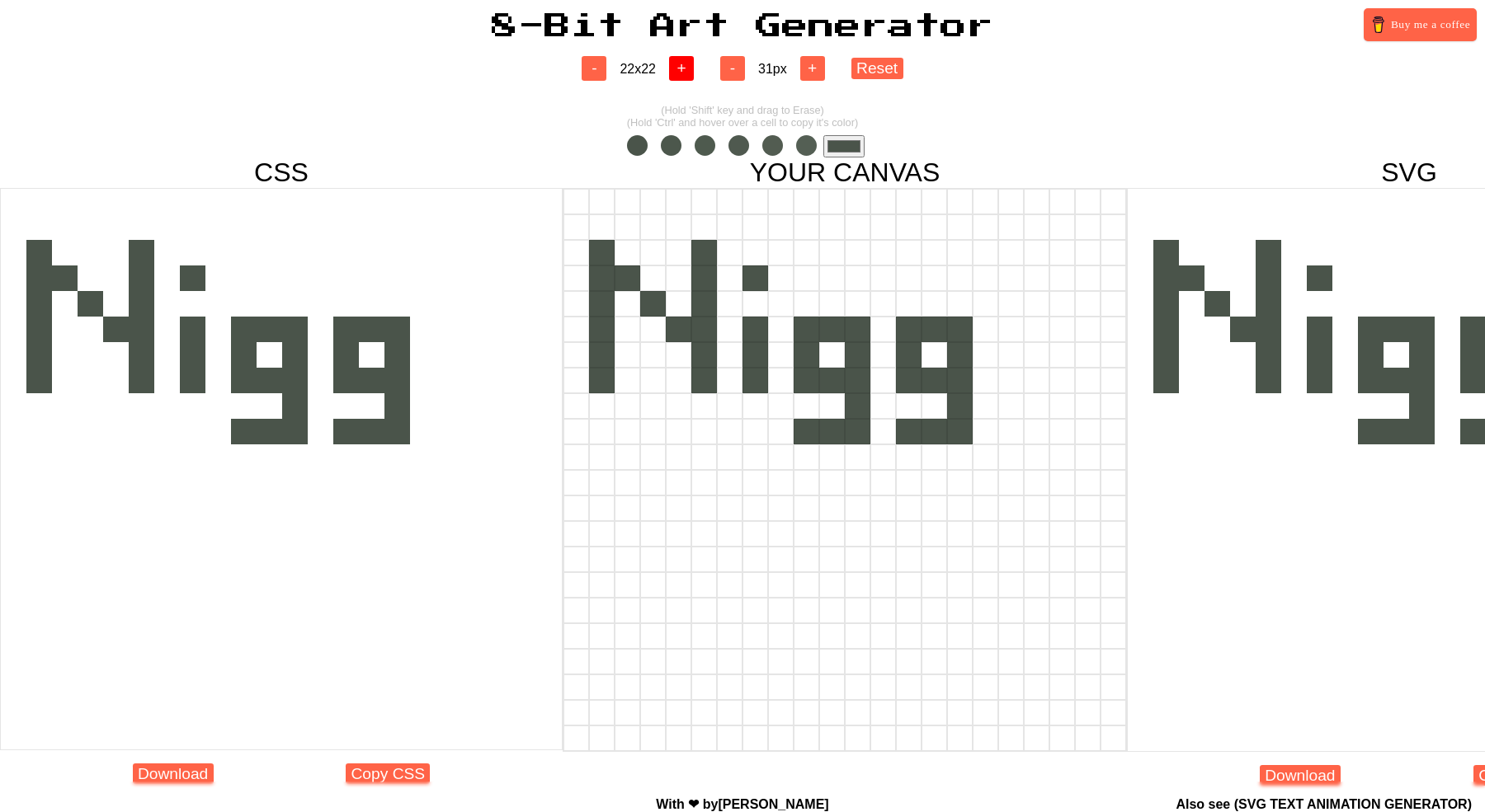
click at [677, 58] on button "+" at bounding box center [681, 68] width 25 height 25
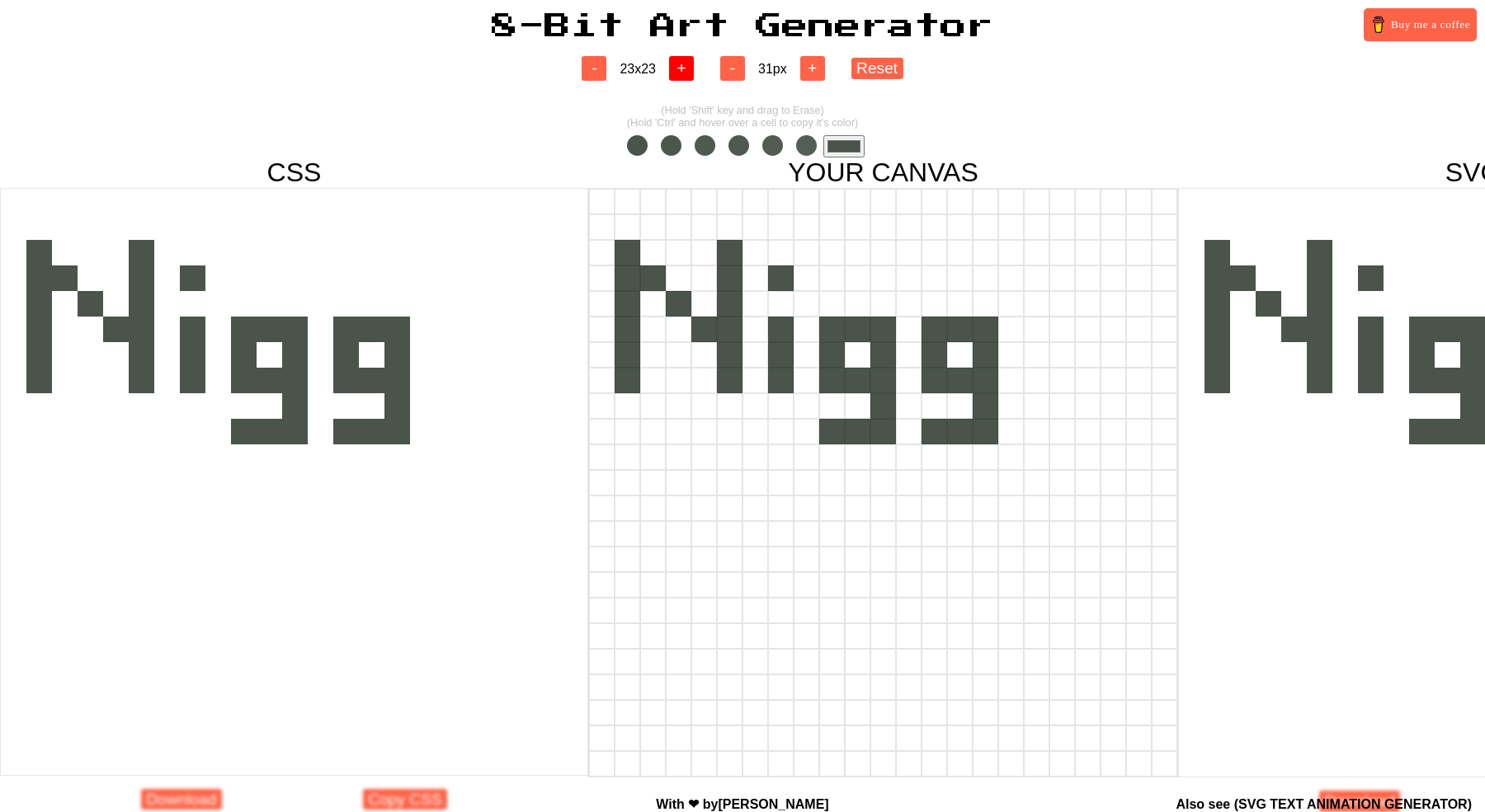
click at [677, 58] on button "+" at bounding box center [681, 68] width 25 height 25
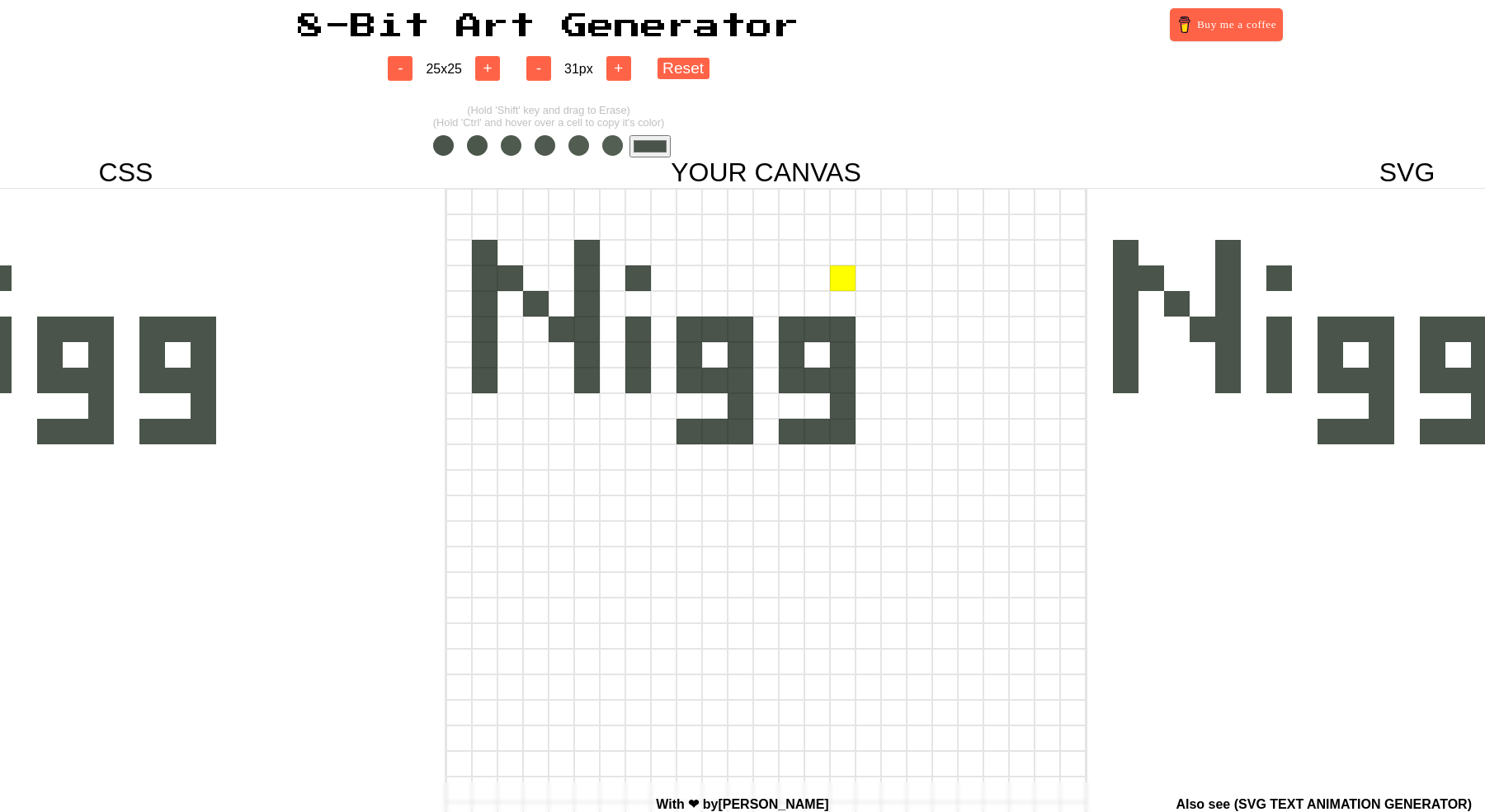
scroll to position [0, 207]
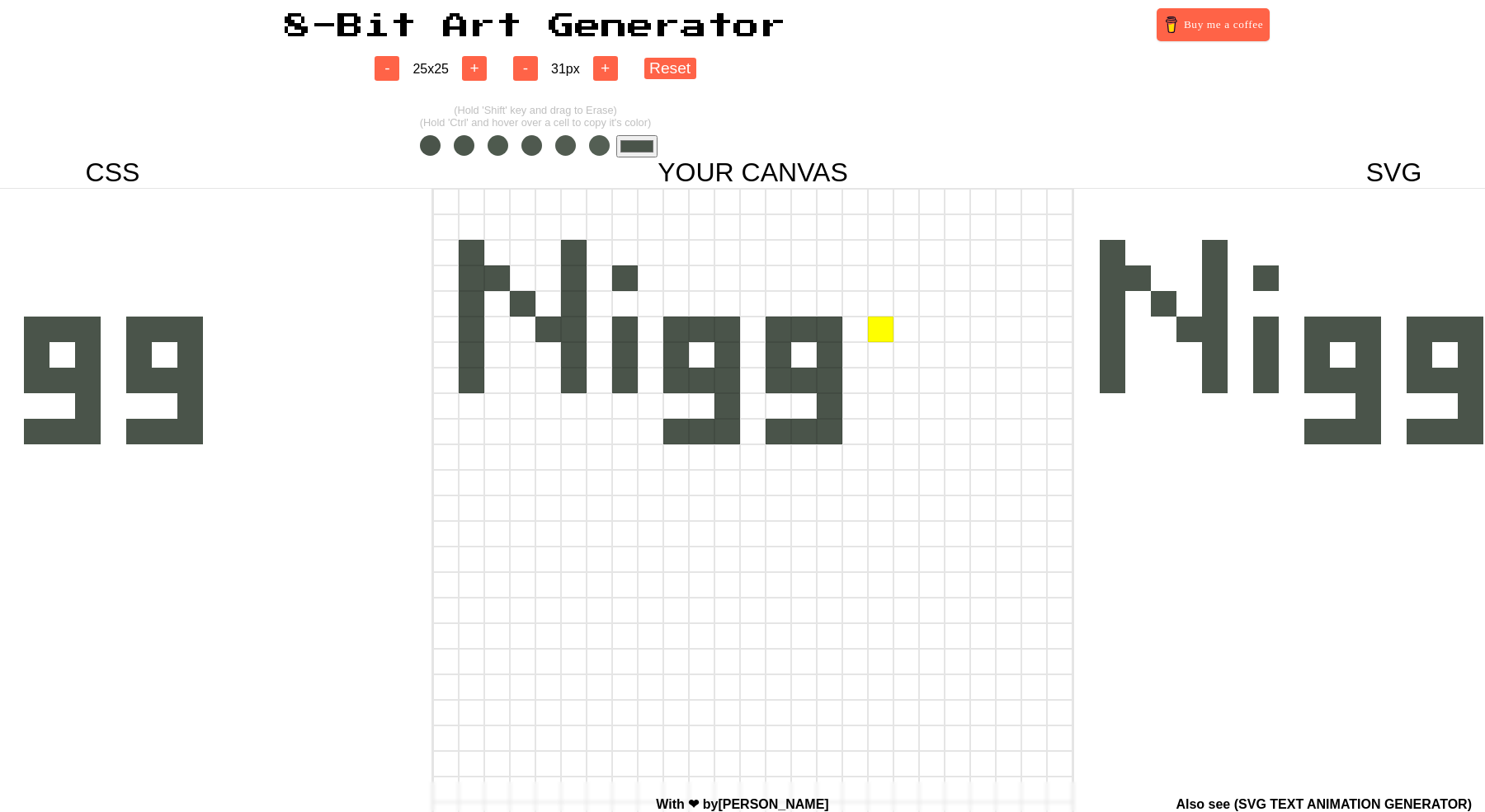
click at [884, 328] on div at bounding box center [880, 329] width 25 height 25
click at [886, 355] on div at bounding box center [880, 354] width 25 height 25
click at [882, 332] on div at bounding box center [880, 329] width 25 height 25
drag, startPoint x: 902, startPoint y: 353, endPoint x: 916, endPoint y: 353, distance: 14.0
click at [915, 353] on div at bounding box center [905, 354] width 25 height 25
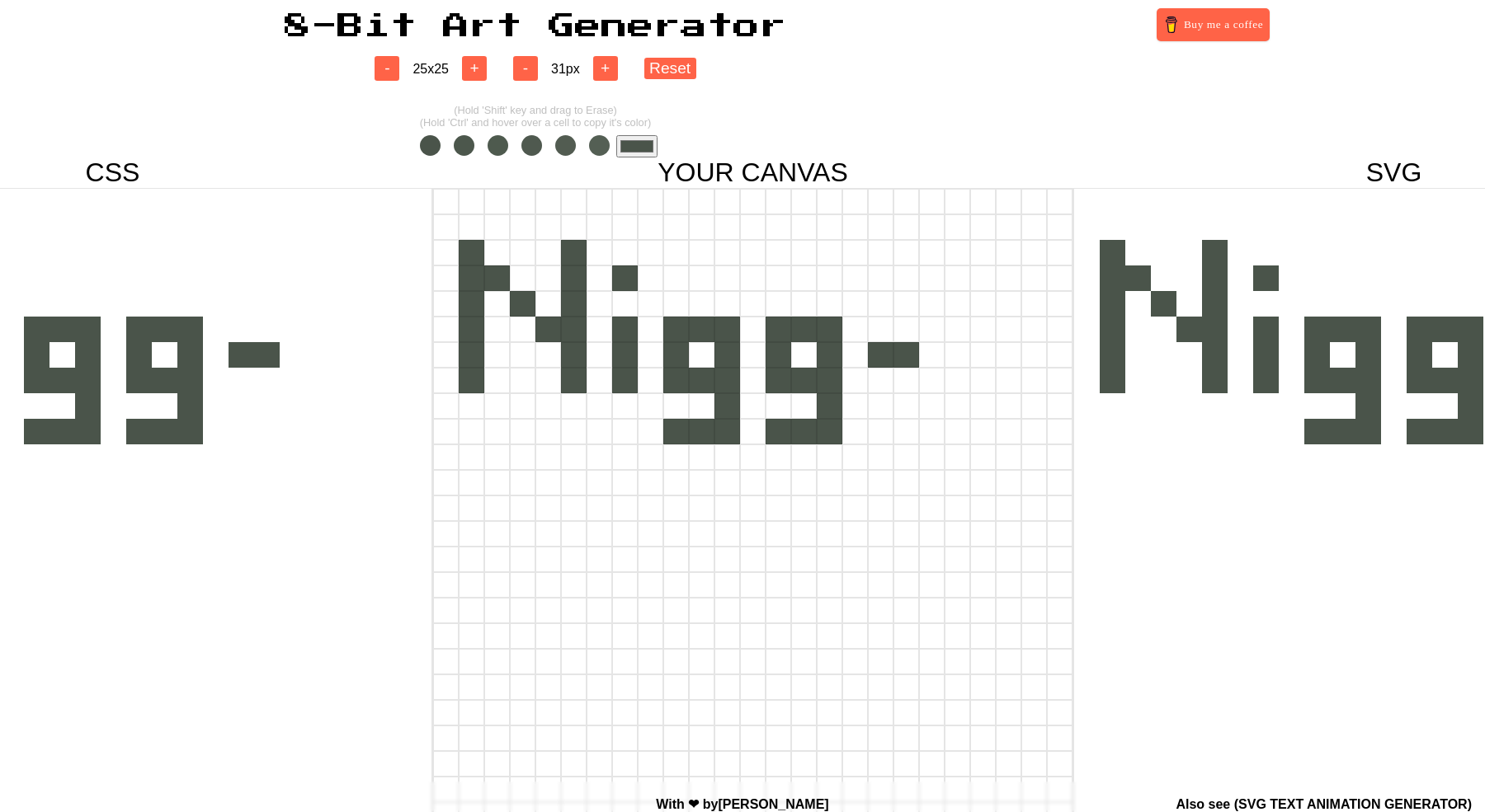
click at [881, 356] on div at bounding box center [880, 354] width 25 height 25
drag, startPoint x: 926, startPoint y: 359, endPoint x: 926, endPoint y: 347, distance: 12.0
click at [926, 347] on div at bounding box center [931, 354] width 25 height 25
click at [926, 332] on div at bounding box center [931, 329] width 25 height 25
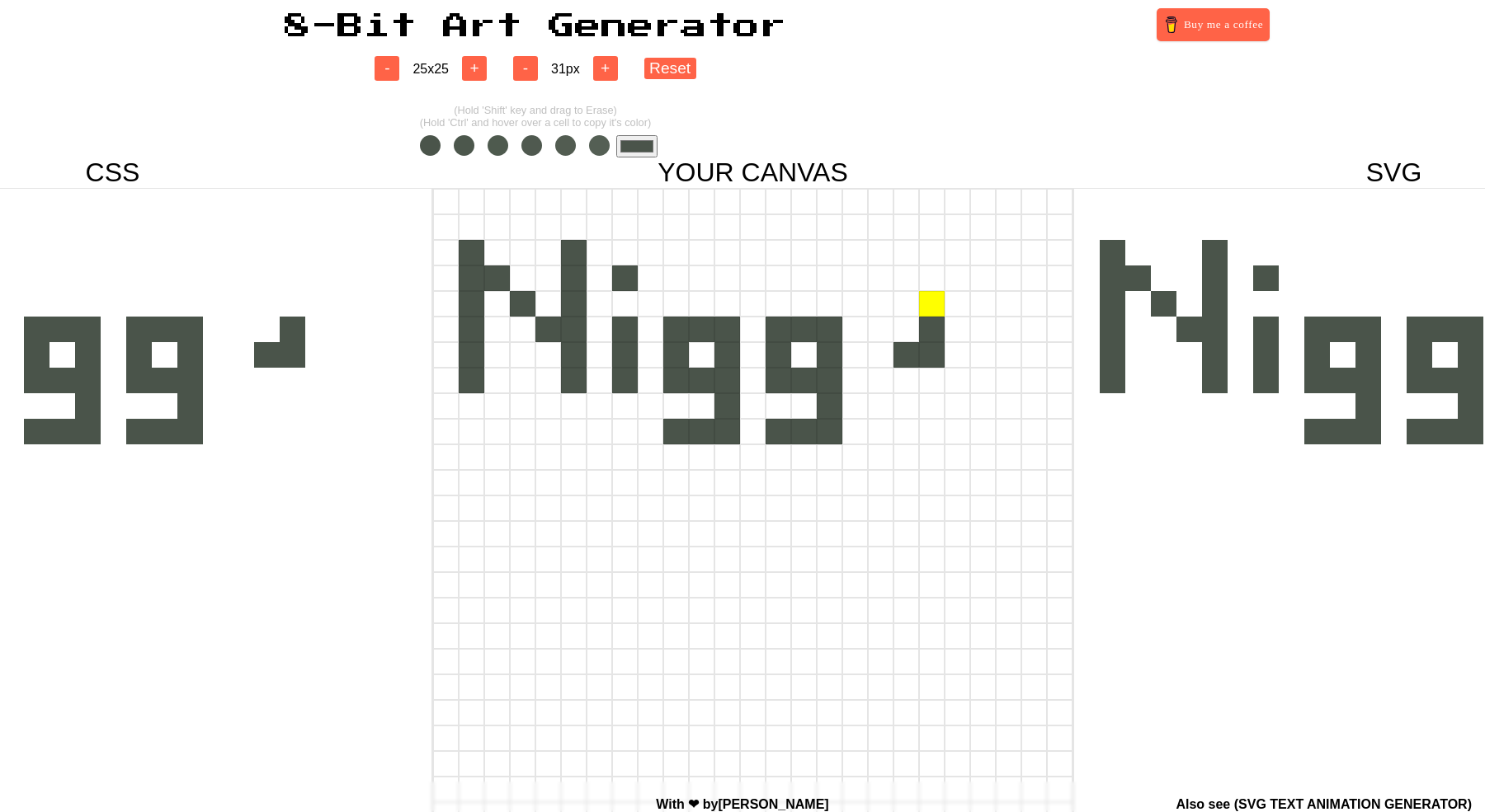
click at [931, 310] on div at bounding box center [931, 303] width 25 height 25
click at [910, 310] on div at bounding box center [905, 303] width 25 height 25
click at [870, 310] on div at bounding box center [880, 303] width 25 height 25
click at [862, 313] on div at bounding box center [854, 303] width 25 height 25
click at [845, 307] on div at bounding box center [854, 303] width 25 height 25
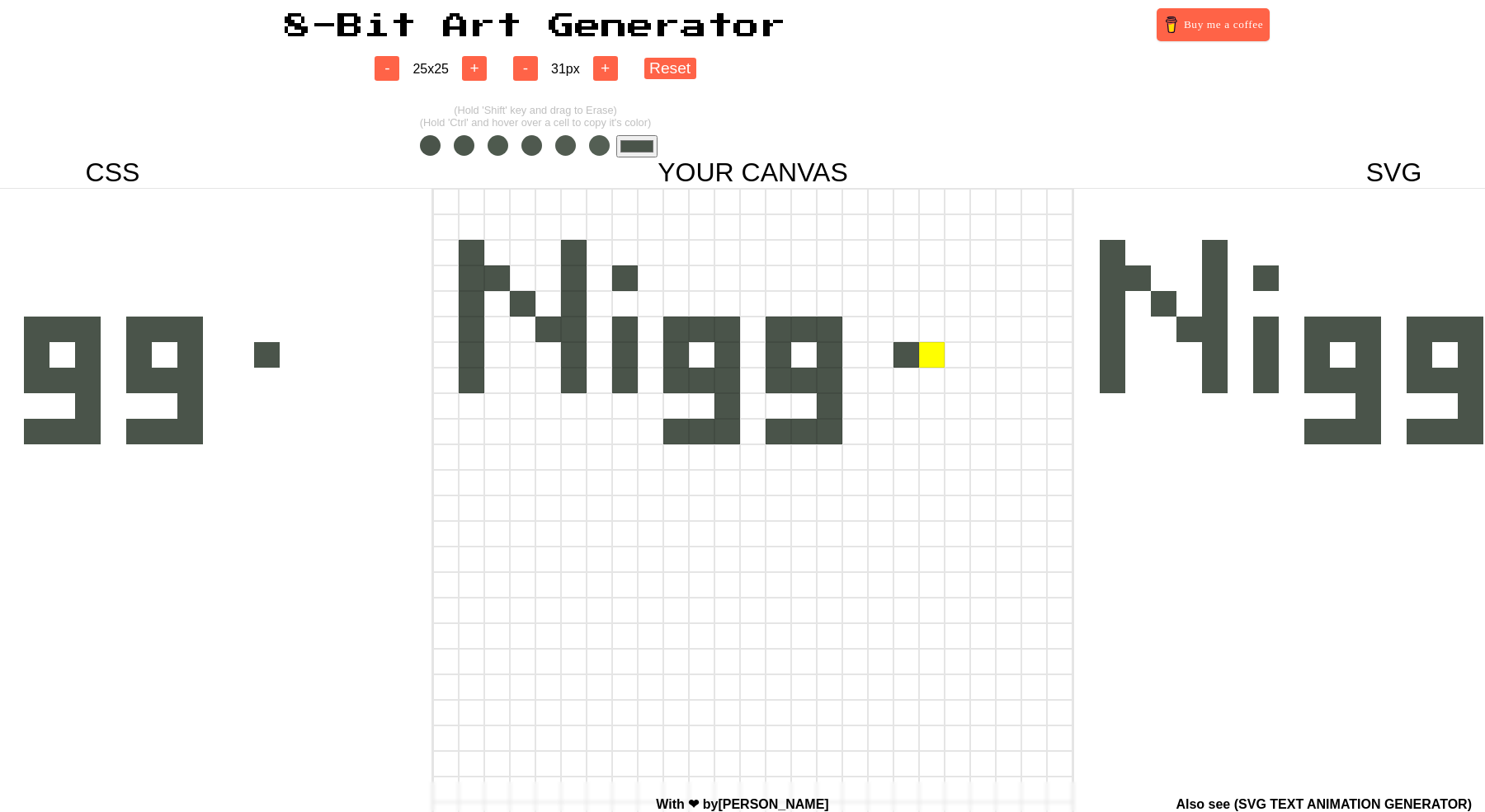
drag, startPoint x: 907, startPoint y: 361, endPoint x: 918, endPoint y: 358, distance: 11.4
click at [918, 357] on div at bounding box center [753, 354] width 639 height 25
click at [912, 358] on div at bounding box center [905, 354] width 25 height 25
click at [888, 335] on div at bounding box center [880, 329] width 25 height 25
click at [888, 353] on div at bounding box center [880, 354] width 25 height 25
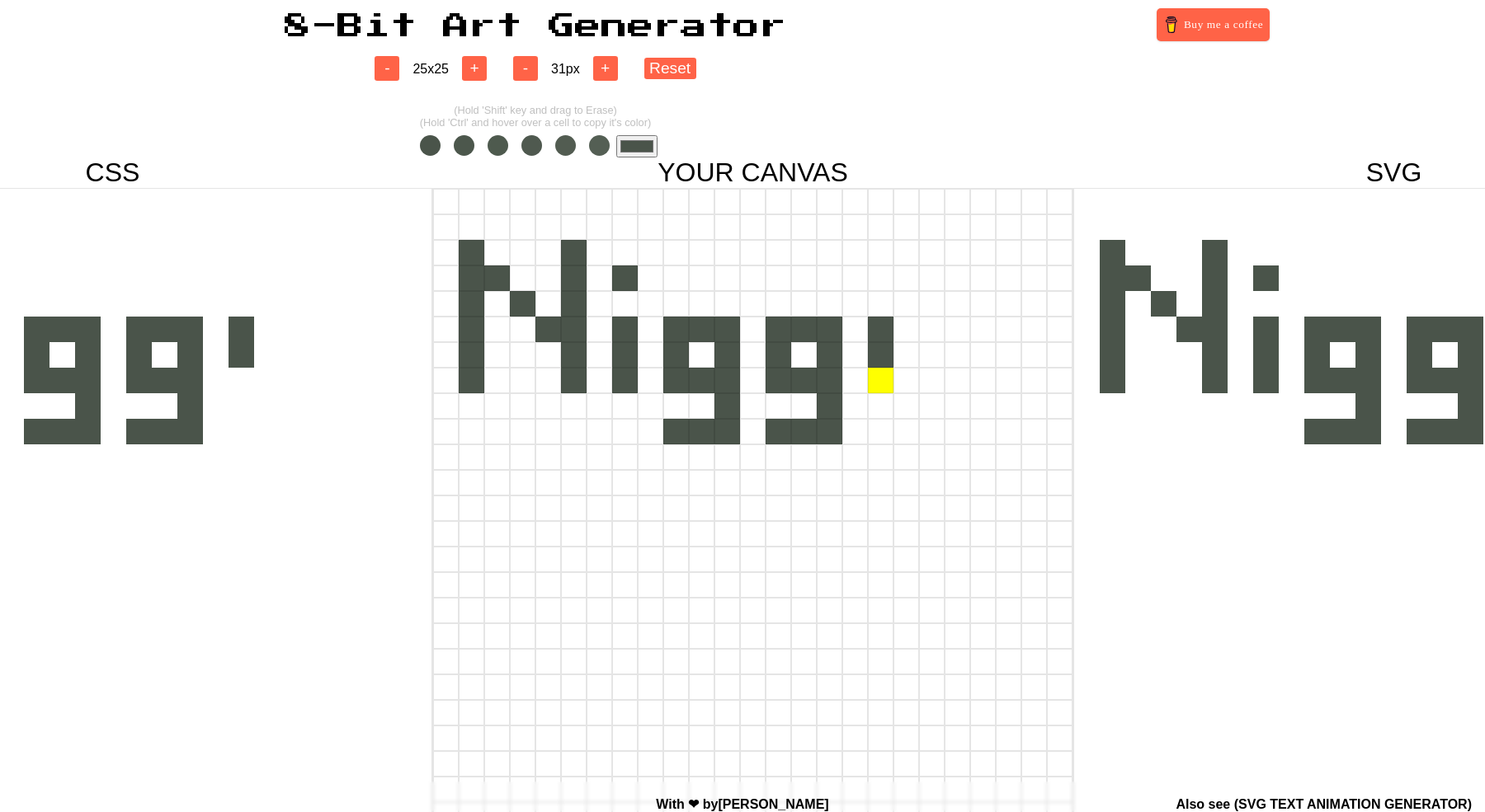
click at [888, 377] on div at bounding box center [880, 380] width 25 height 25
click at [886, 397] on div at bounding box center [880, 406] width 25 height 25
click at [909, 397] on div at bounding box center [905, 406] width 25 height 25
click at [919, 397] on div at bounding box center [931, 406] width 25 height 25
click at [901, 331] on div at bounding box center [905, 329] width 25 height 25
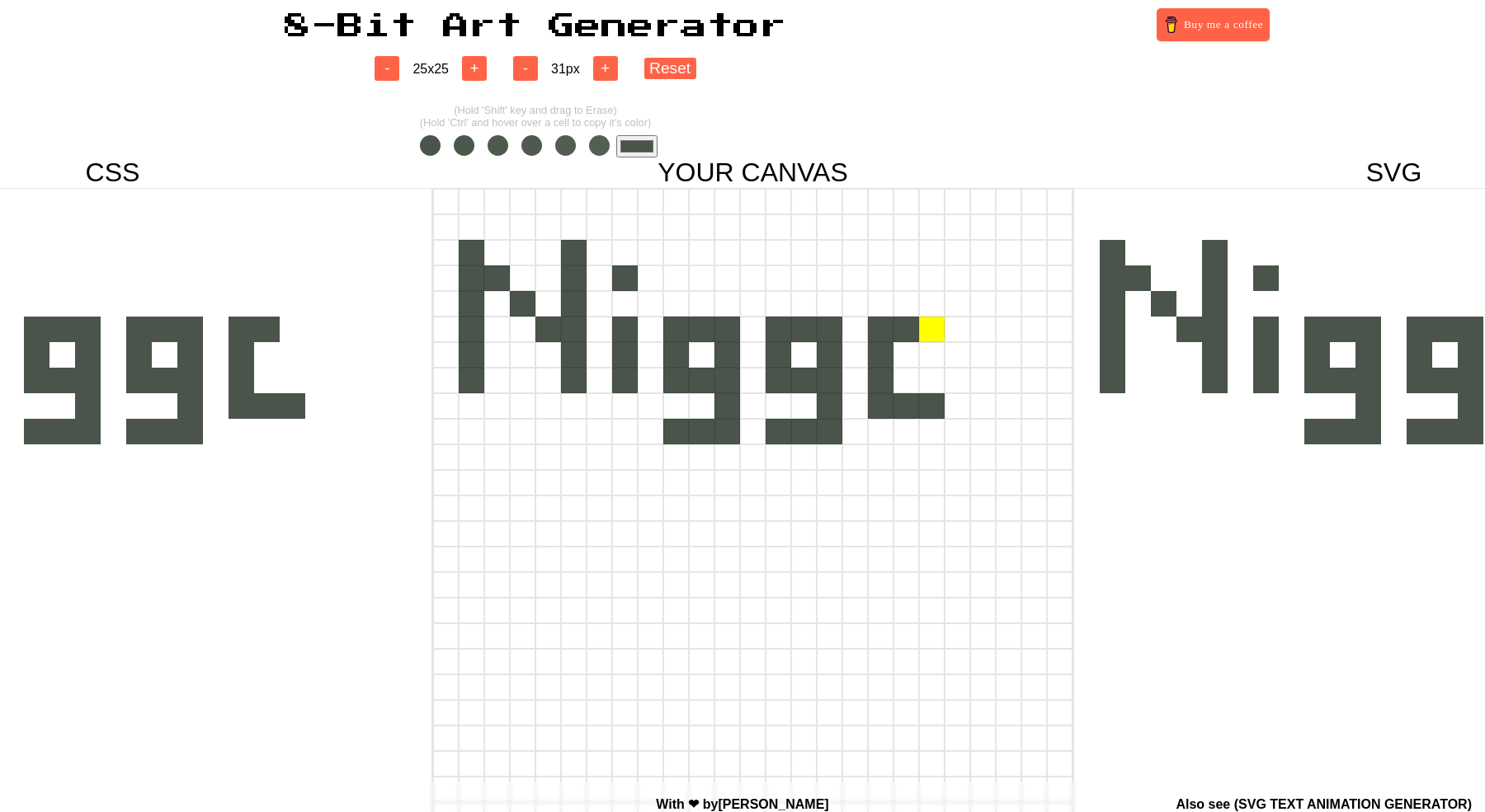
click at [930, 331] on div at bounding box center [931, 329] width 25 height 25
click at [930, 346] on div at bounding box center [931, 354] width 25 height 25
click at [986, 334] on div at bounding box center [983, 329] width 25 height 25
click at [986, 357] on div at bounding box center [983, 354] width 25 height 25
drag, startPoint x: 983, startPoint y: 327, endPoint x: 983, endPoint y: 400, distance: 73.0
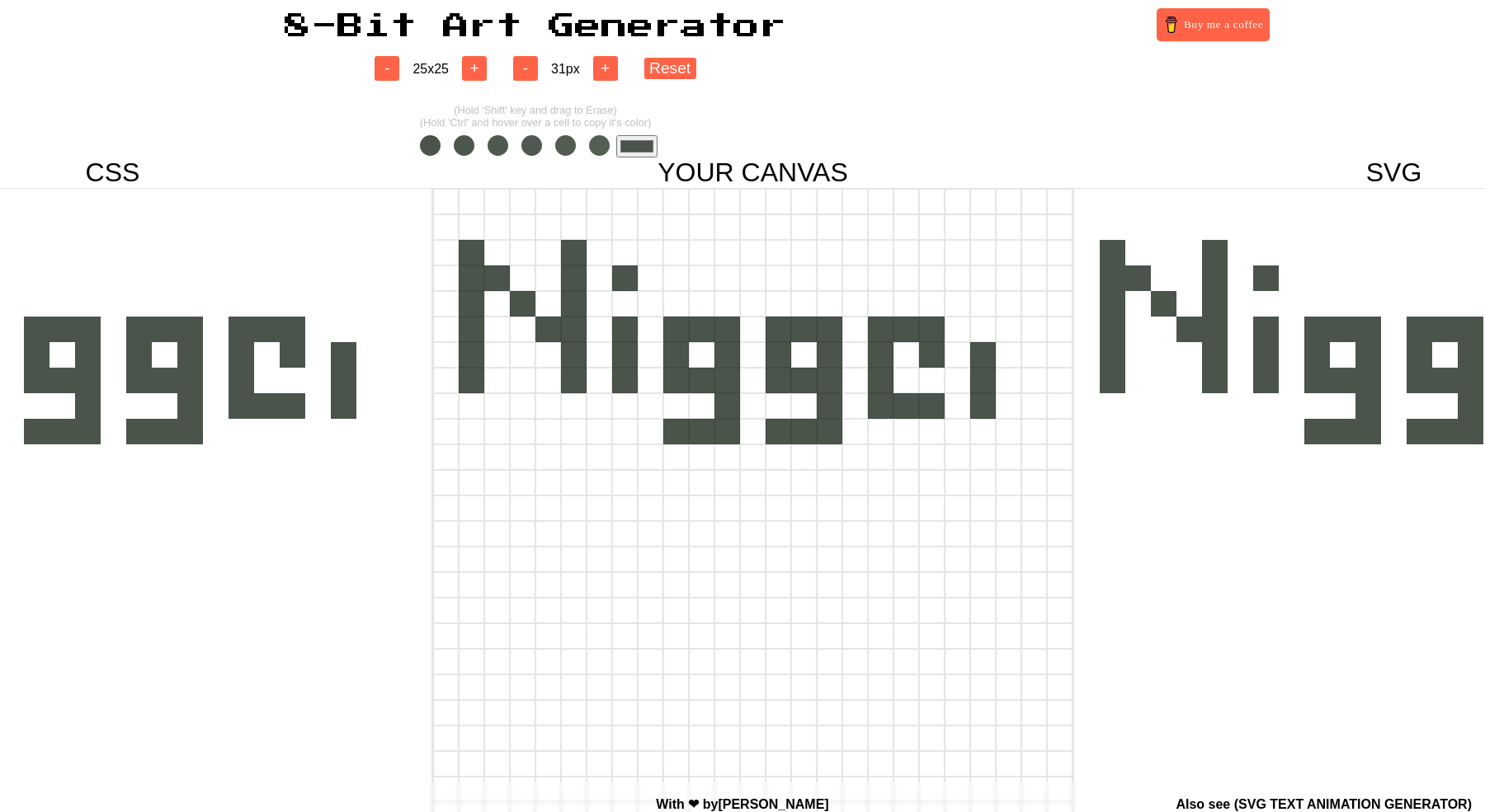
click at [983, 400] on div at bounding box center [753, 508] width 641 height 641
click at [984, 348] on div at bounding box center [983, 354] width 25 height 25
click at [984, 337] on div at bounding box center [983, 329] width 25 height 25
click at [1012, 337] on div at bounding box center [1008, 329] width 25 height 25
click at [1035, 336] on div at bounding box center [1034, 329] width 25 height 25
